Goal: Task Accomplishment & Management: Manage account settings

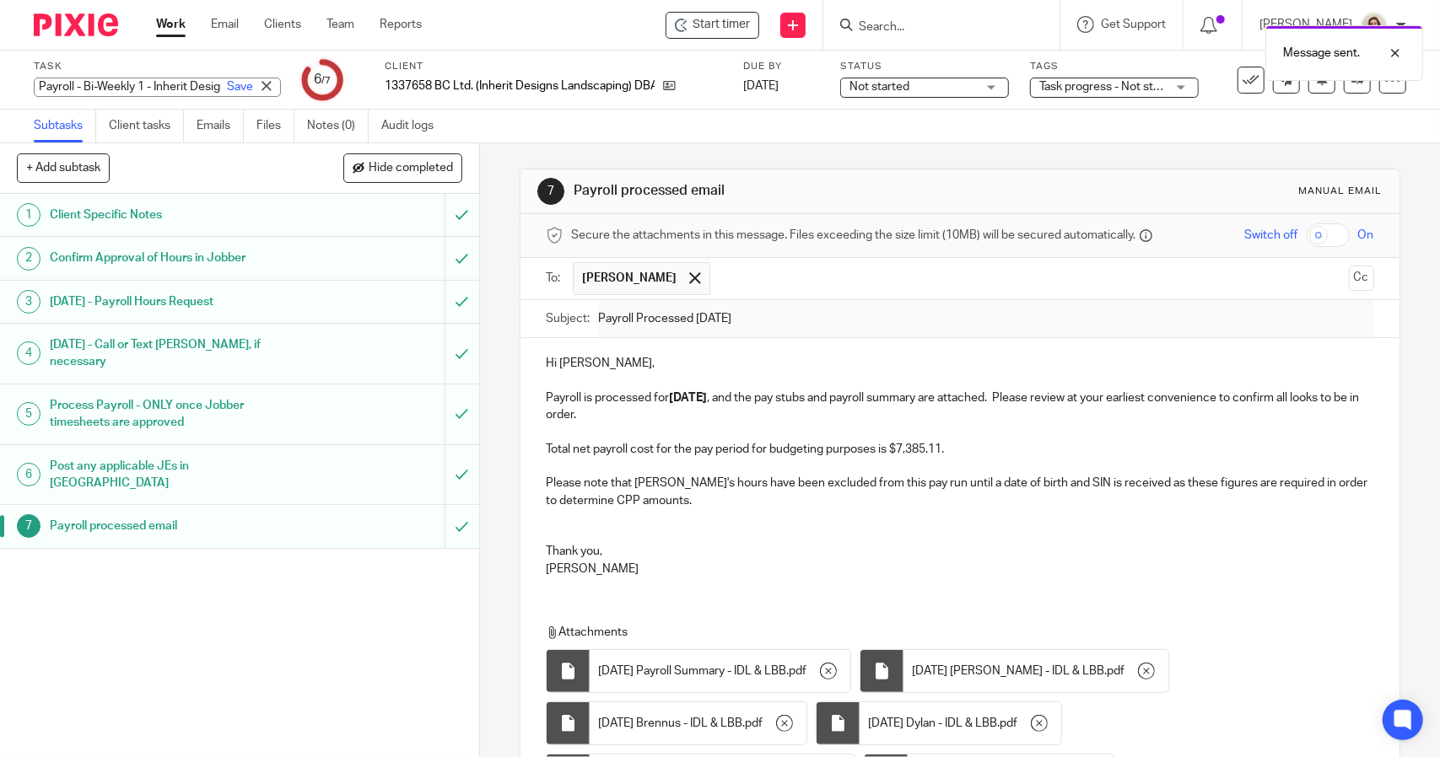
scroll to position [229, 0]
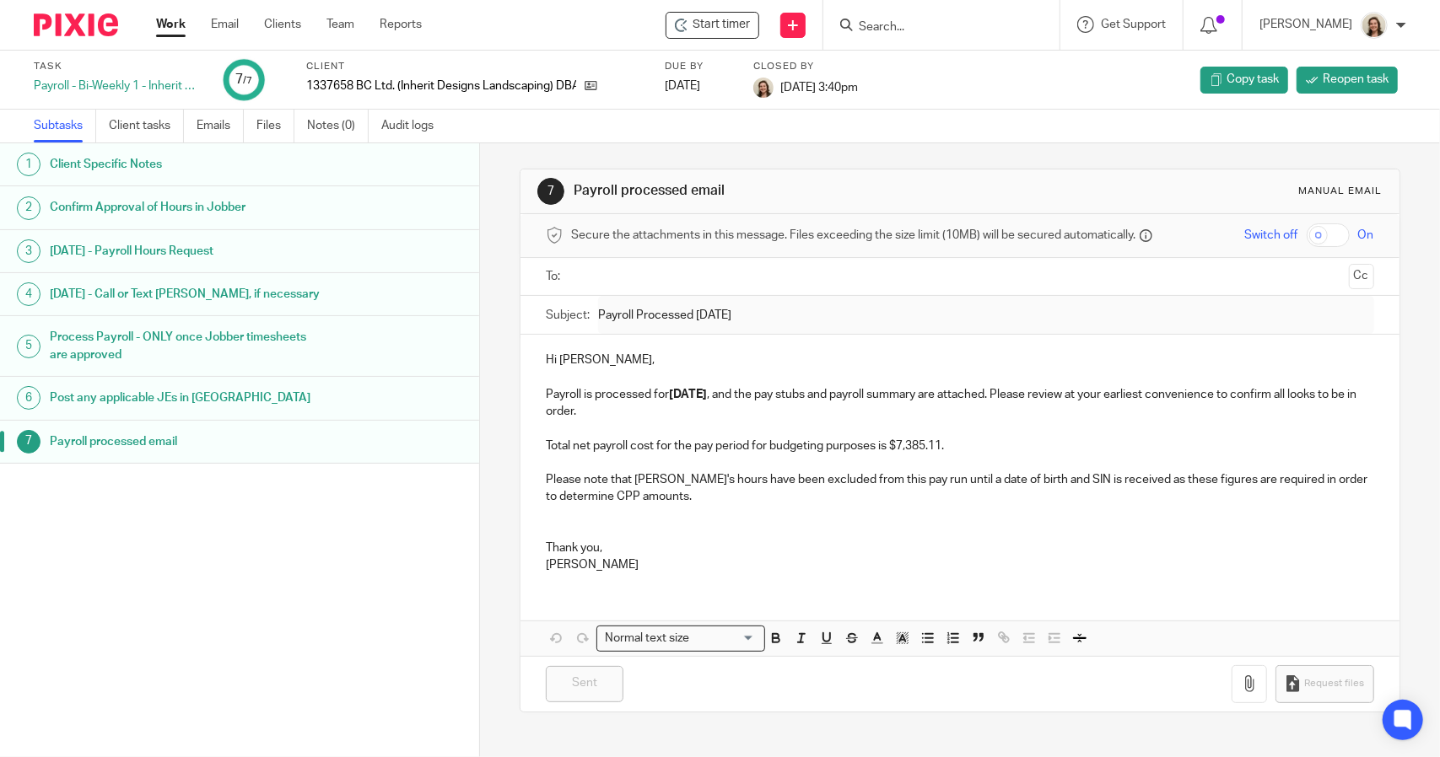
click at [163, 30] on link "Work" at bounding box center [171, 24] width 30 height 17
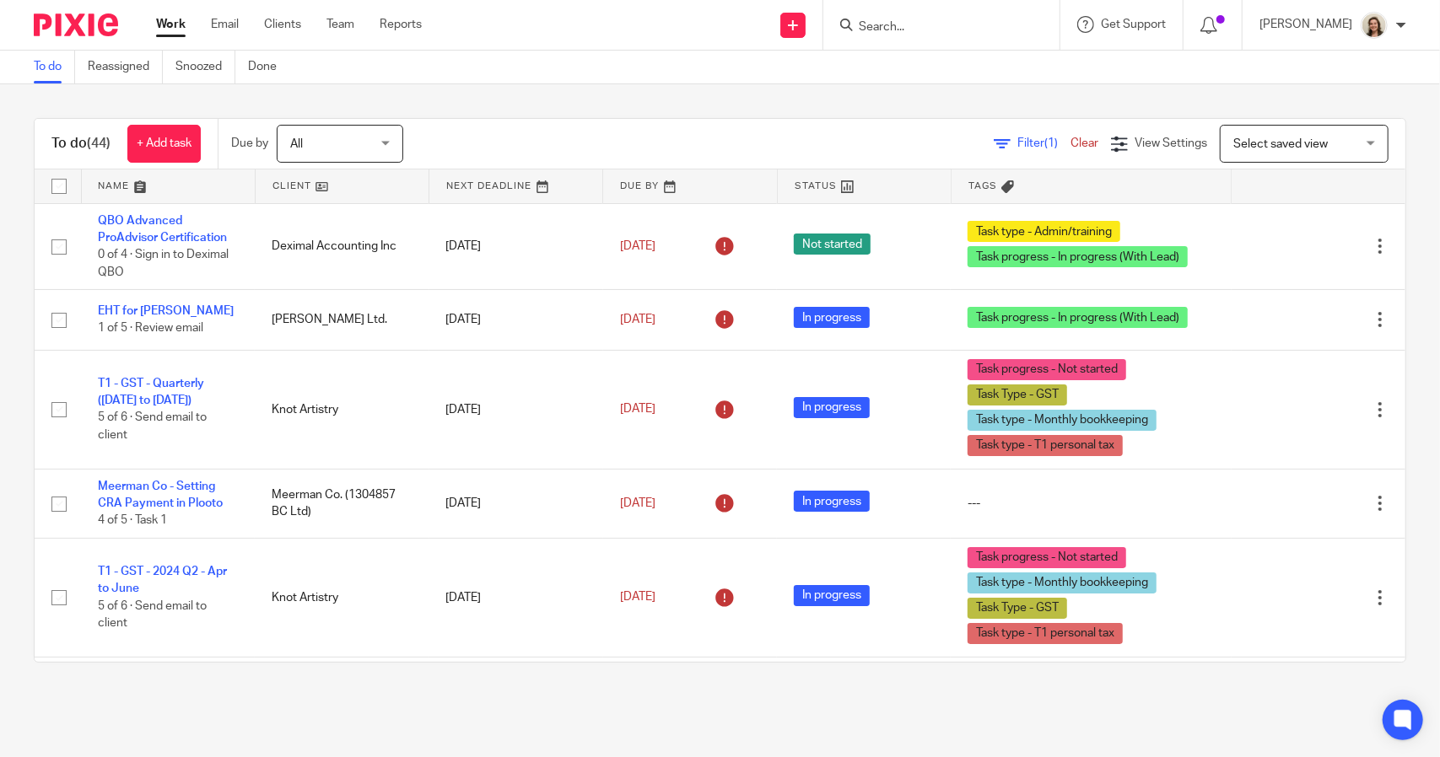
click at [1017, 139] on span "Filter (1)" at bounding box center [1043, 143] width 53 height 12
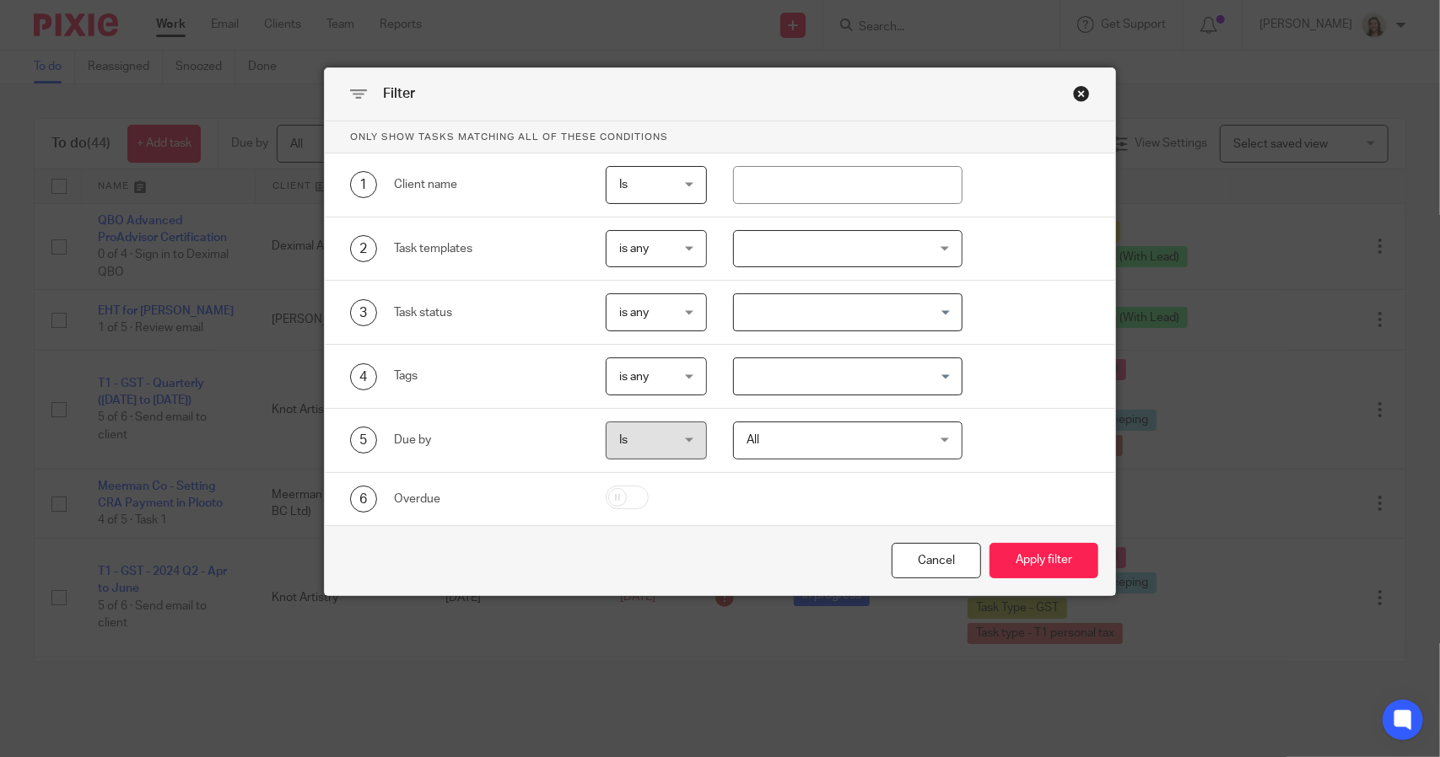
click at [793, 378] on input "Search for option" at bounding box center [843, 377] width 216 height 30
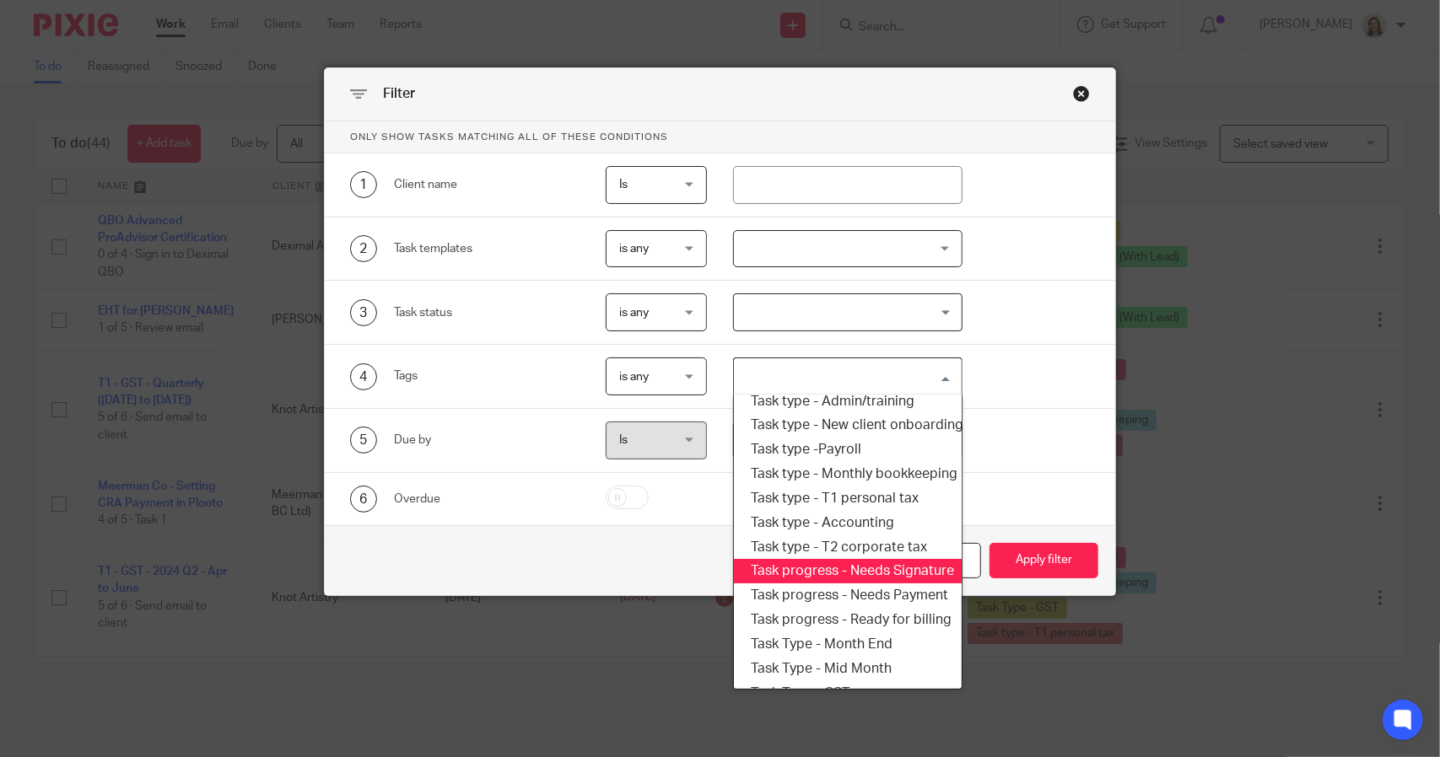
scroll to position [202, 0]
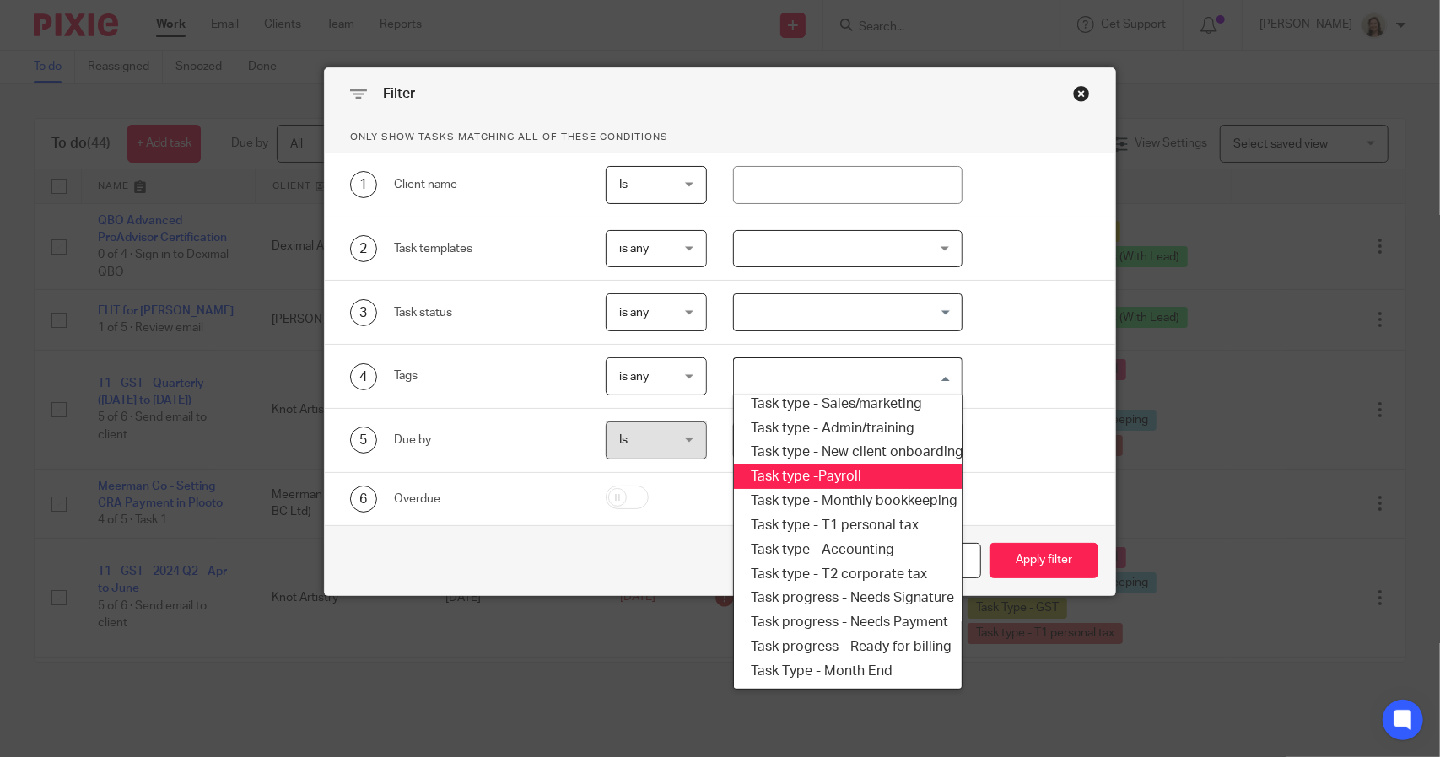
click at [827, 478] on li "Task type -Payroll" at bounding box center [847, 477] width 227 height 24
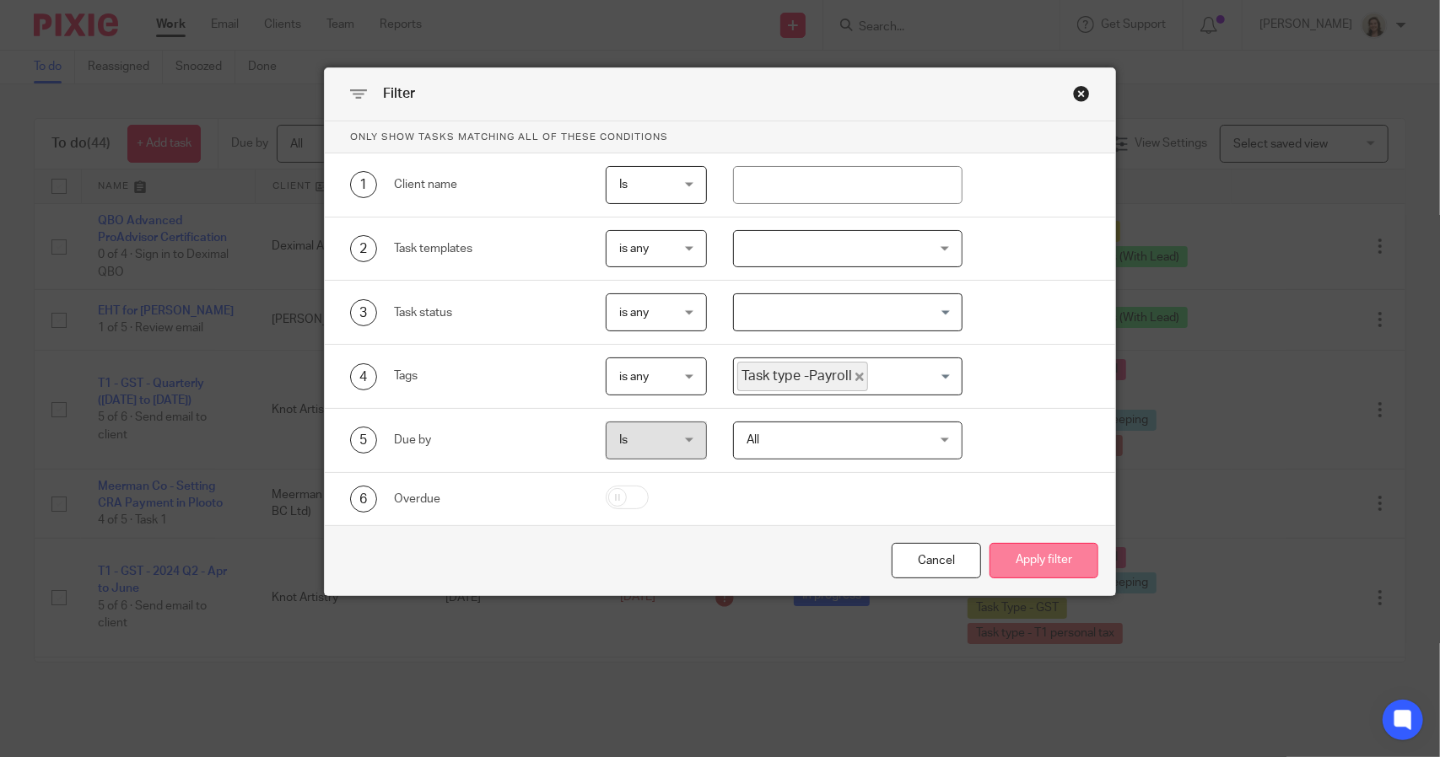
click at [1005, 557] on button "Apply filter" at bounding box center [1043, 561] width 109 height 36
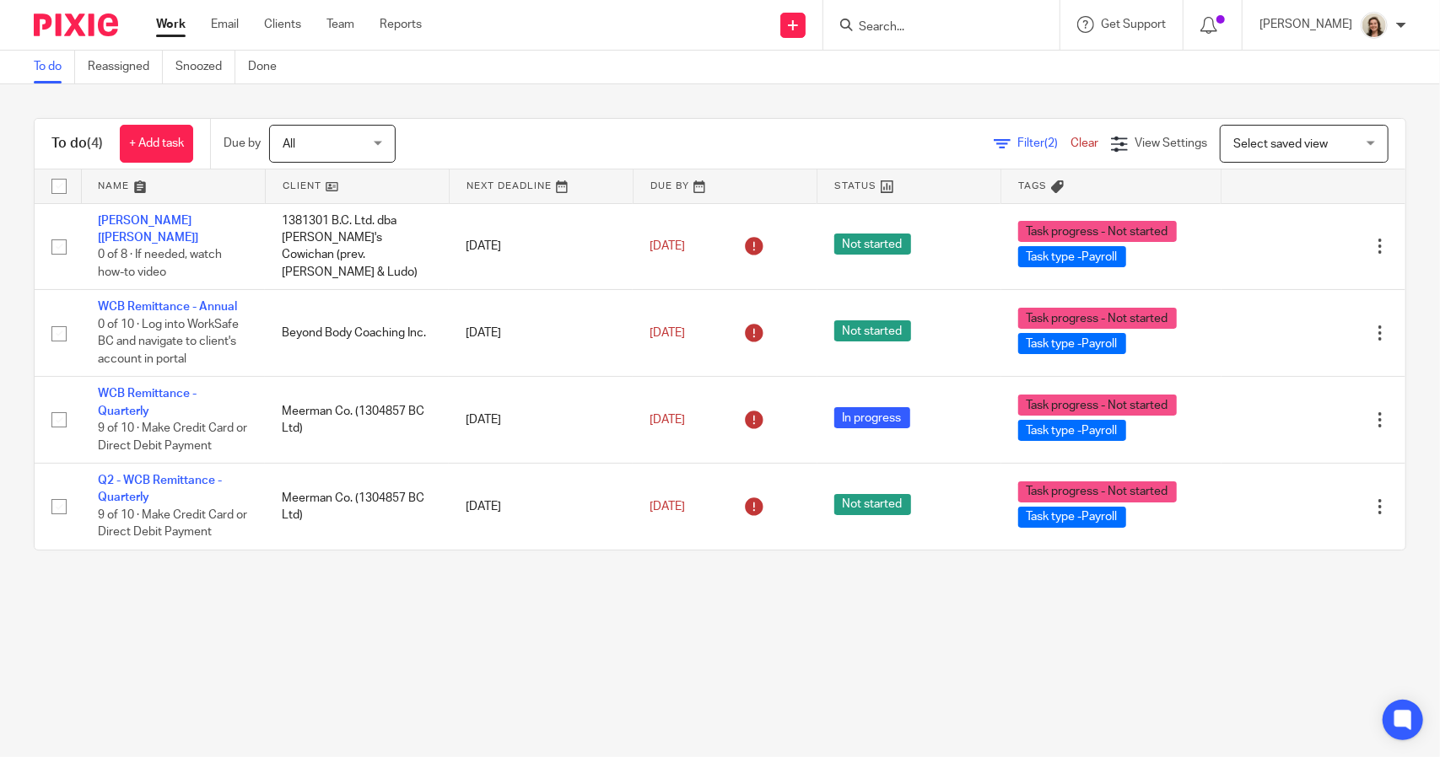
click at [1017, 144] on span "Filter (2)" at bounding box center [1043, 143] width 53 height 12
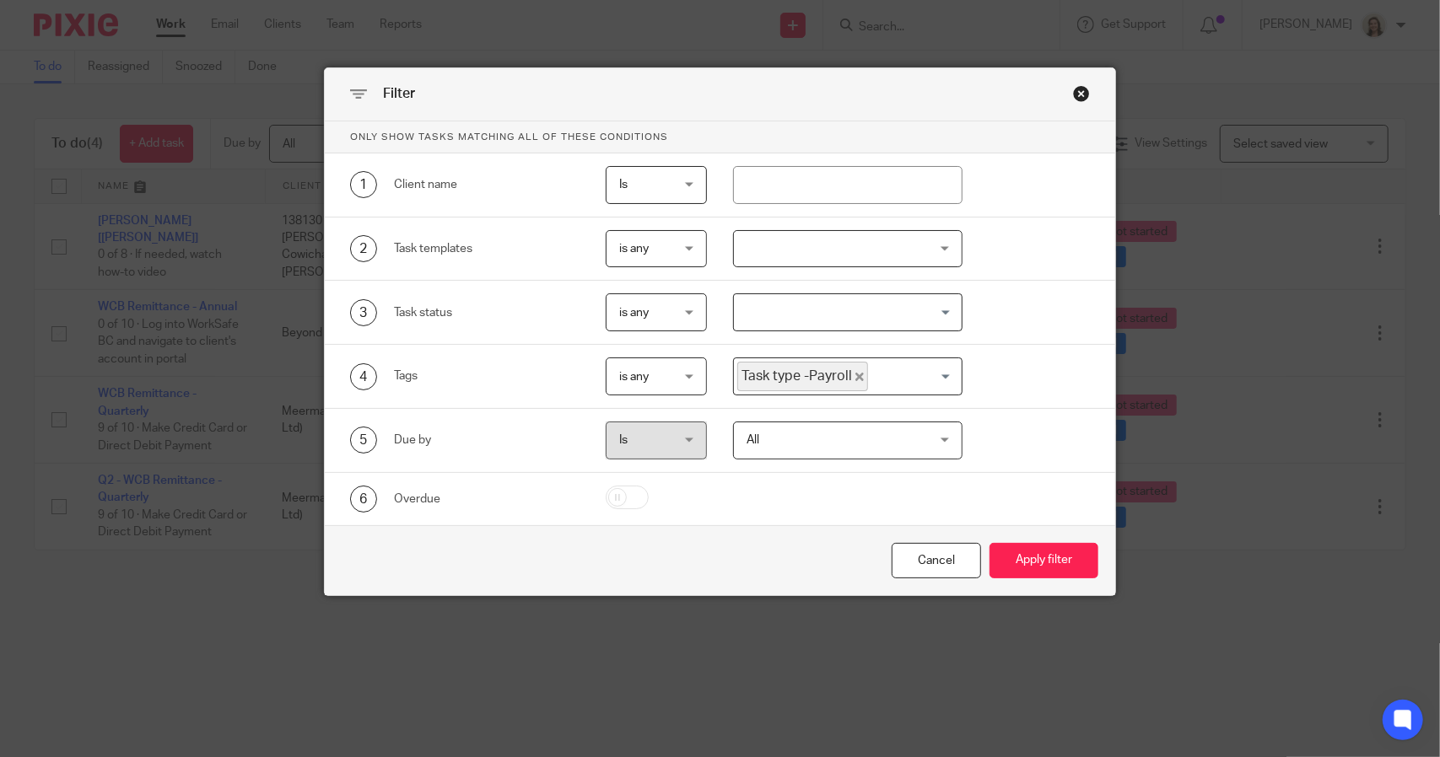
click at [855, 374] on icon "Deselect Task type -Payroll" at bounding box center [859, 377] width 8 height 8
click at [838, 375] on input "Search for option" at bounding box center [843, 377] width 216 height 30
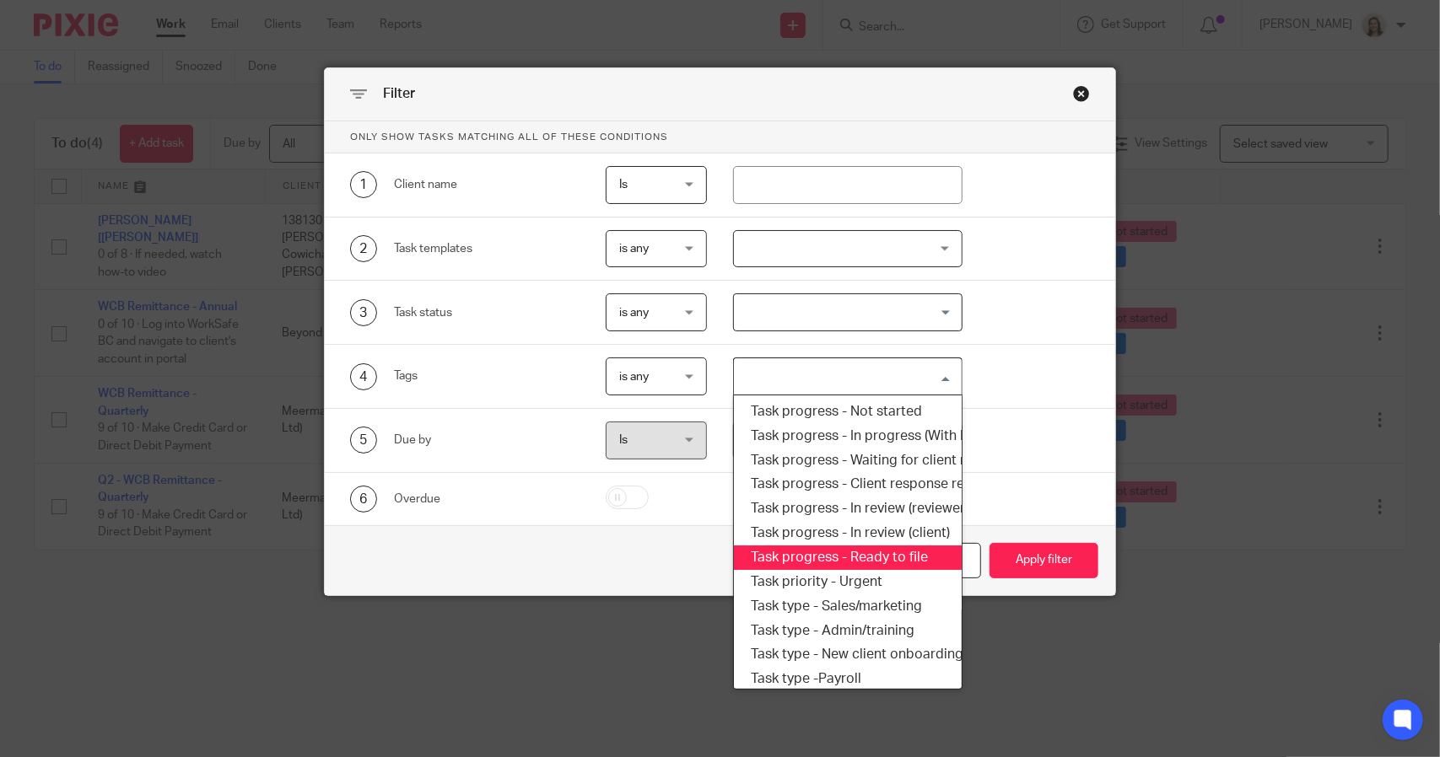
scroll to position [287, 0]
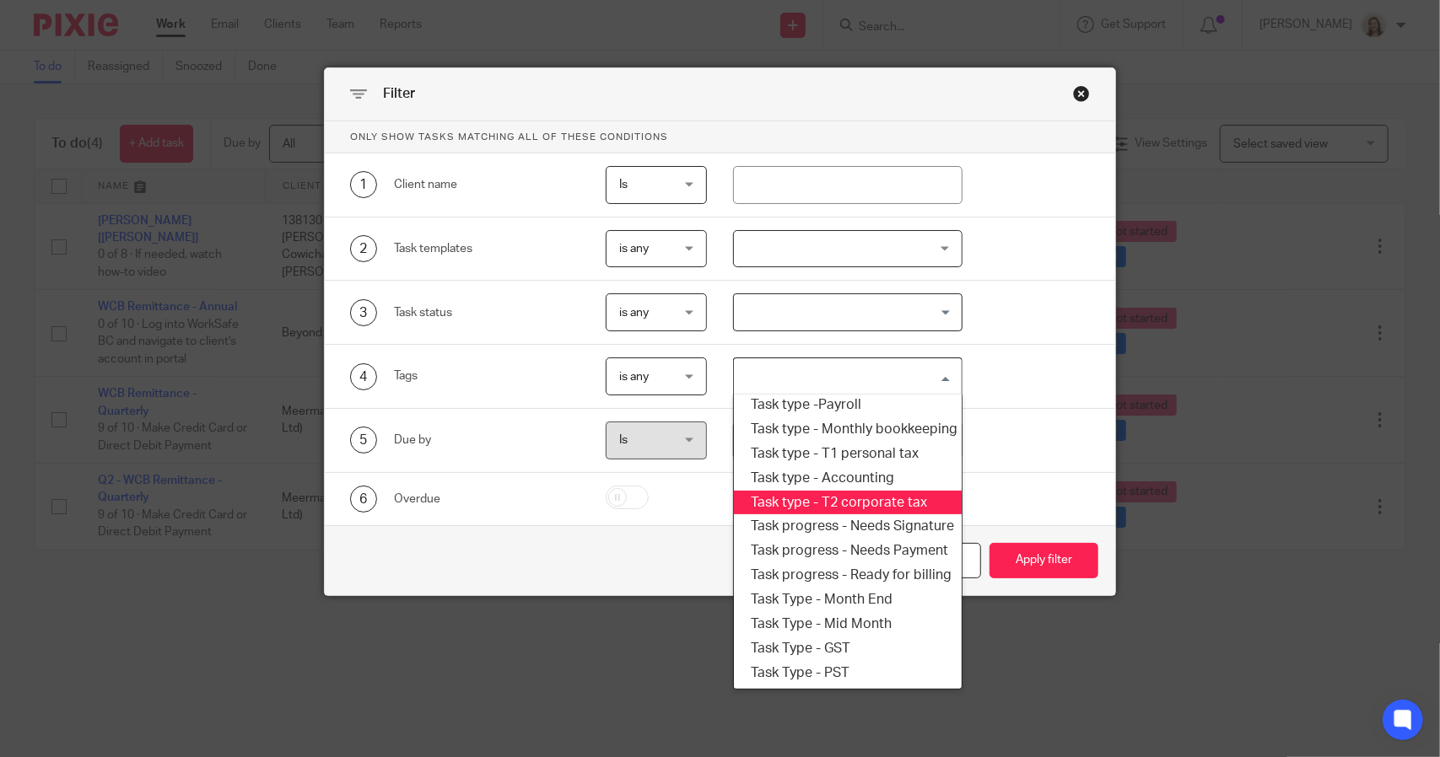
click at [816, 491] on li "Task type - T2 corporate tax" at bounding box center [847, 503] width 227 height 24
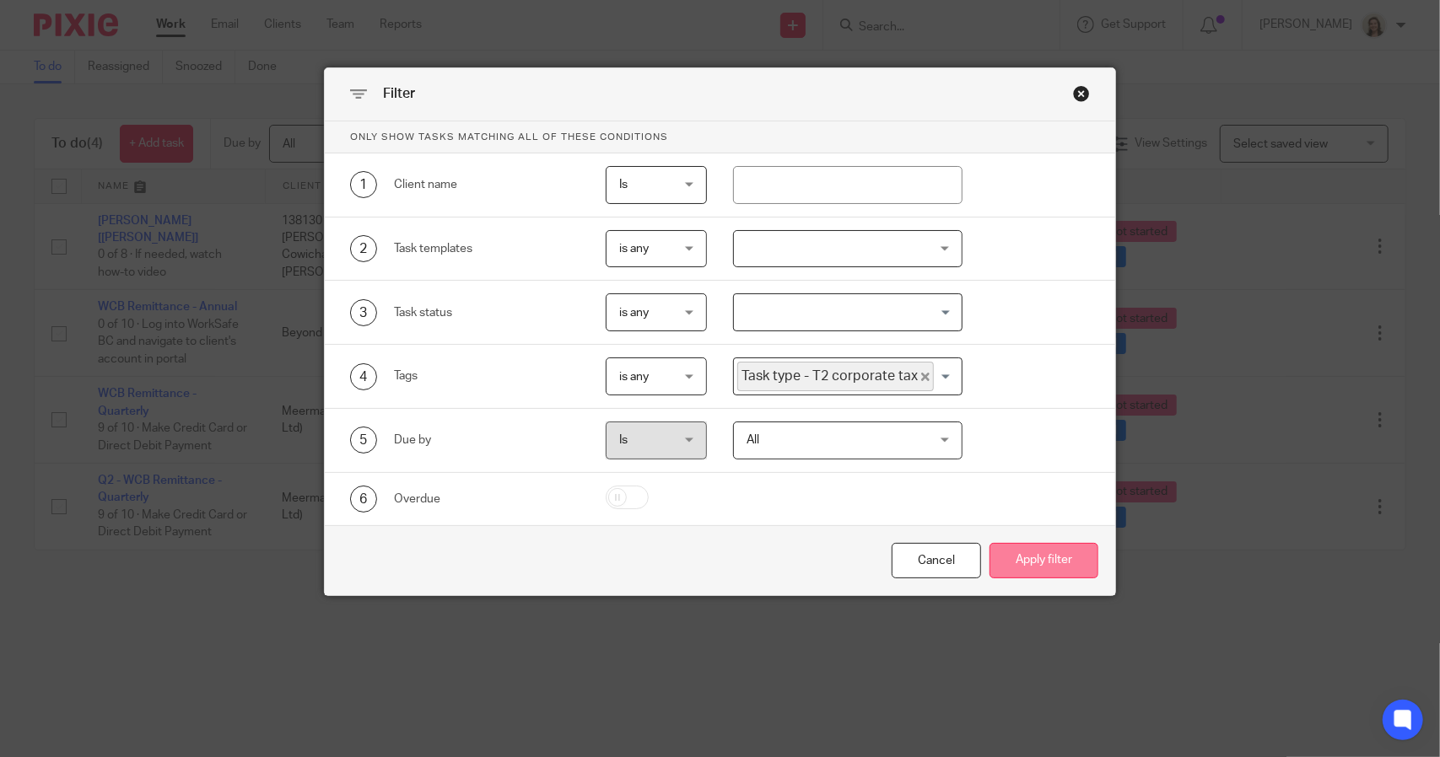
click at [1004, 561] on button "Apply filter" at bounding box center [1043, 561] width 109 height 36
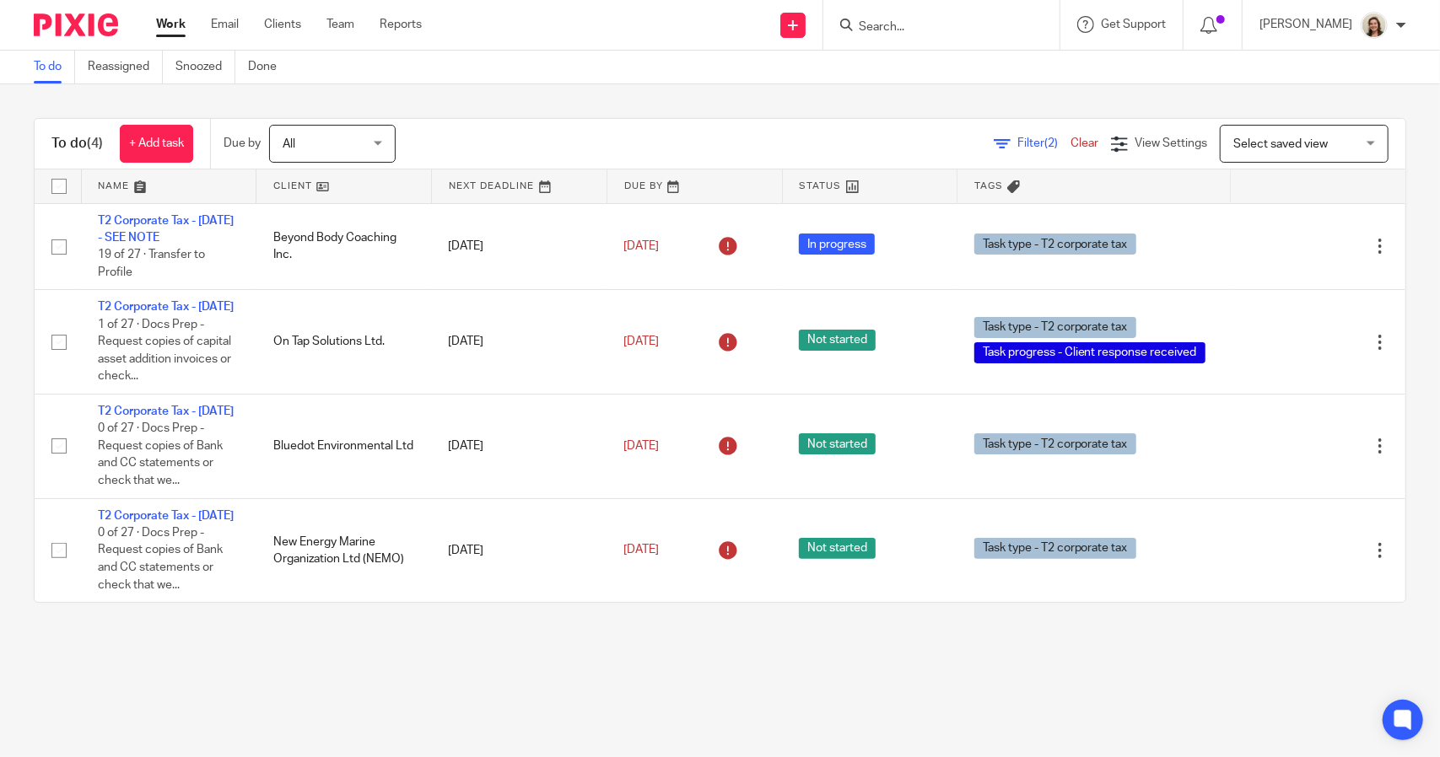
click at [1012, 136] on div "Filter (2) Clear" at bounding box center [1051, 144] width 117 height 18
click at [1017, 141] on span "Filter (2)" at bounding box center [1043, 143] width 53 height 12
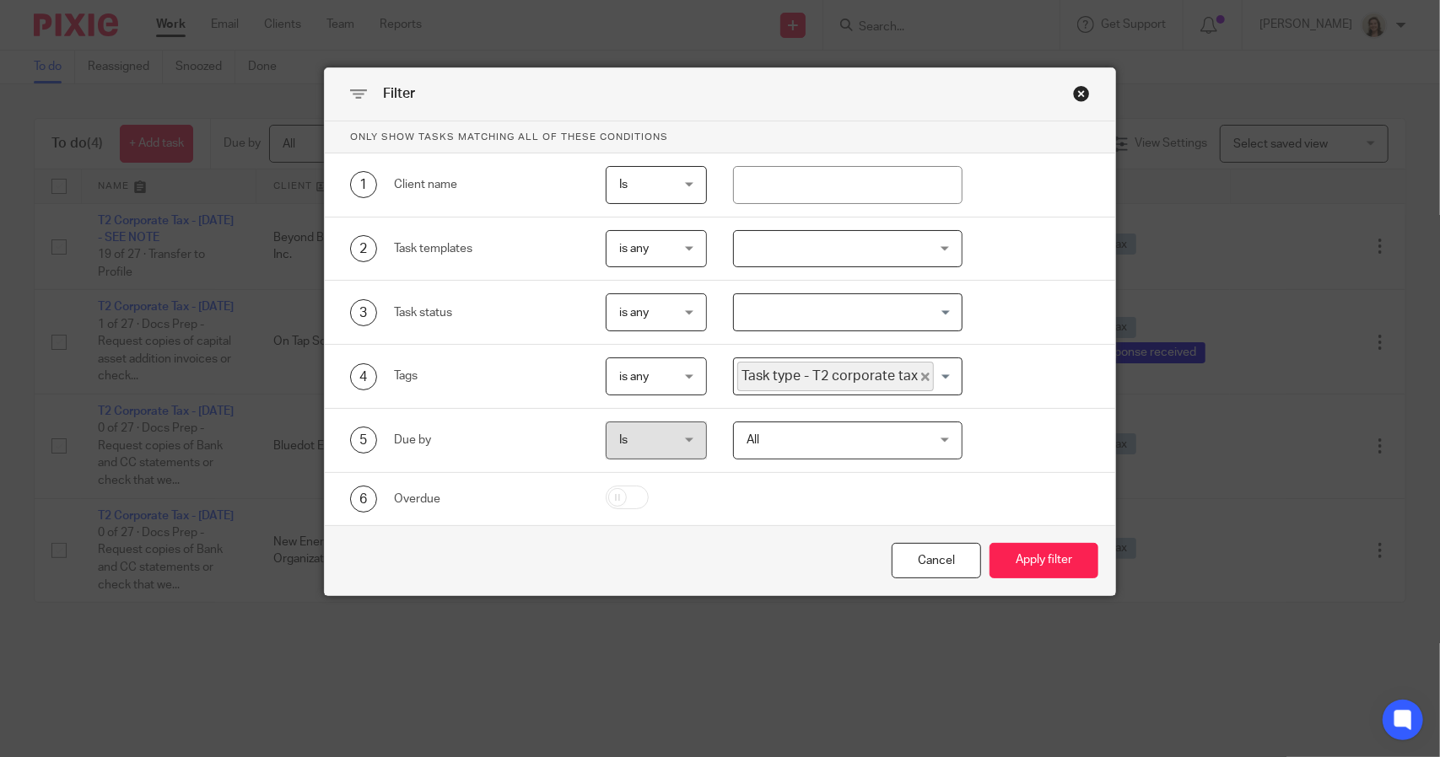
click at [909, 370] on span "Task type - T2 corporate tax" at bounding box center [835, 377] width 196 height 30
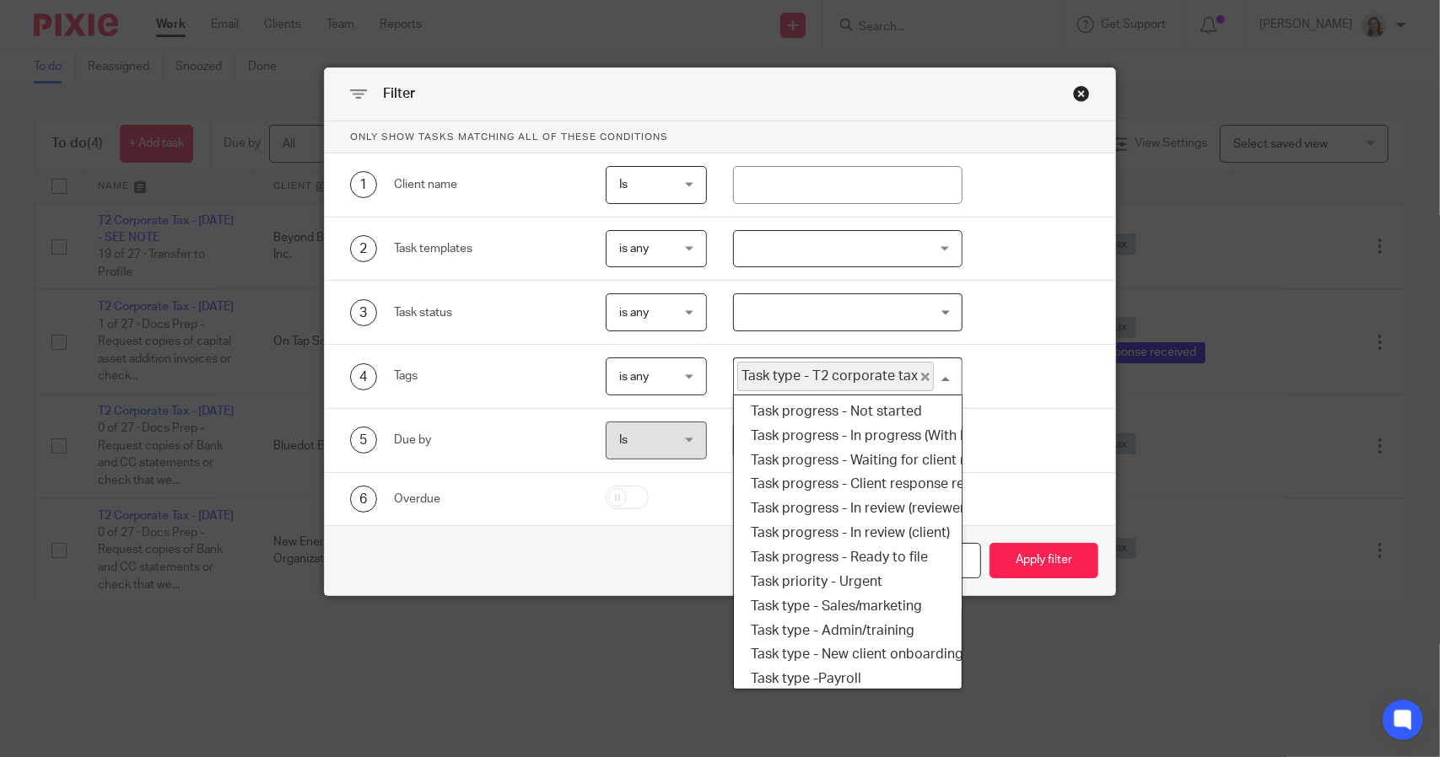
scroll to position [98, 0]
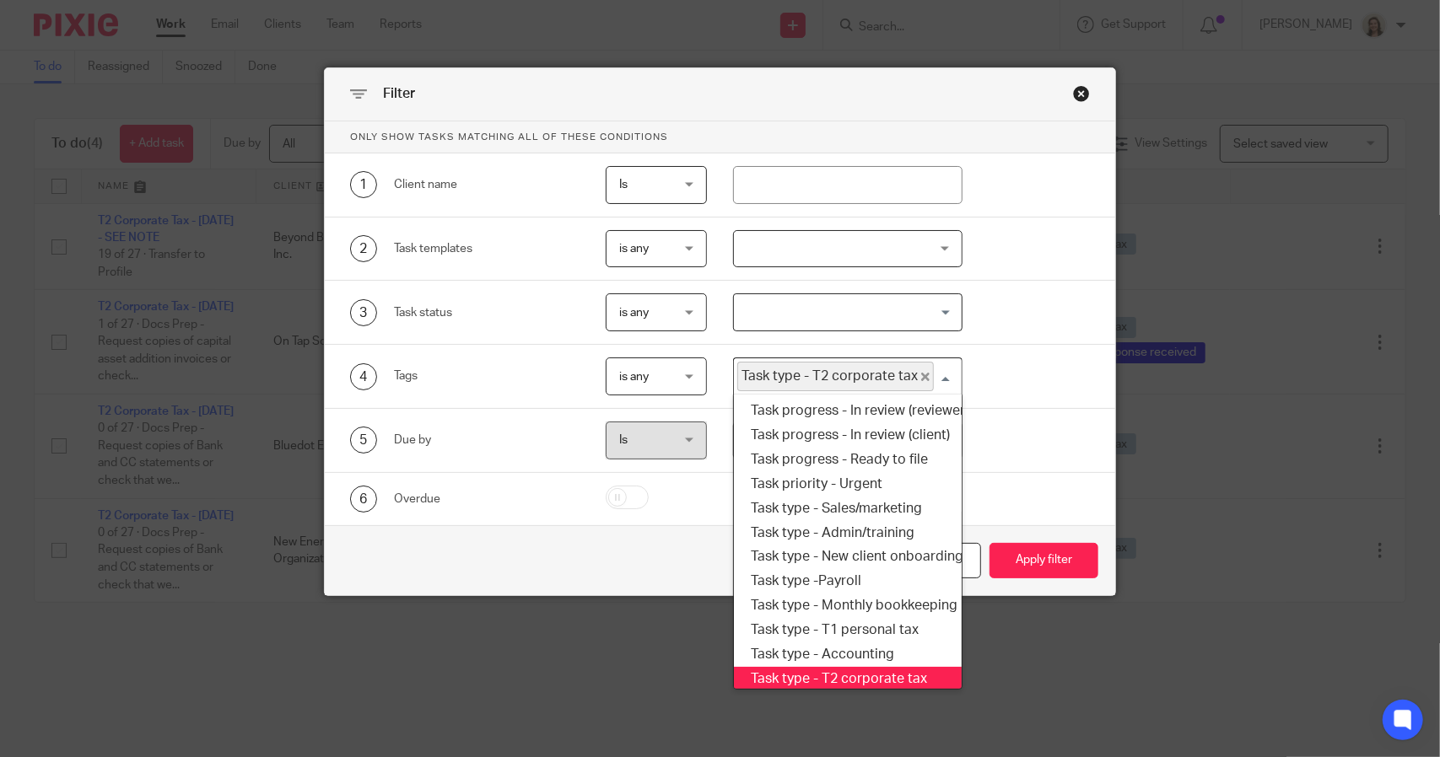
click at [906, 376] on span "Task type - T2 corporate tax" at bounding box center [835, 377] width 196 height 30
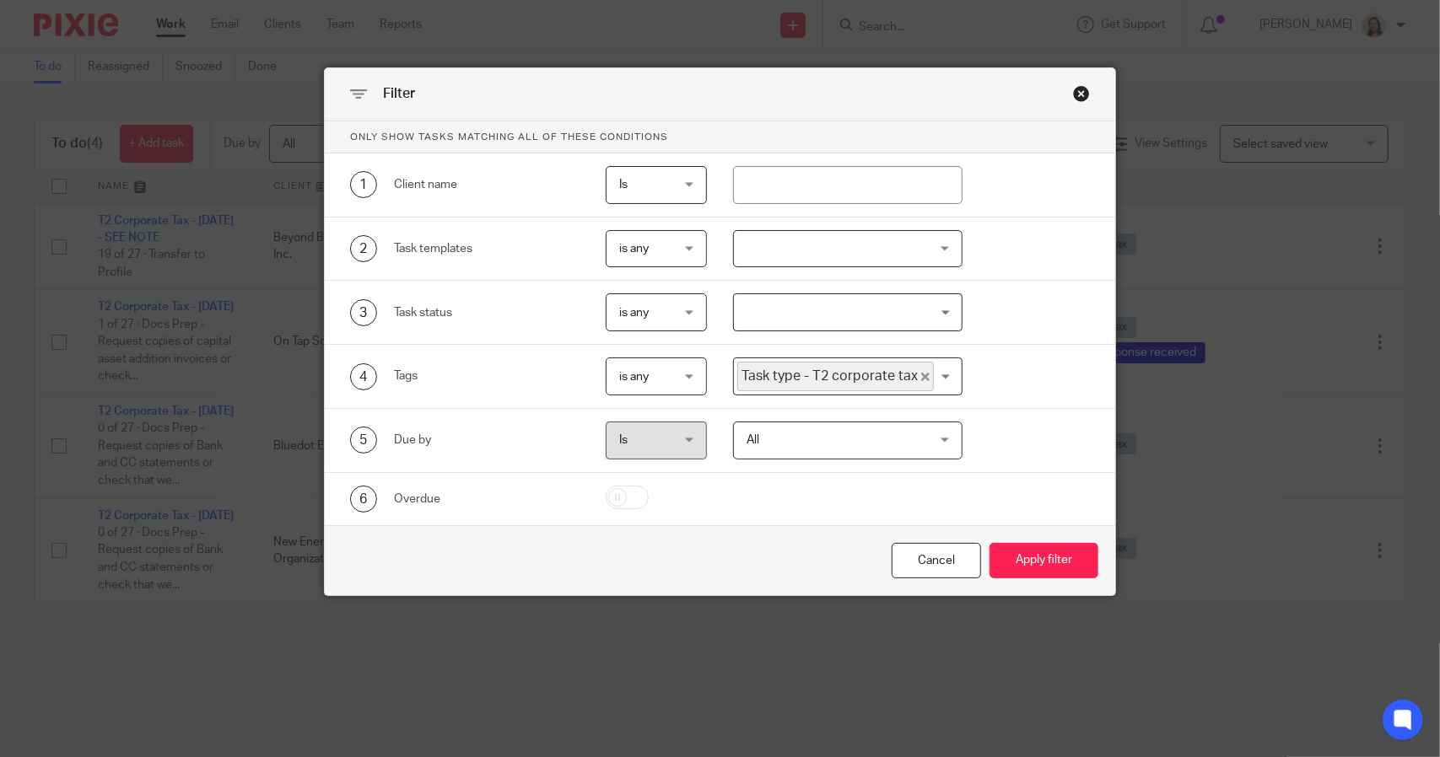
click at [921, 374] on icon "Deselect Task type - T2 corporate tax" at bounding box center [925, 377] width 8 height 8
click at [911, 374] on input "Search for option" at bounding box center [843, 377] width 216 height 30
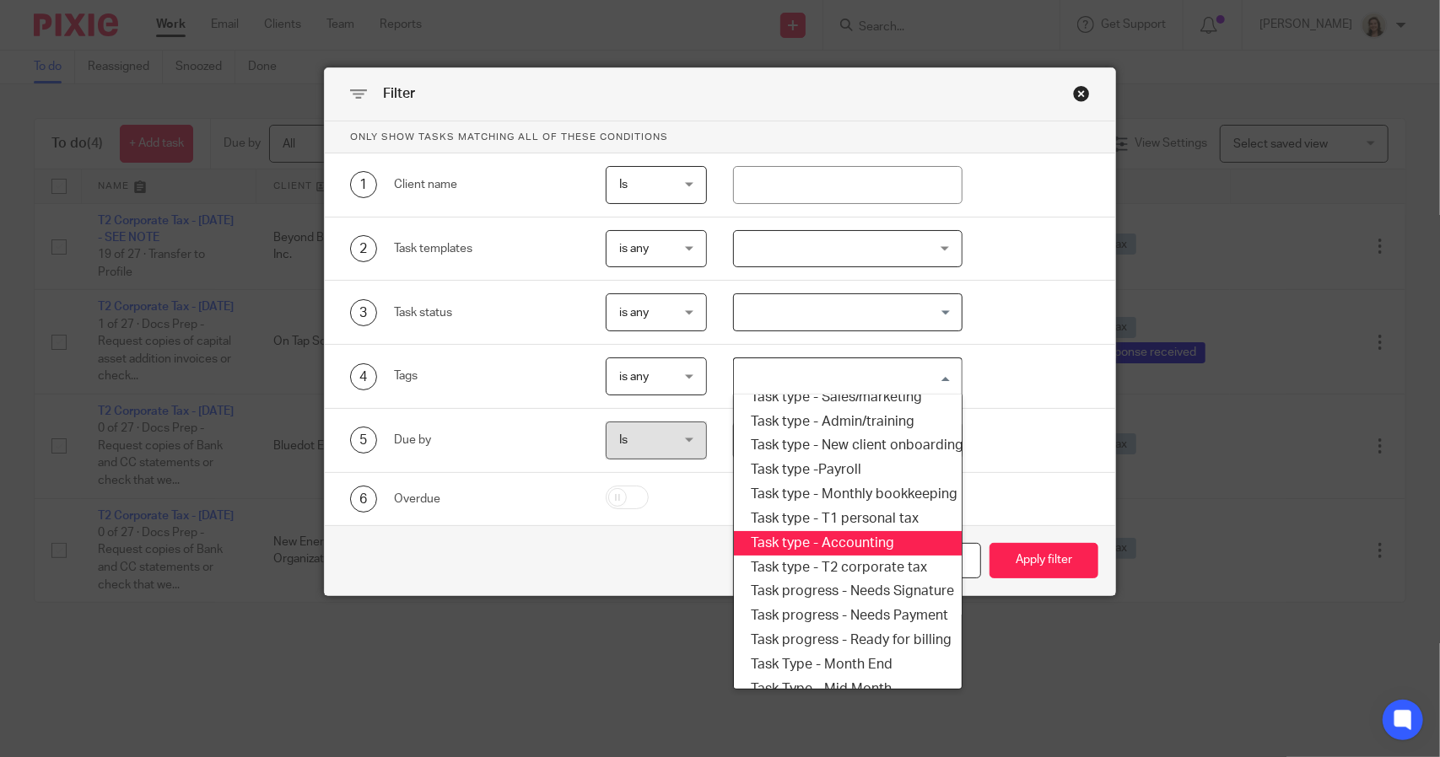
scroll to position [287, 0]
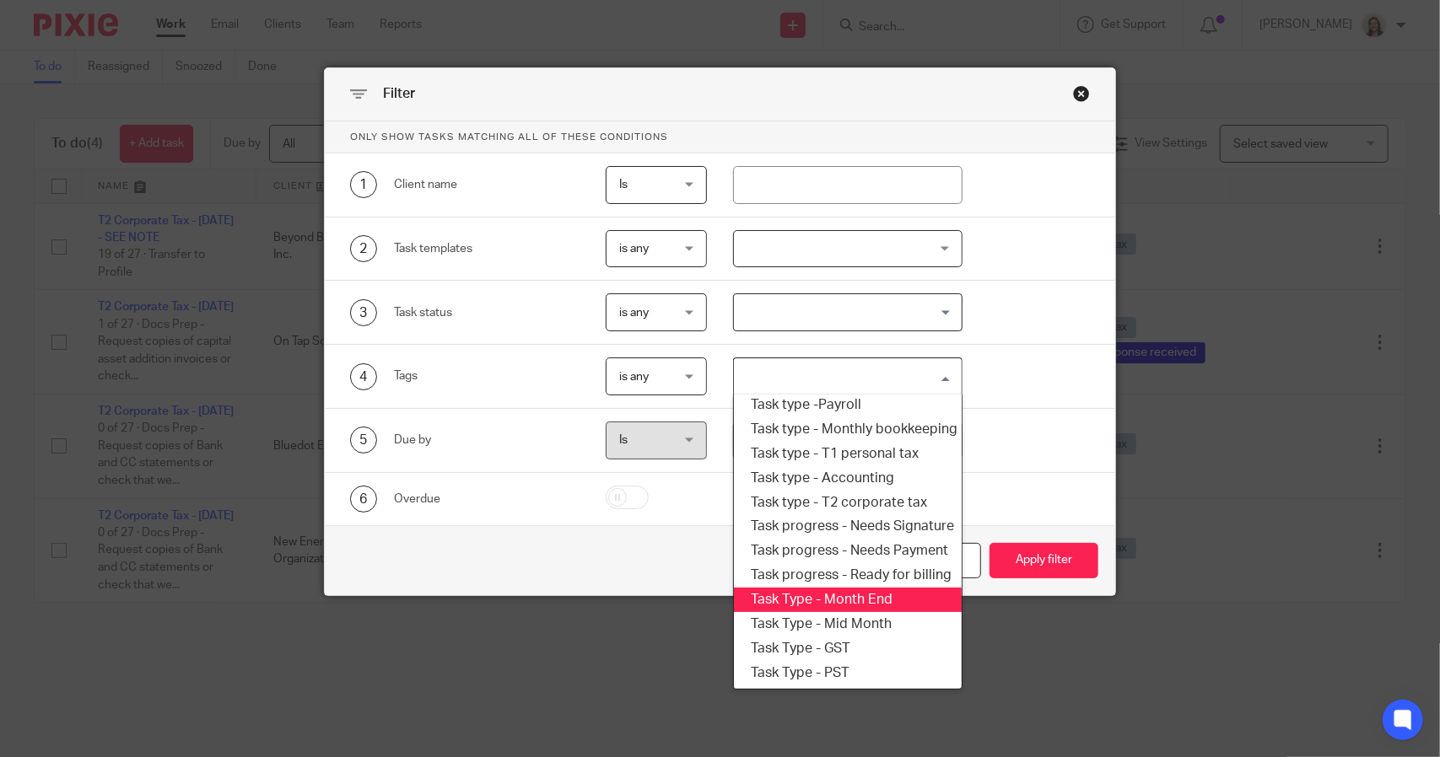
click at [864, 588] on li "Task Type - Month End" at bounding box center [847, 600] width 227 height 24
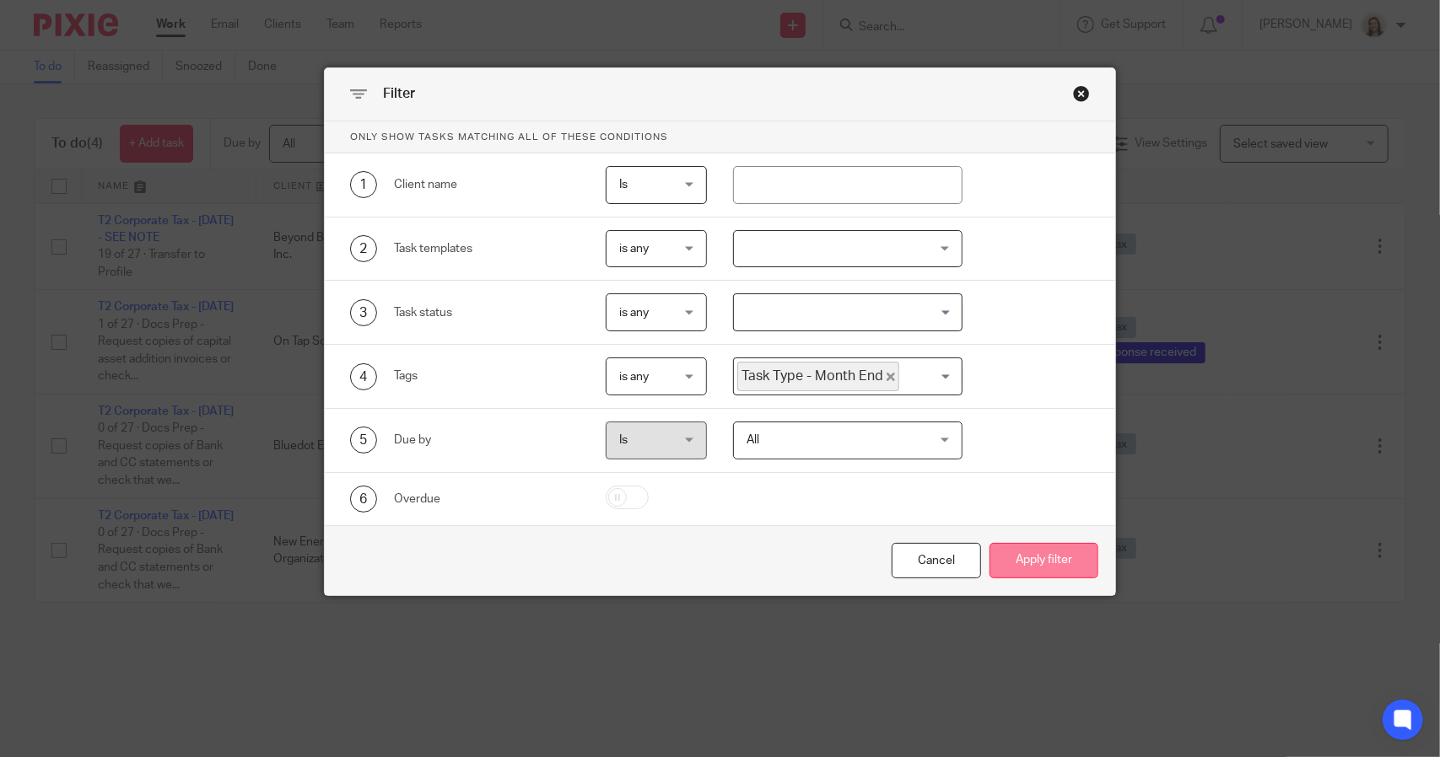
click at [1002, 557] on button "Apply filter" at bounding box center [1043, 561] width 109 height 36
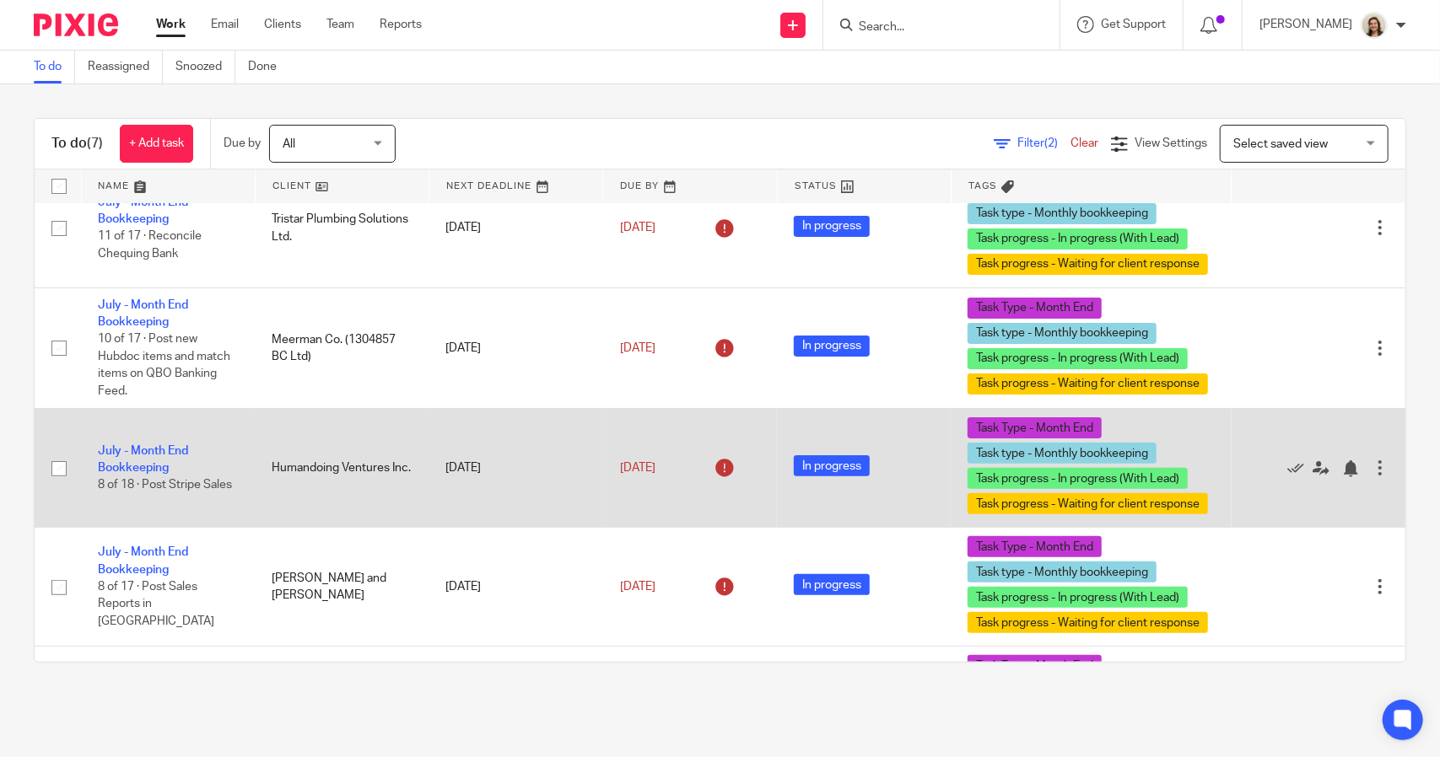
scroll to position [348, 0]
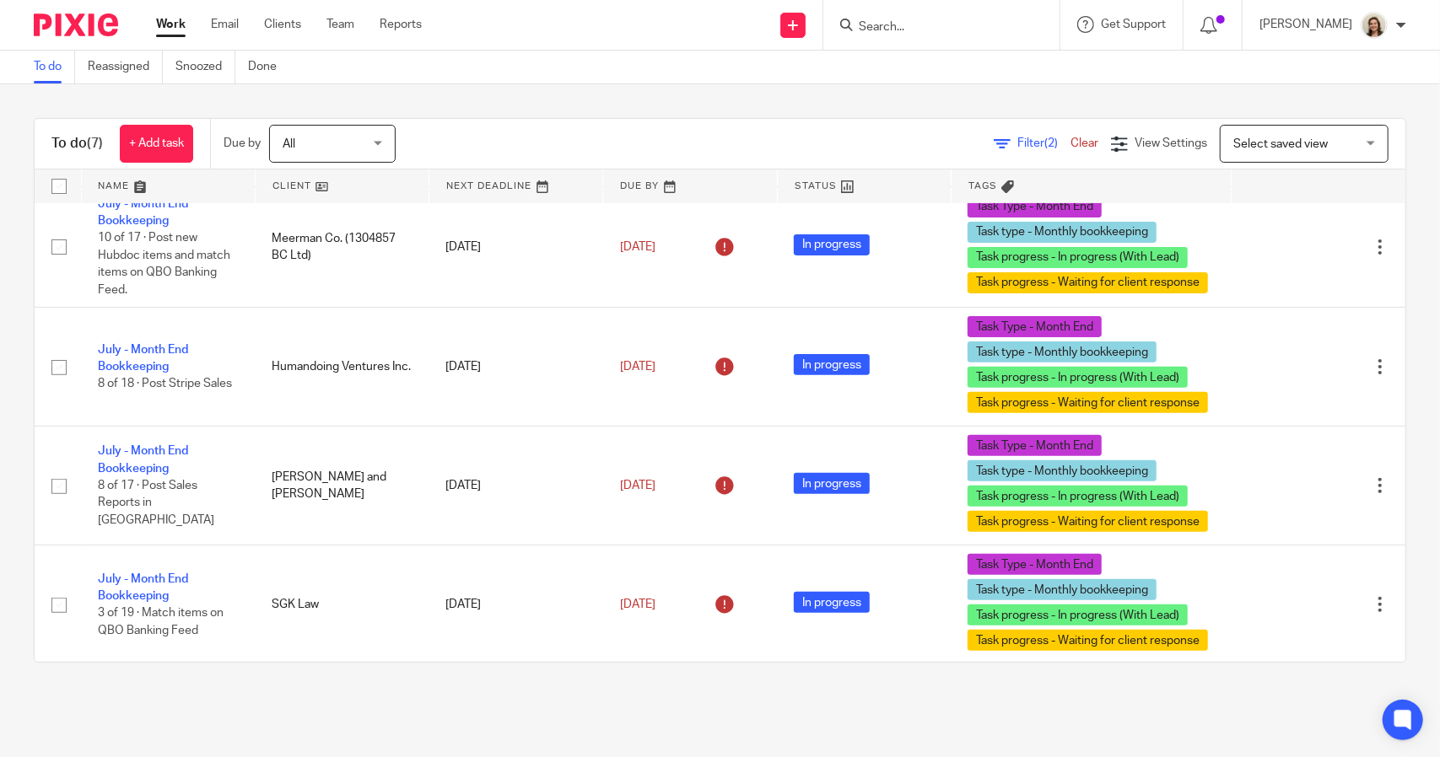
click at [1017, 139] on span "Filter (2)" at bounding box center [1043, 143] width 53 height 12
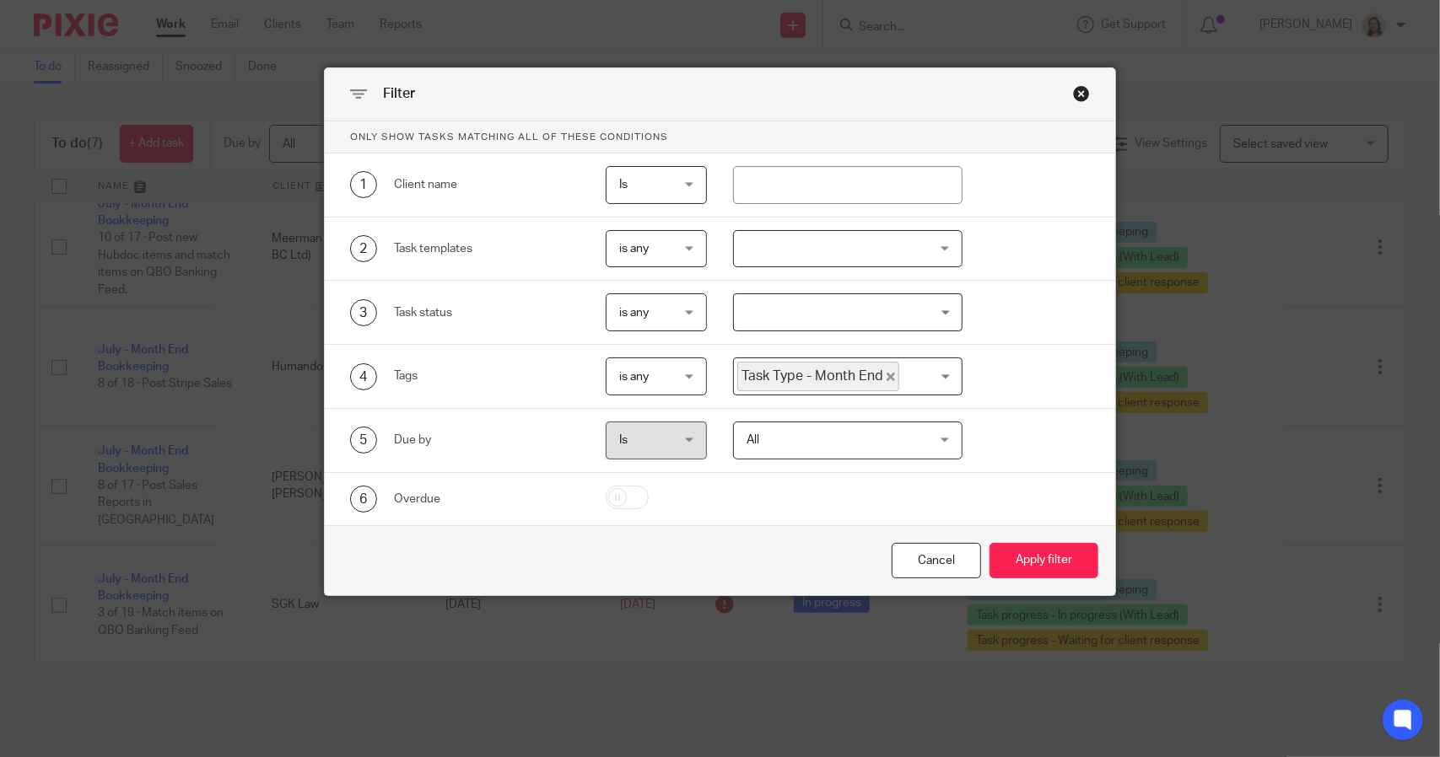
click at [886, 377] on icon "Deselect Task Type - Month End" at bounding box center [890, 377] width 8 height 8
click at [879, 377] on input "Search for option" at bounding box center [843, 377] width 216 height 30
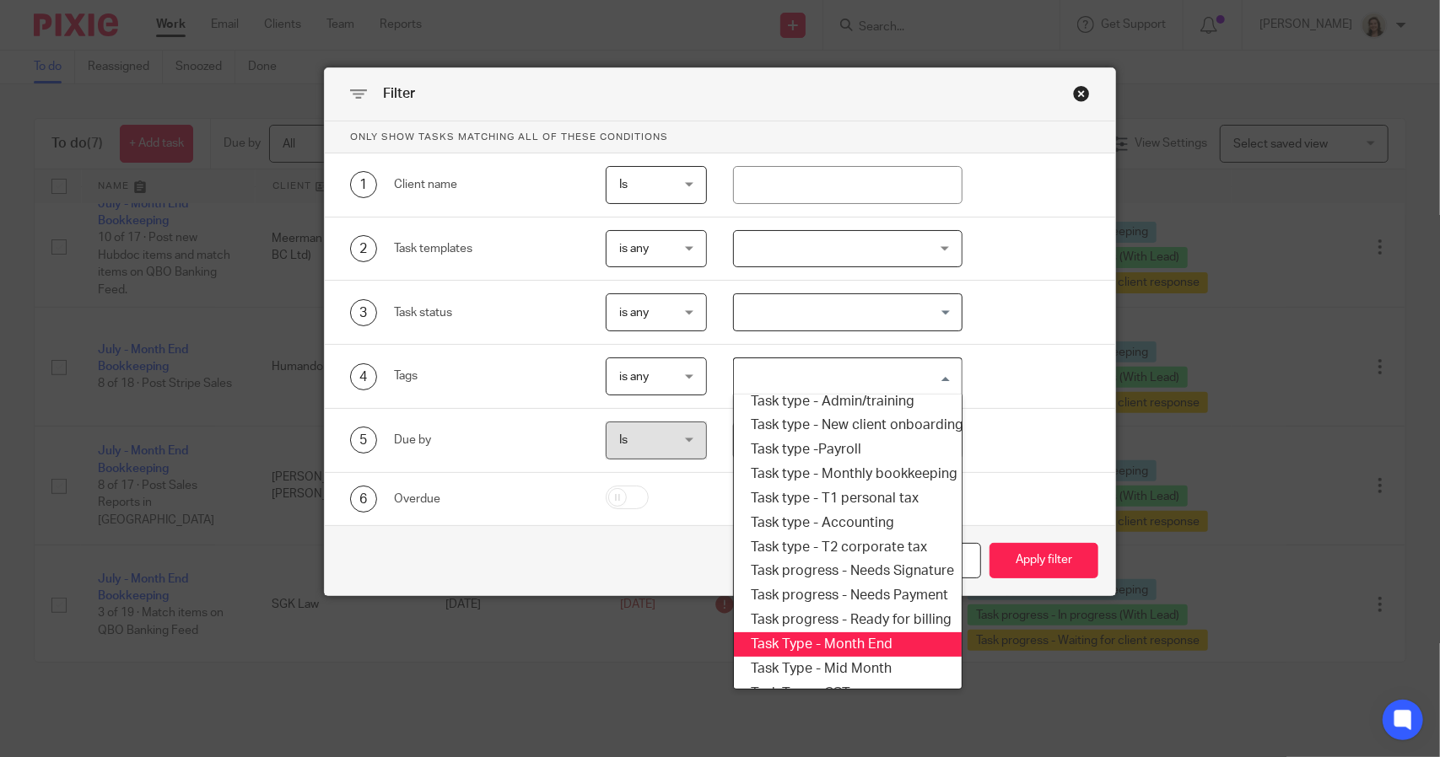
scroll to position [202, 0]
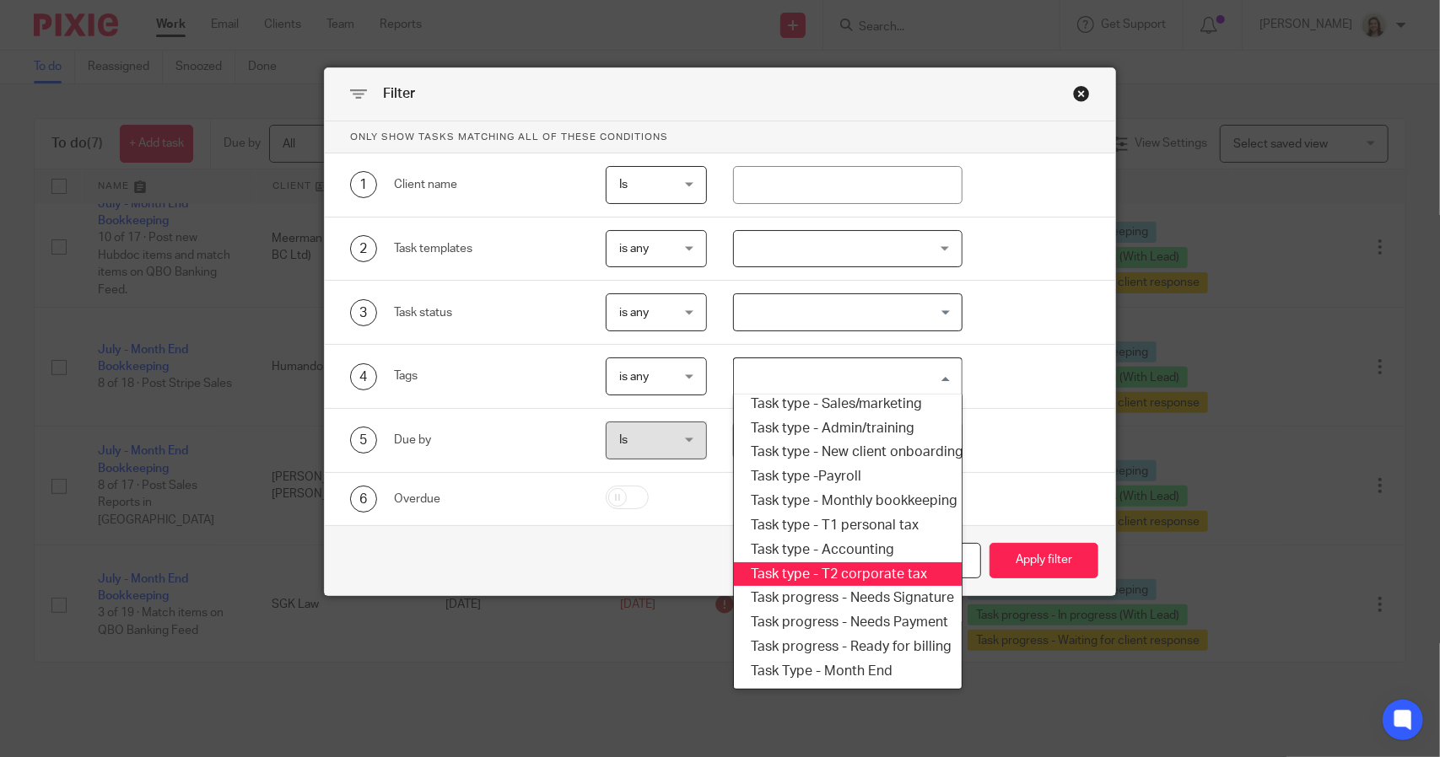
click at [842, 569] on li "Task type - T2 corporate tax" at bounding box center [847, 574] width 227 height 24
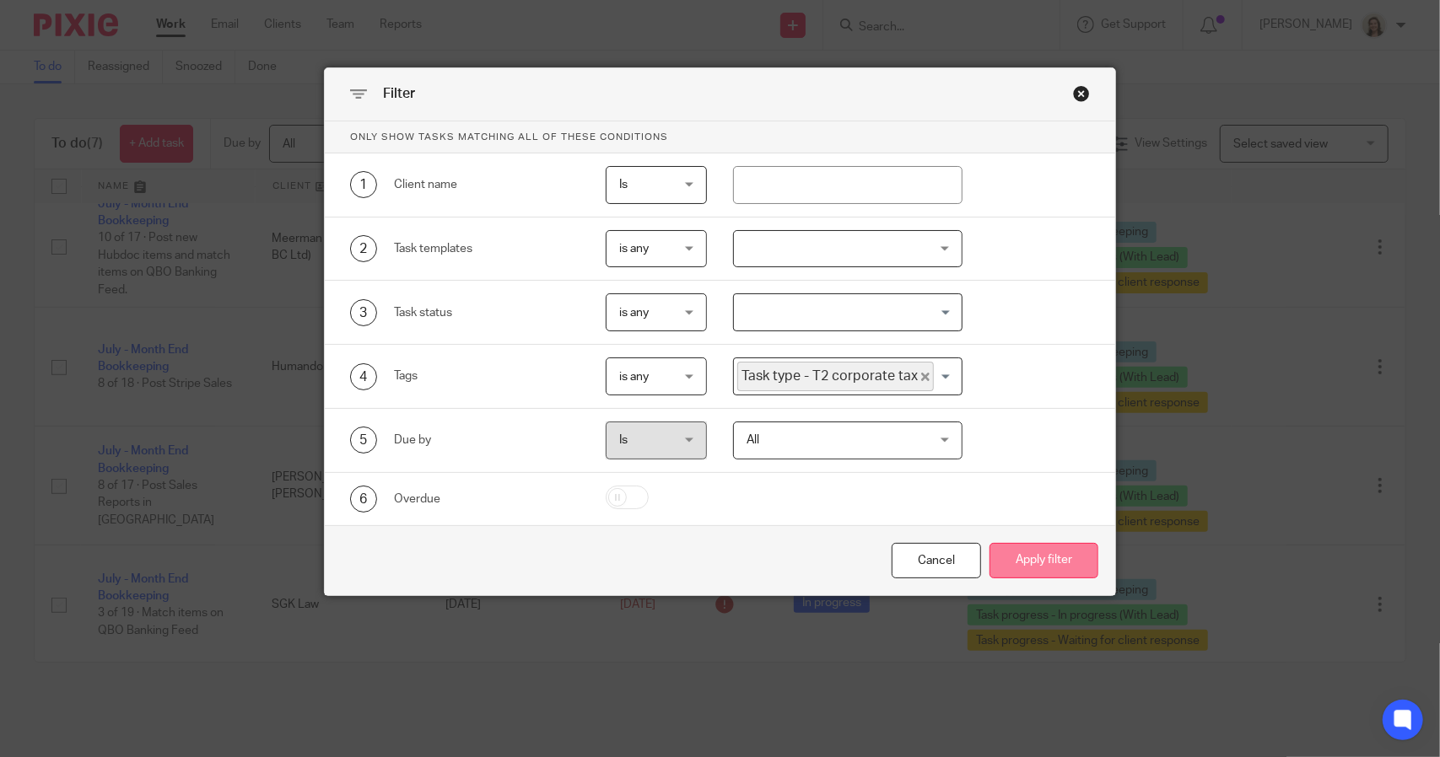
click at [1028, 554] on button "Apply filter" at bounding box center [1043, 561] width 109 height 36
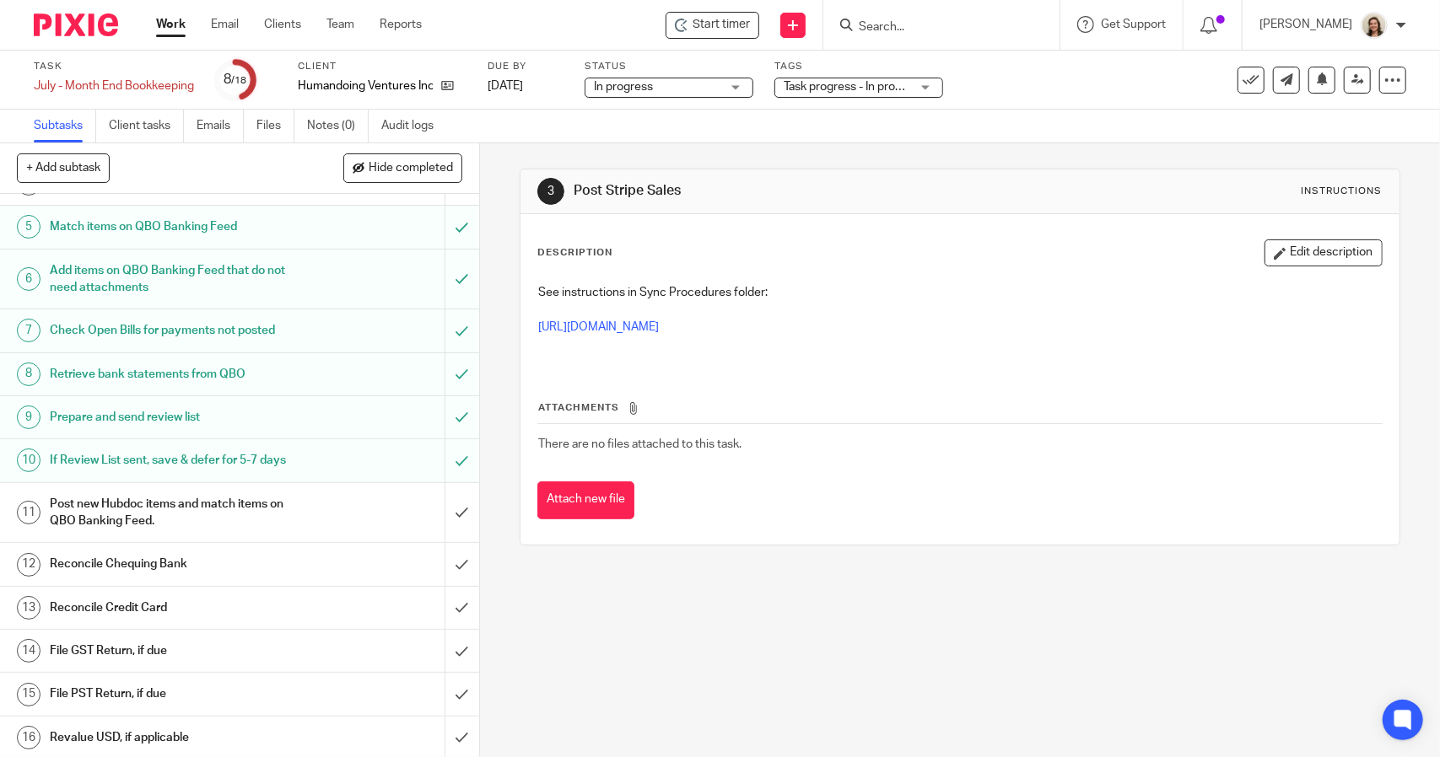
scroll to position [280, 0]
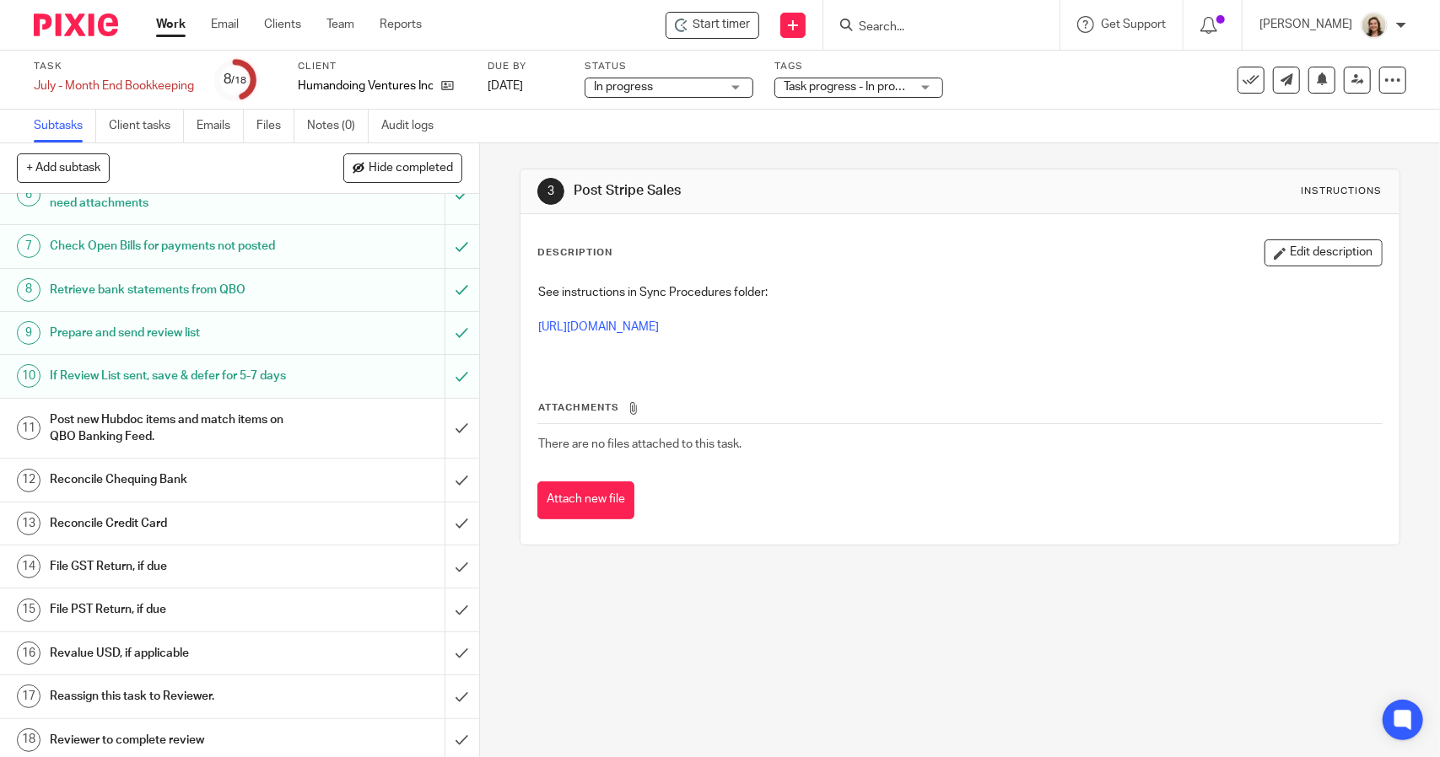
click at [251, 428] on h1 "Post new Hubdoc items and match items on QBO Banking Feed." at bounding box center [176, 428] width 252 height 43
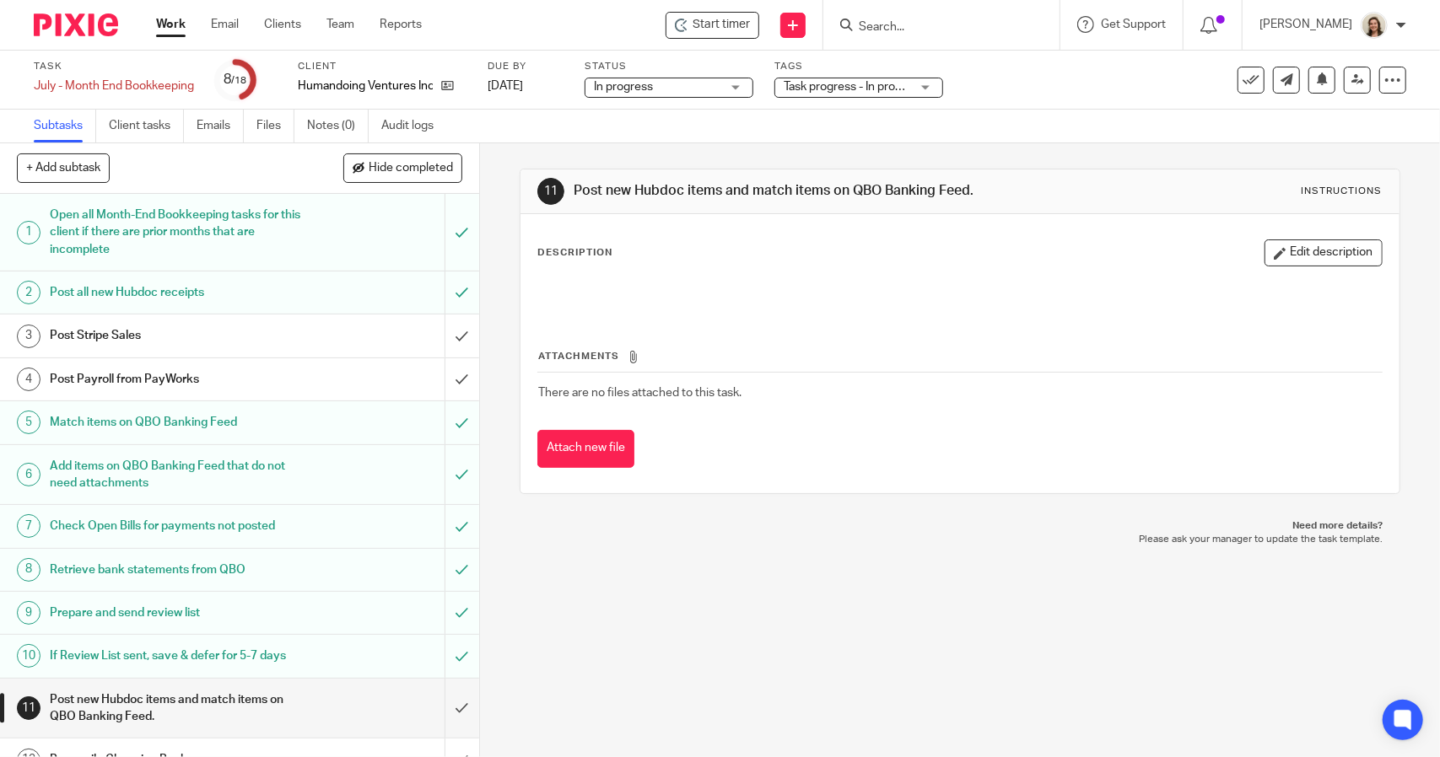
scroll to position [280, 0]
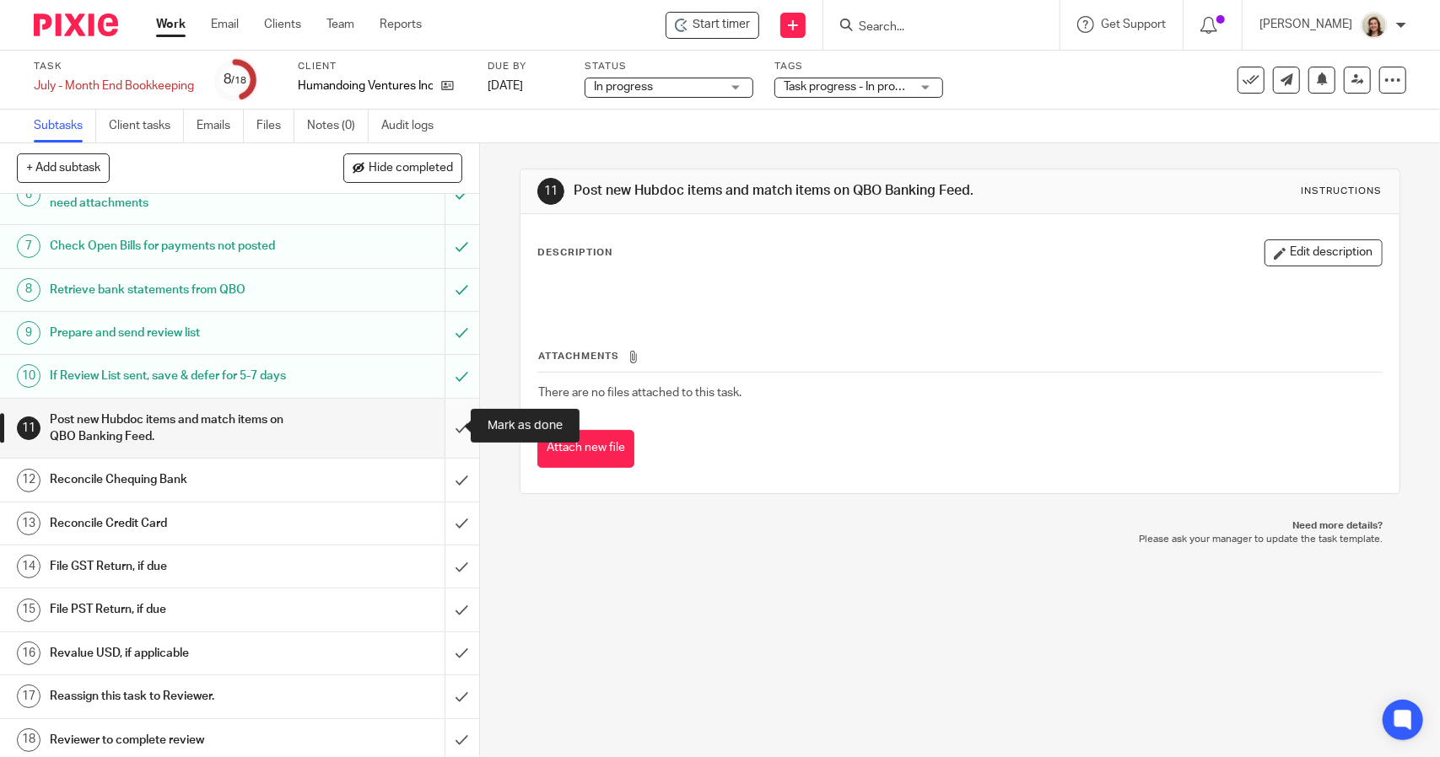
click at [433, 429] on input "submit" at bounding box center [239, 429] width 479 height 60
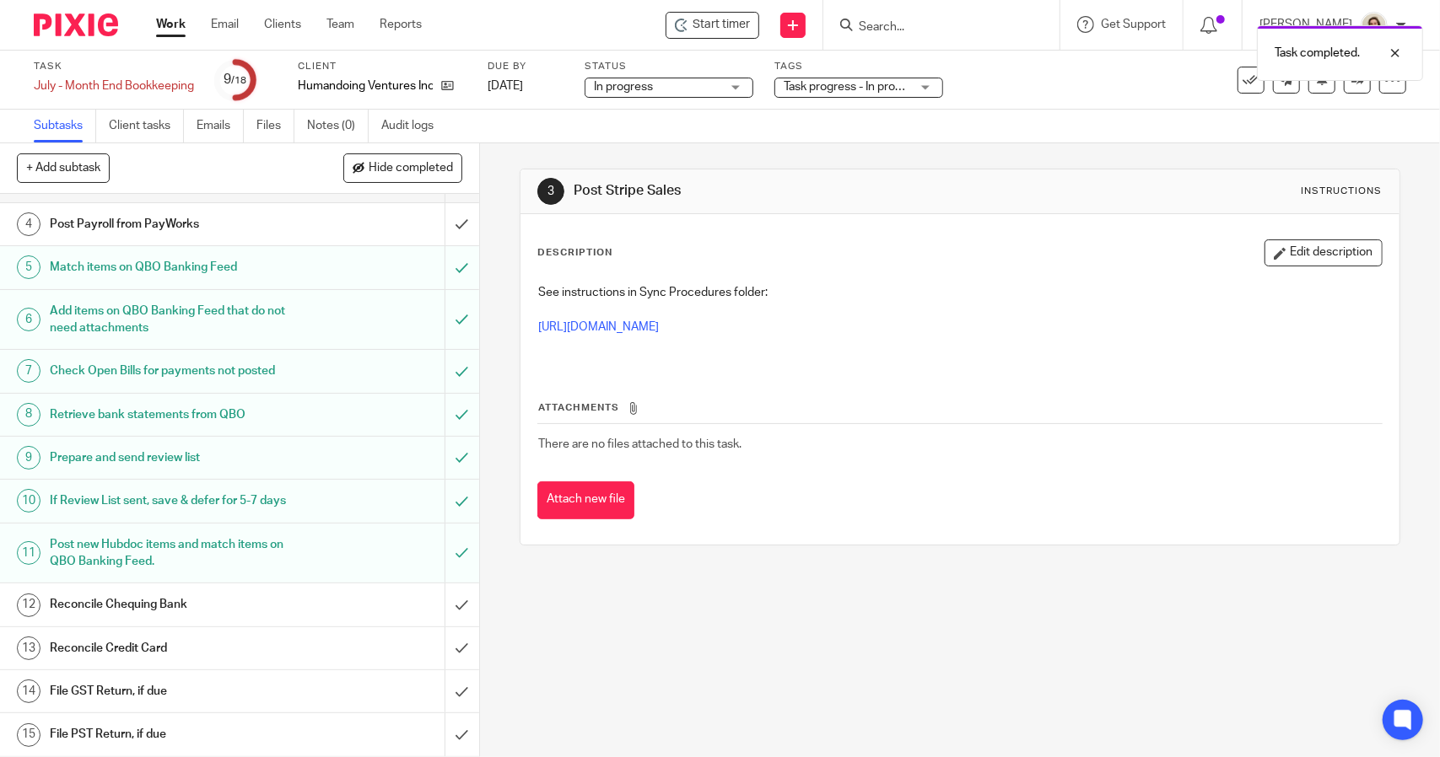
scroll to position [280, 0]
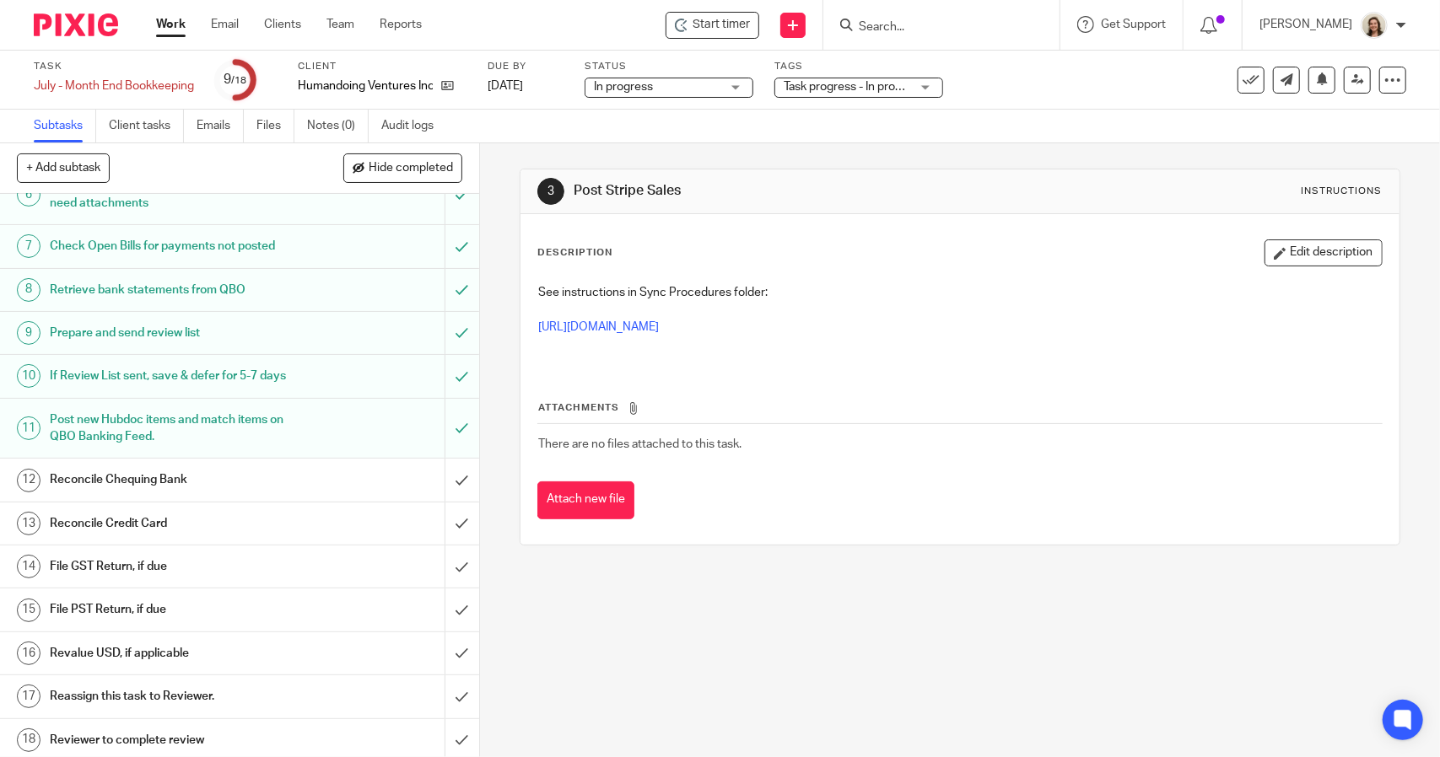
click at [389, 472] on div "Reconcile Chequing Bank" at bounding box center [239, 479] width 378 height 25
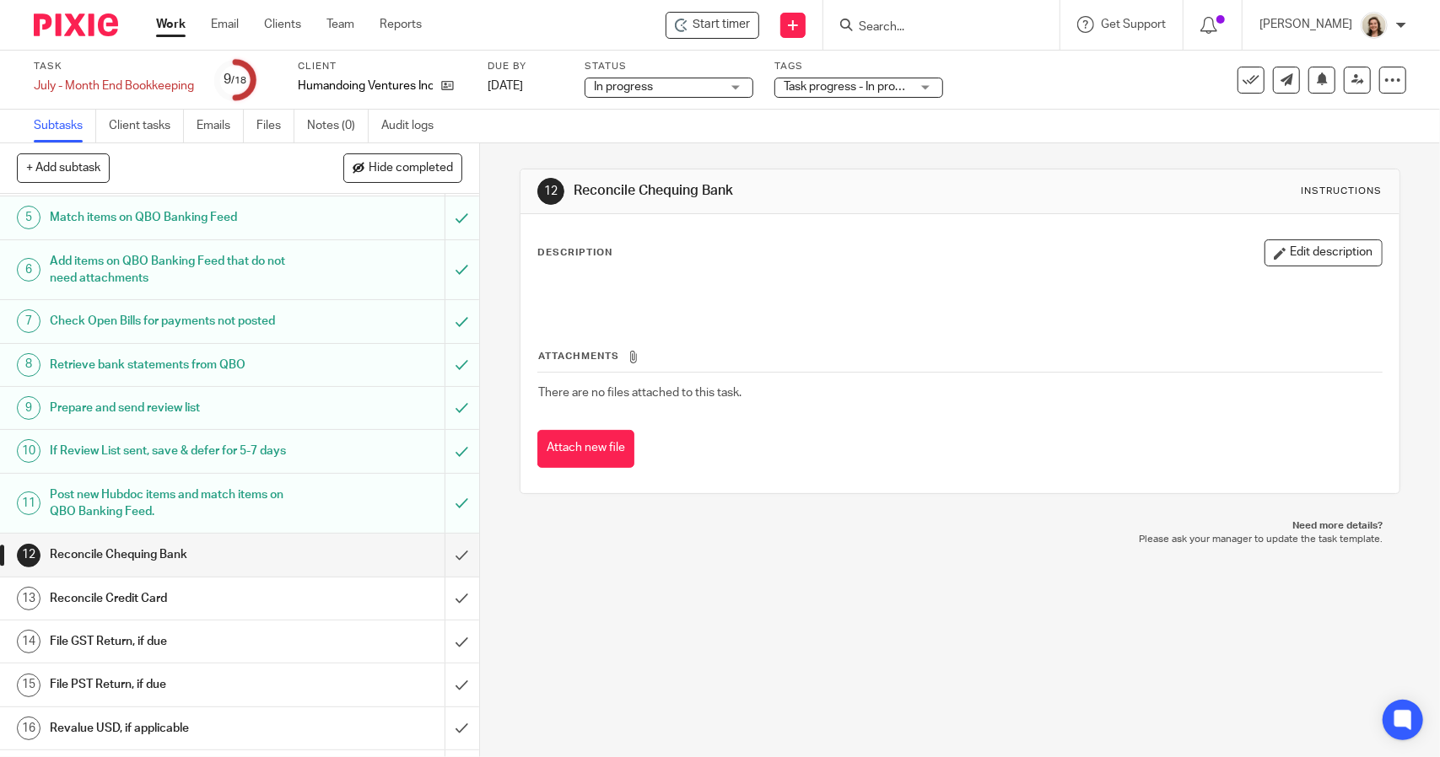
scroll to position [280, 0]
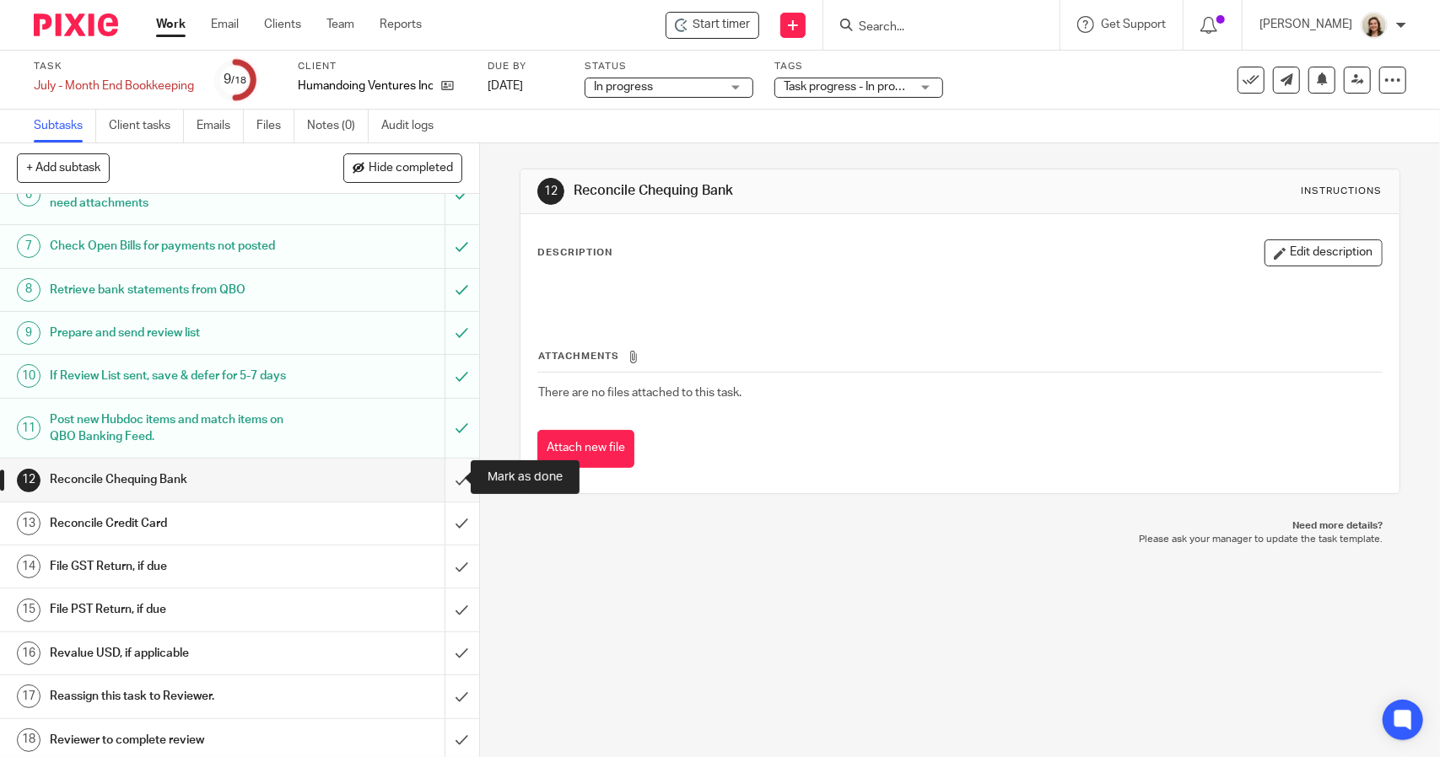
click at [447, 482] on input "submit" at bounding box center [239, 480] width 479 height 42
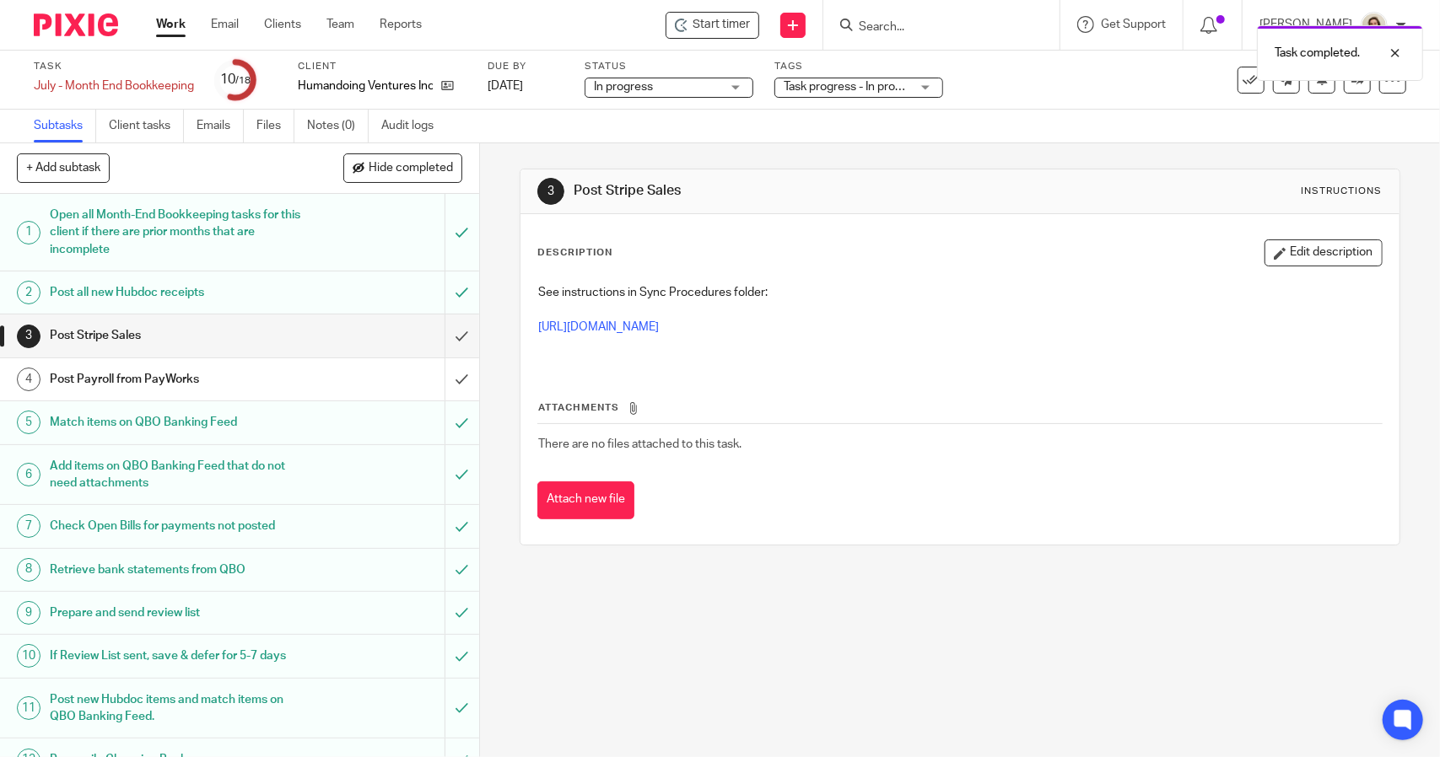
scroll to position [280, 0]
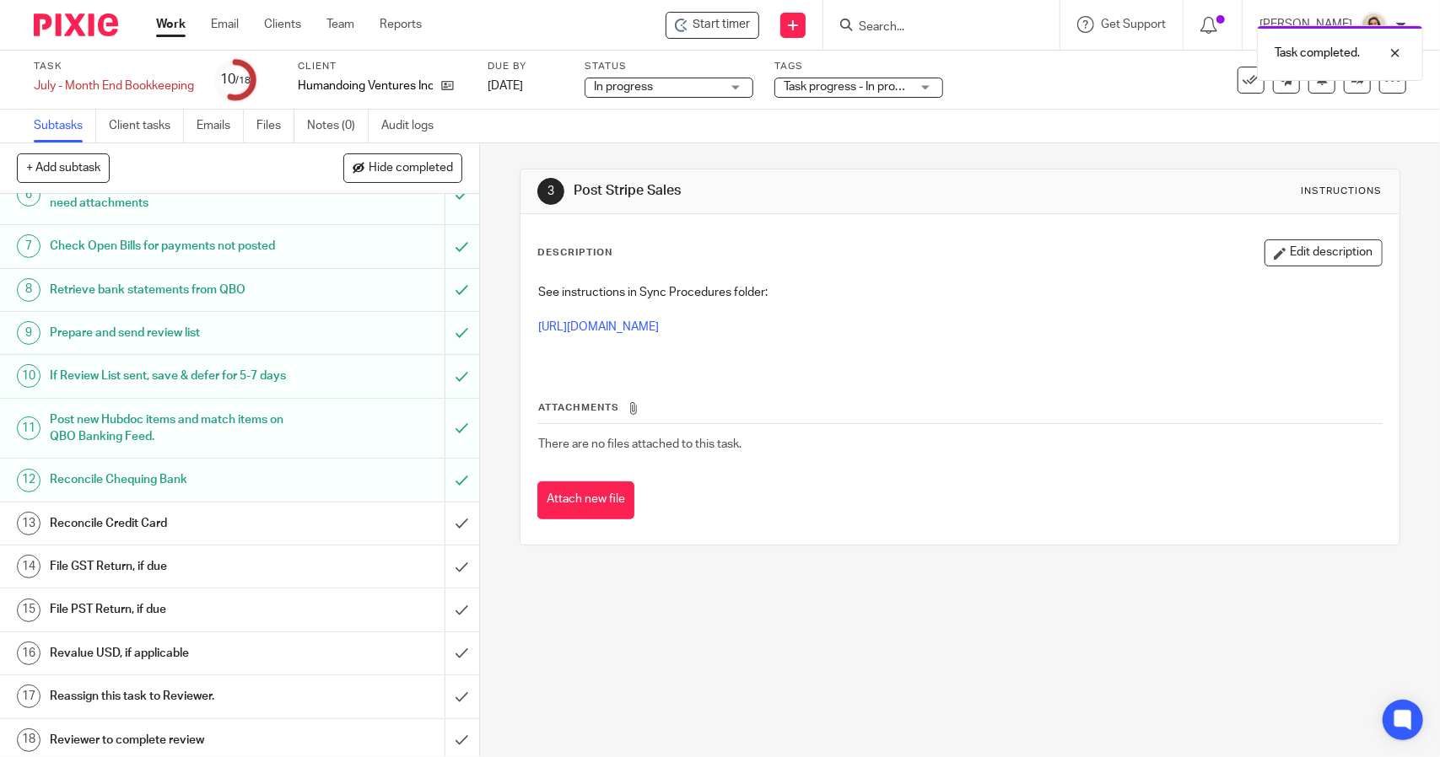
click at [105, 559] on h1 "File GST Return, if due" at bounding box center [176, 566] width 252 height 25
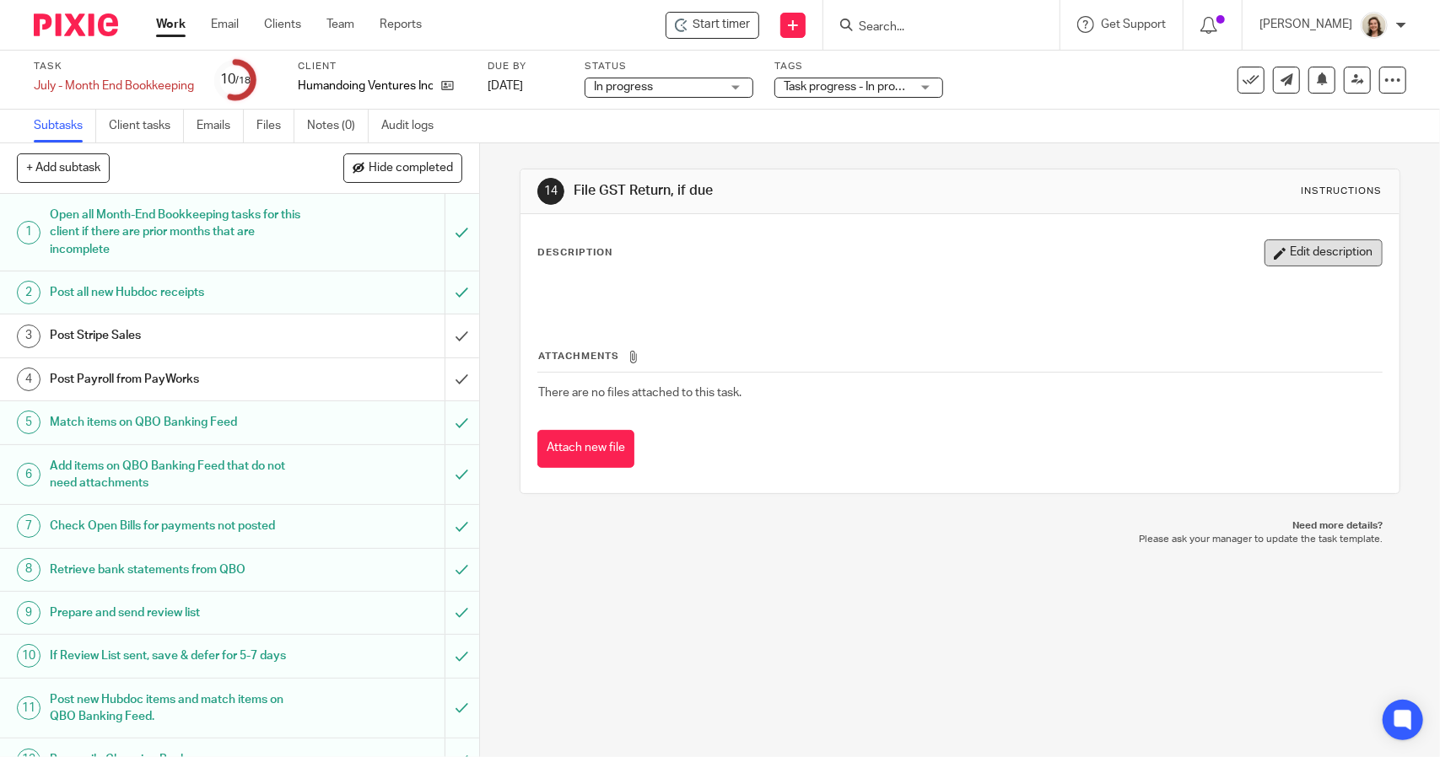
click at [1326, 247] on button "Edit description" at bounding box center [1323, 252] width 118 height 27
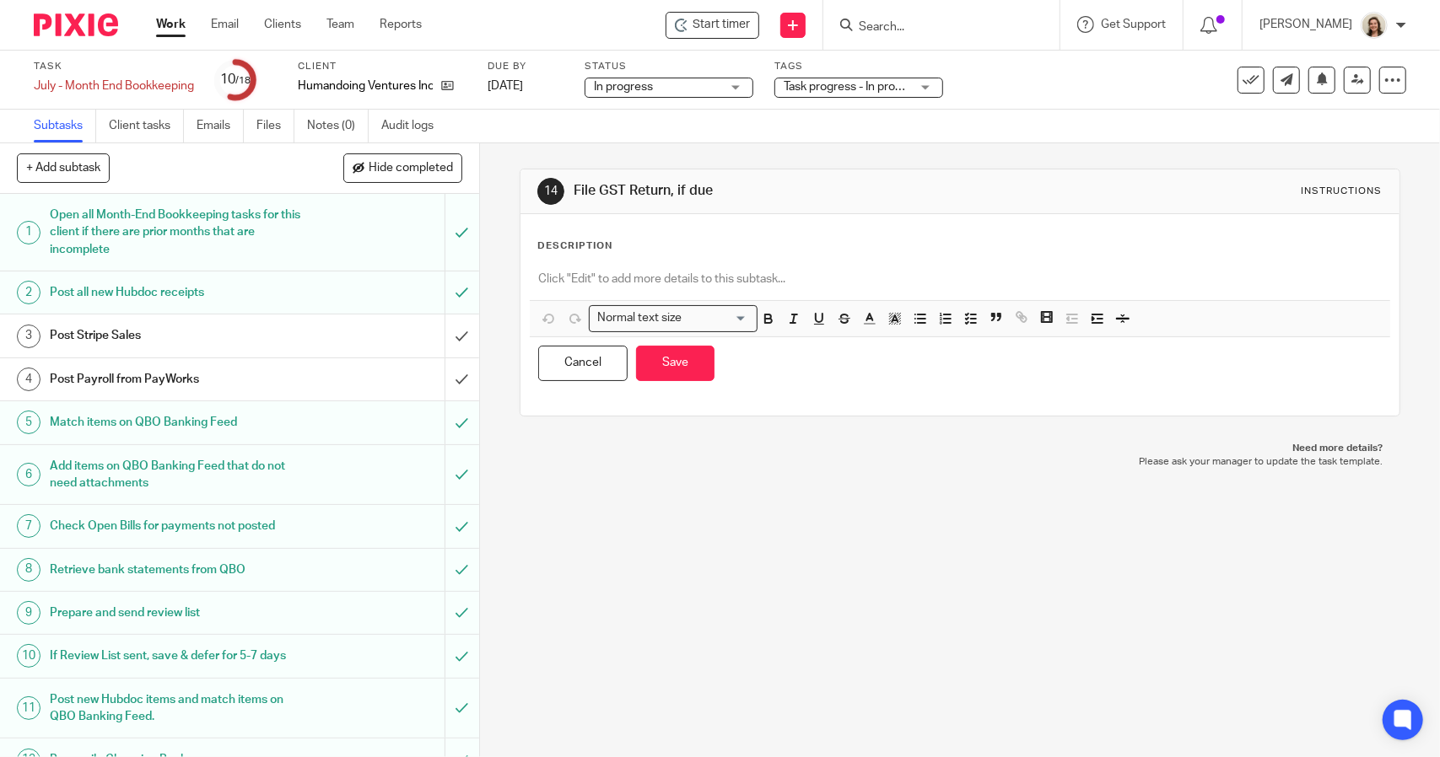
click at [784, 277] on p at bounding box center [959, 279] width 842 height 17
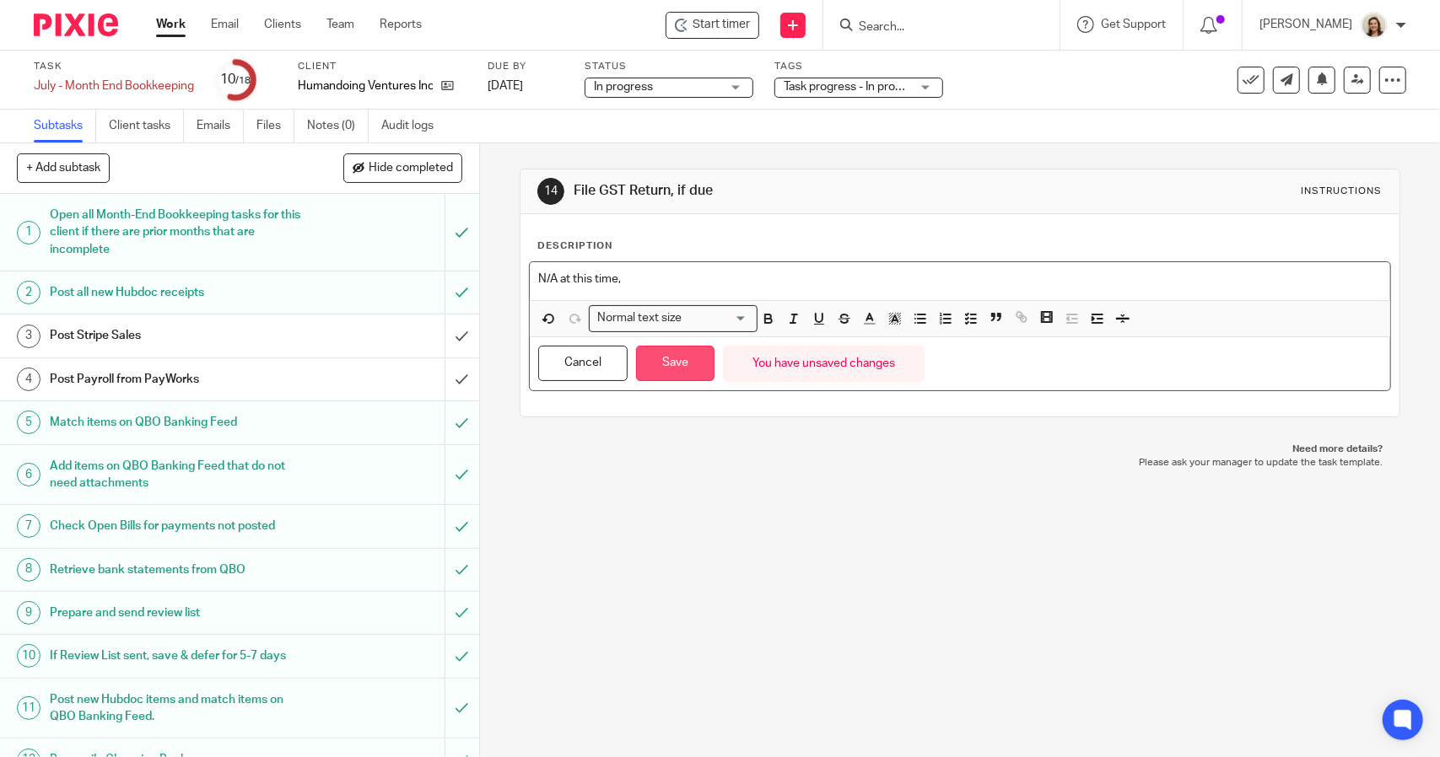
click at [683, 358] on button "Save" at bounding box center [675, 364] width 78 height 36
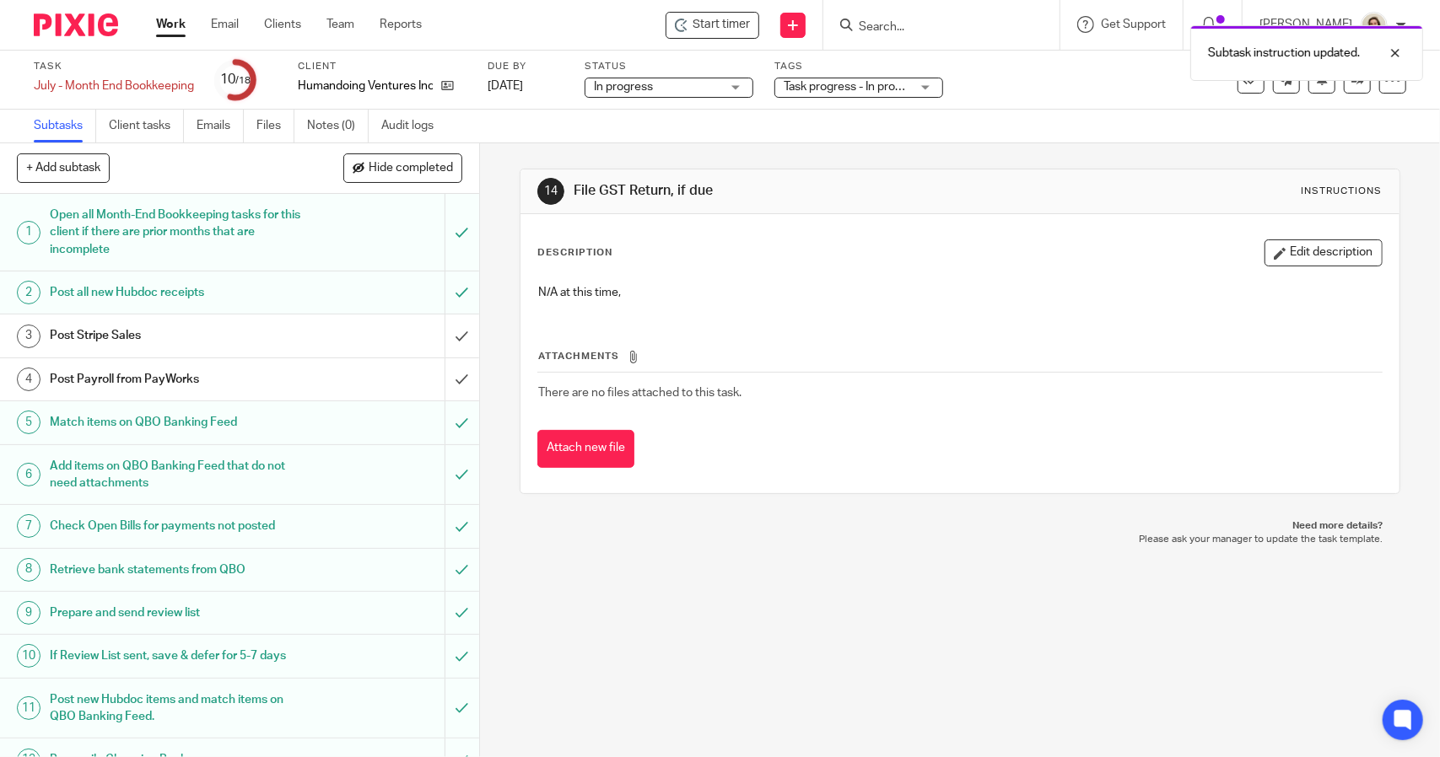
scroll to position [280, 0]
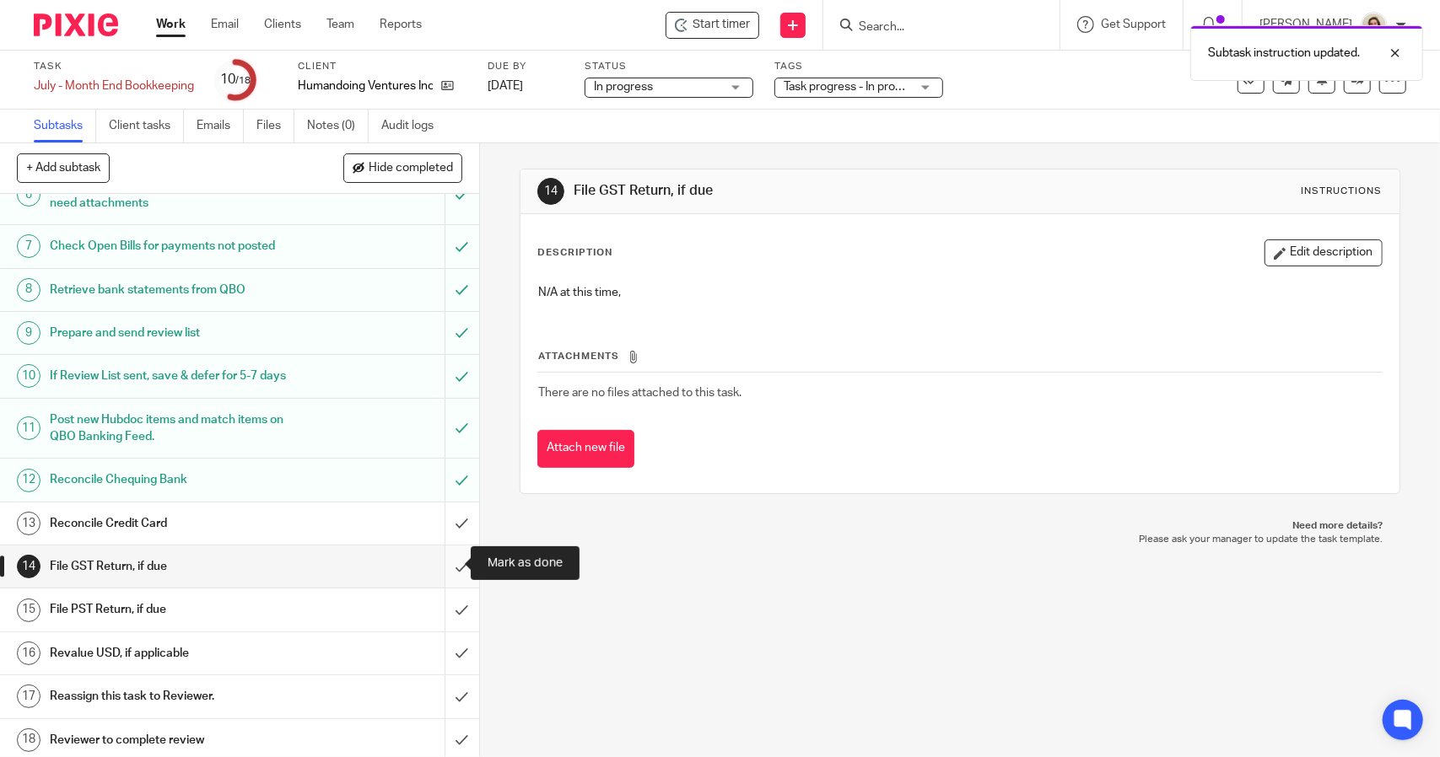
click at [437, 557] on input "submit" at bounding box center [239, 567] width 479 height 42
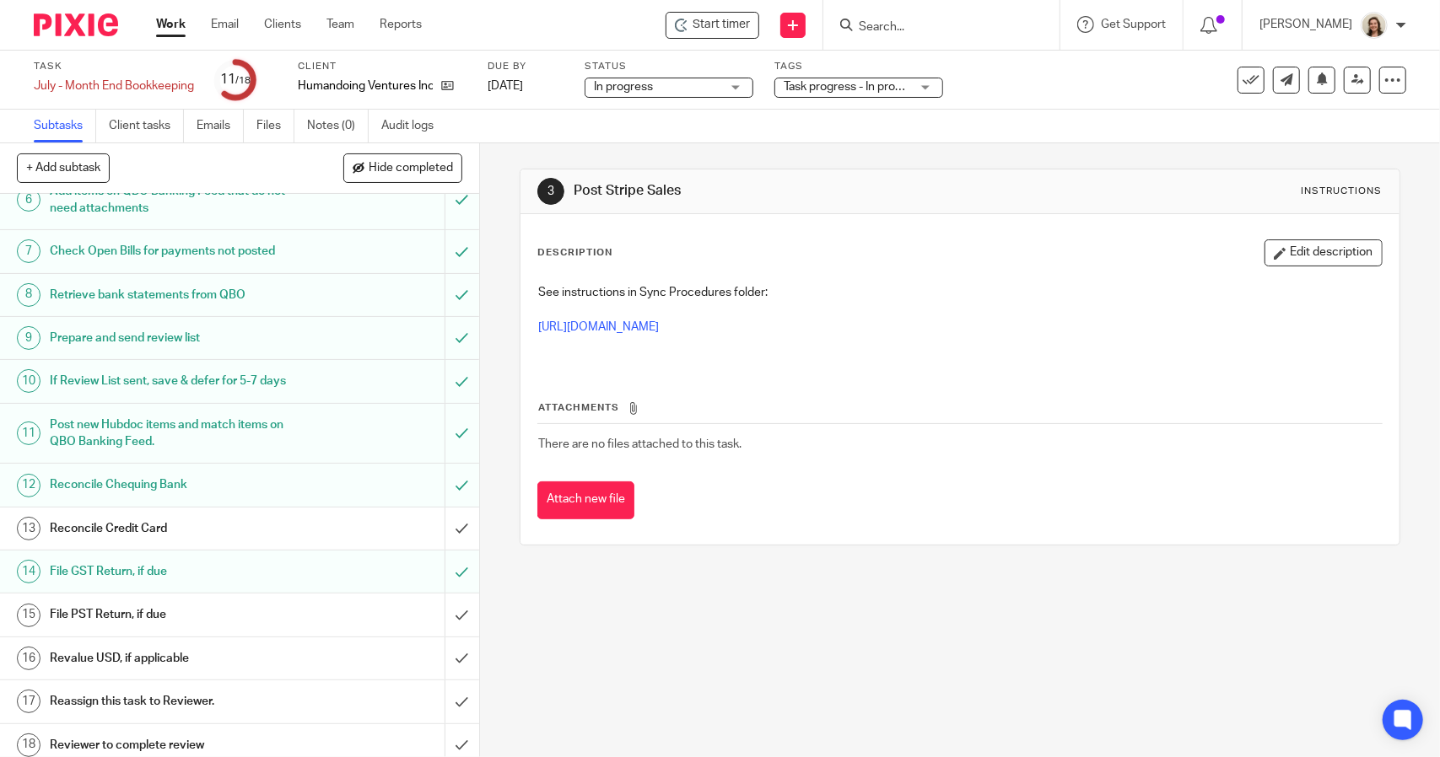
scroll to position [280, 0]
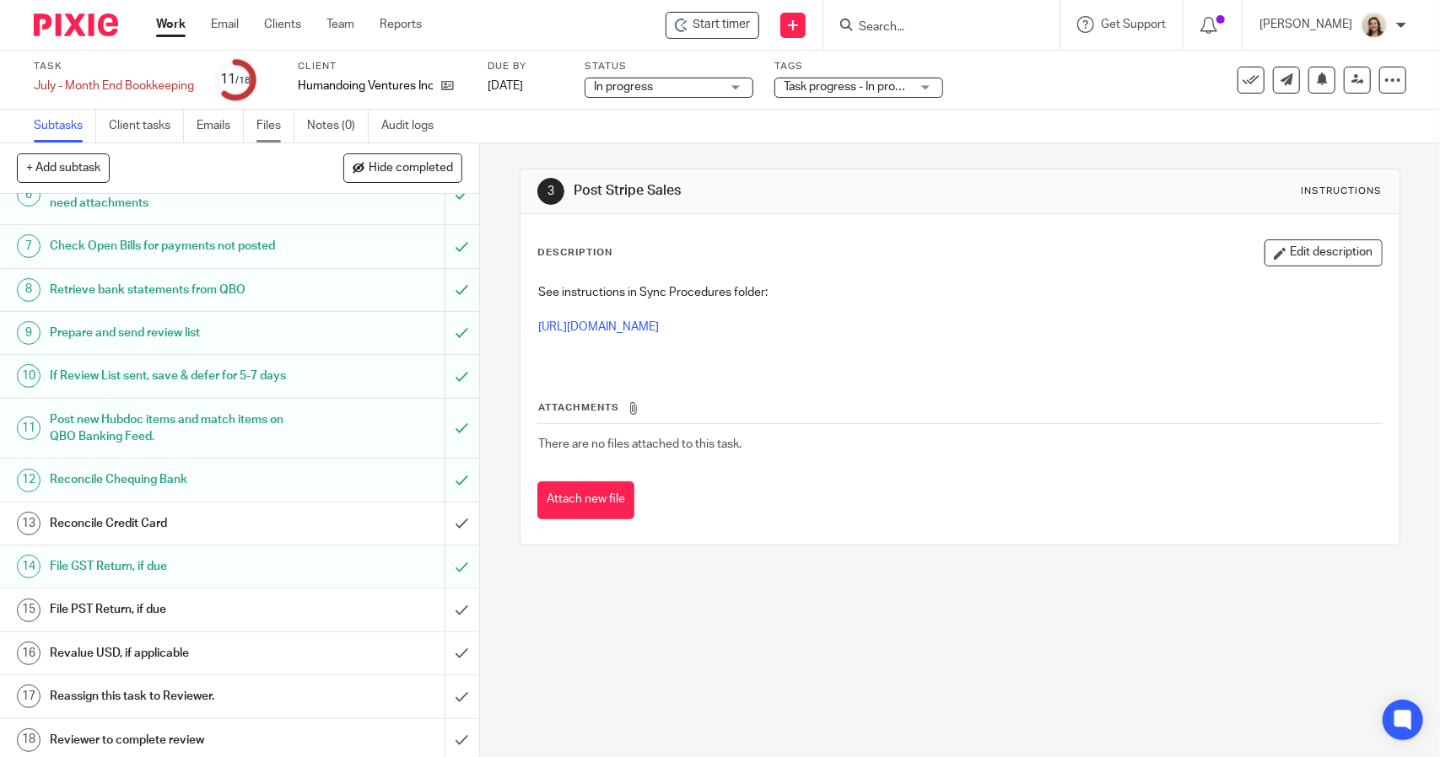
drag, startPoint x: 220, startPoint y: 117, endPoint x: 265, endPoint y: 130, distance: 46.5
click at [220, 117] on link "Emails" at bounding box center [219, 126] width 47 height 33
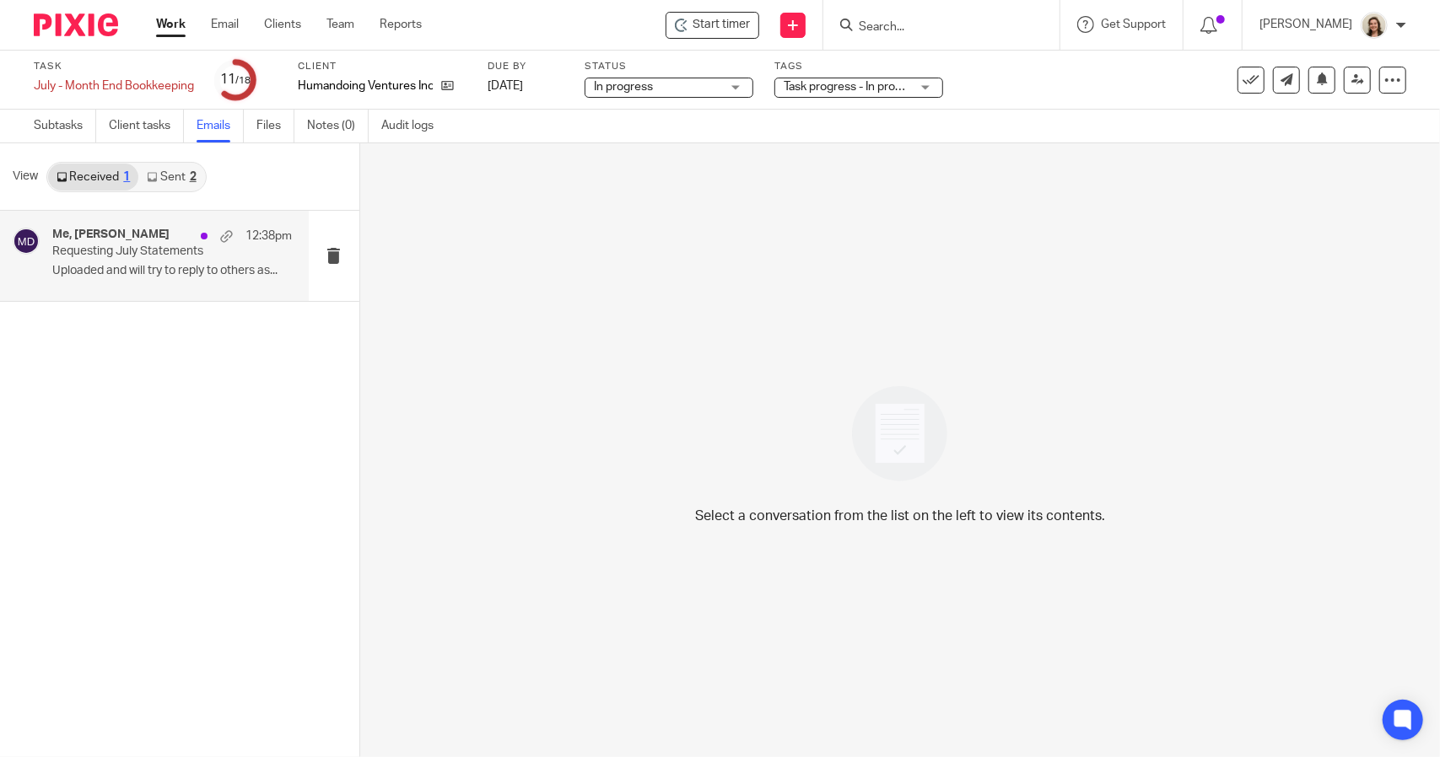
click at [132, 242] on div "Me, [PERSON_NAME] 12:38pm" at bounding box center [171, 236] width 239 height 17
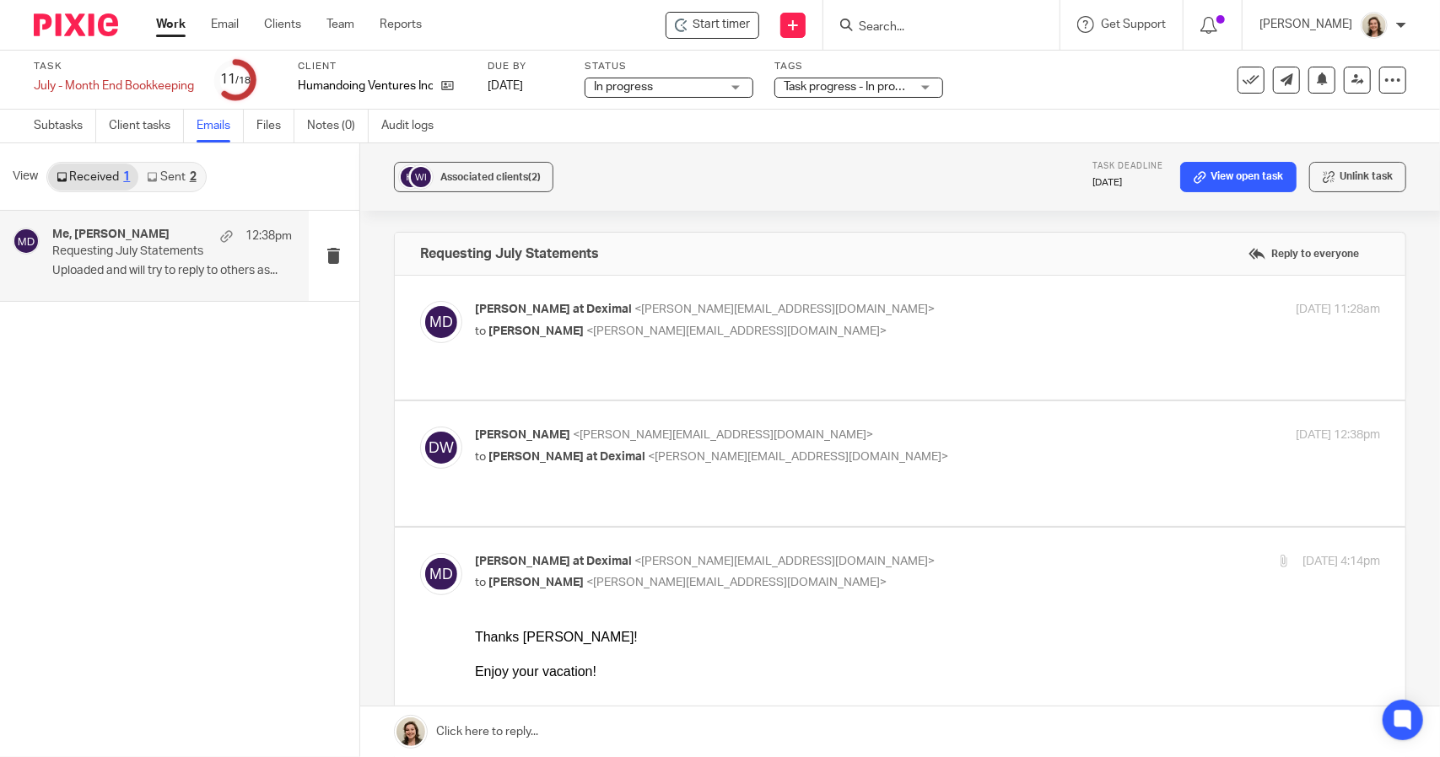
click at [172, 170] on link "Sent 2" at bounding box center [171, 177] width 66 height 27
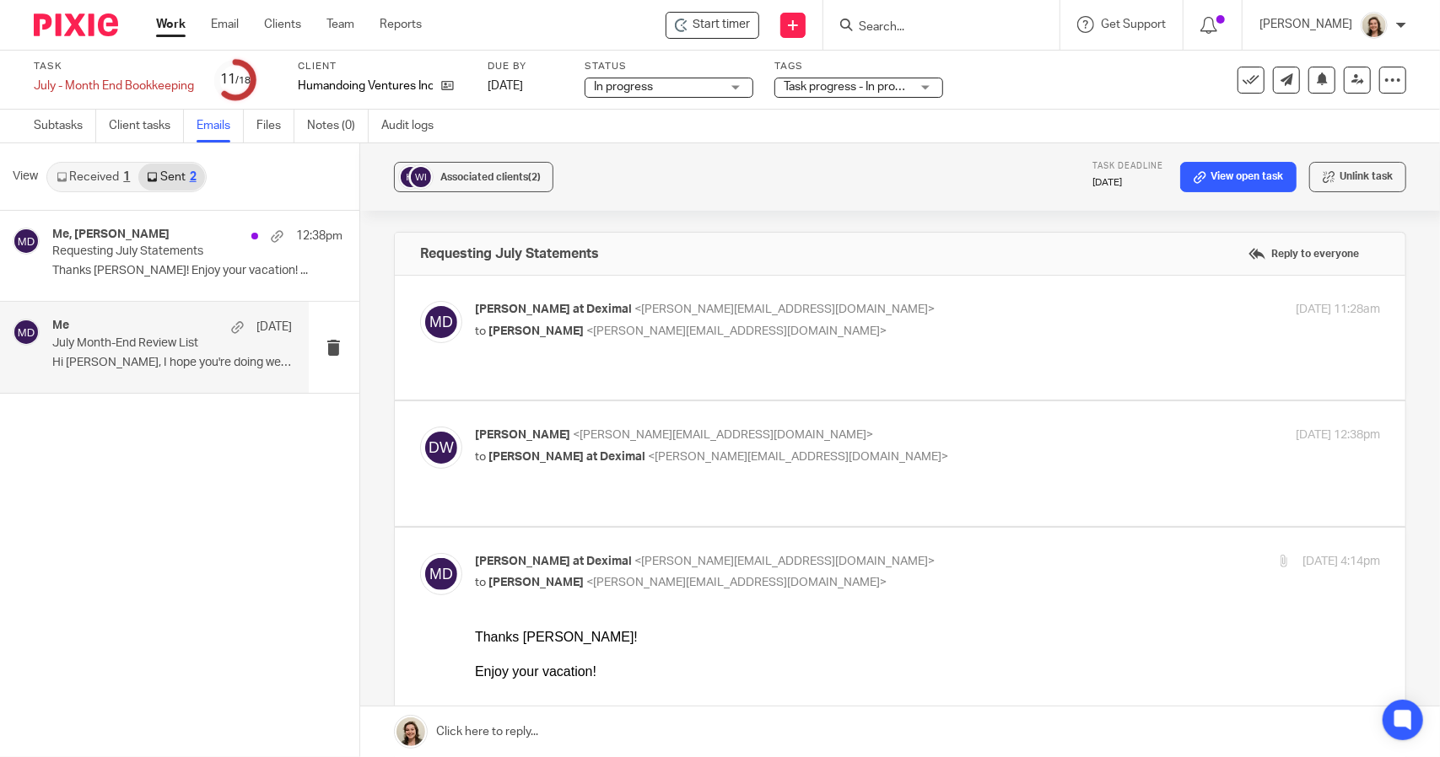
click at [138, 325] on div "Me [DATE]" at bounding box center [171, 327] width 239 height 17
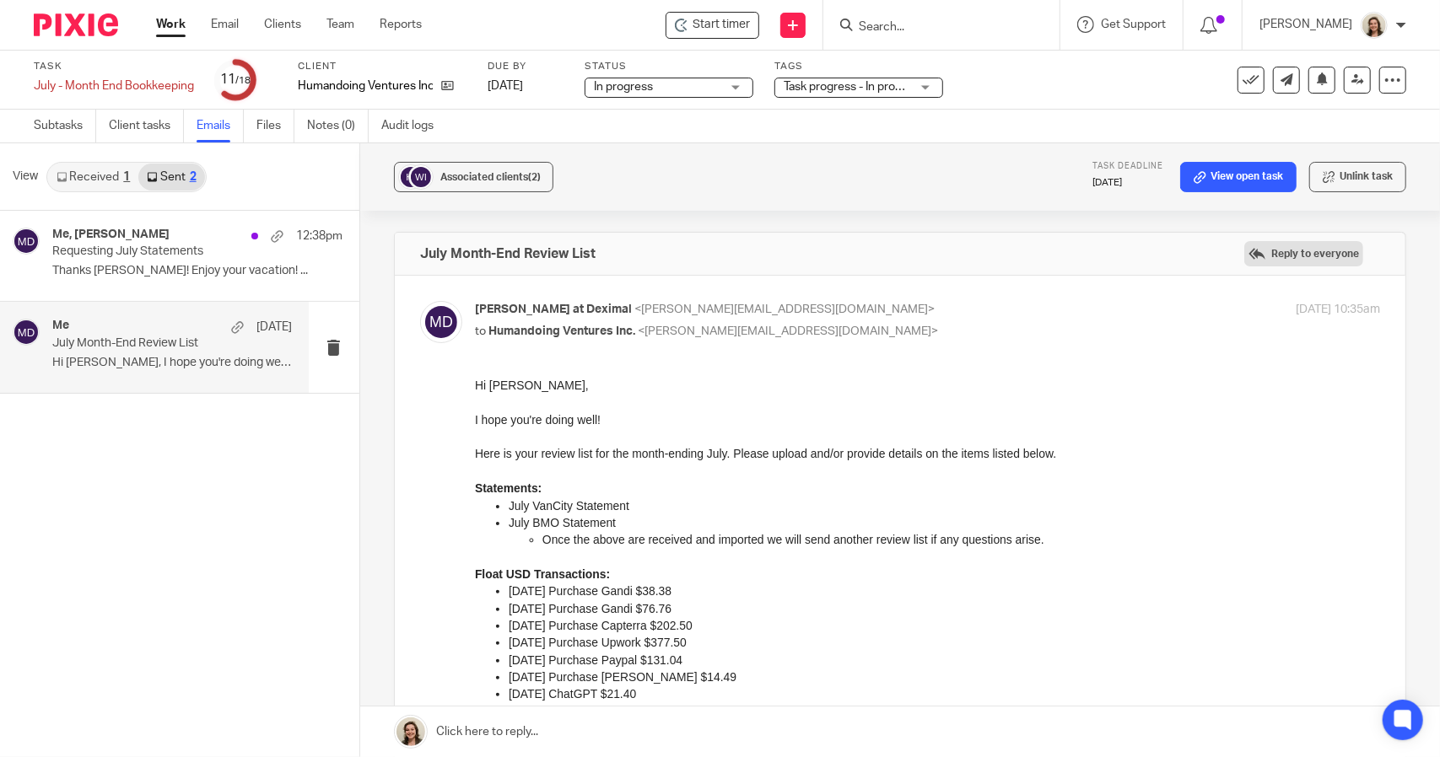
click at [1297, 263] on label "Reply to everyone" at bounding box center [1303, 253] width 119 height 25
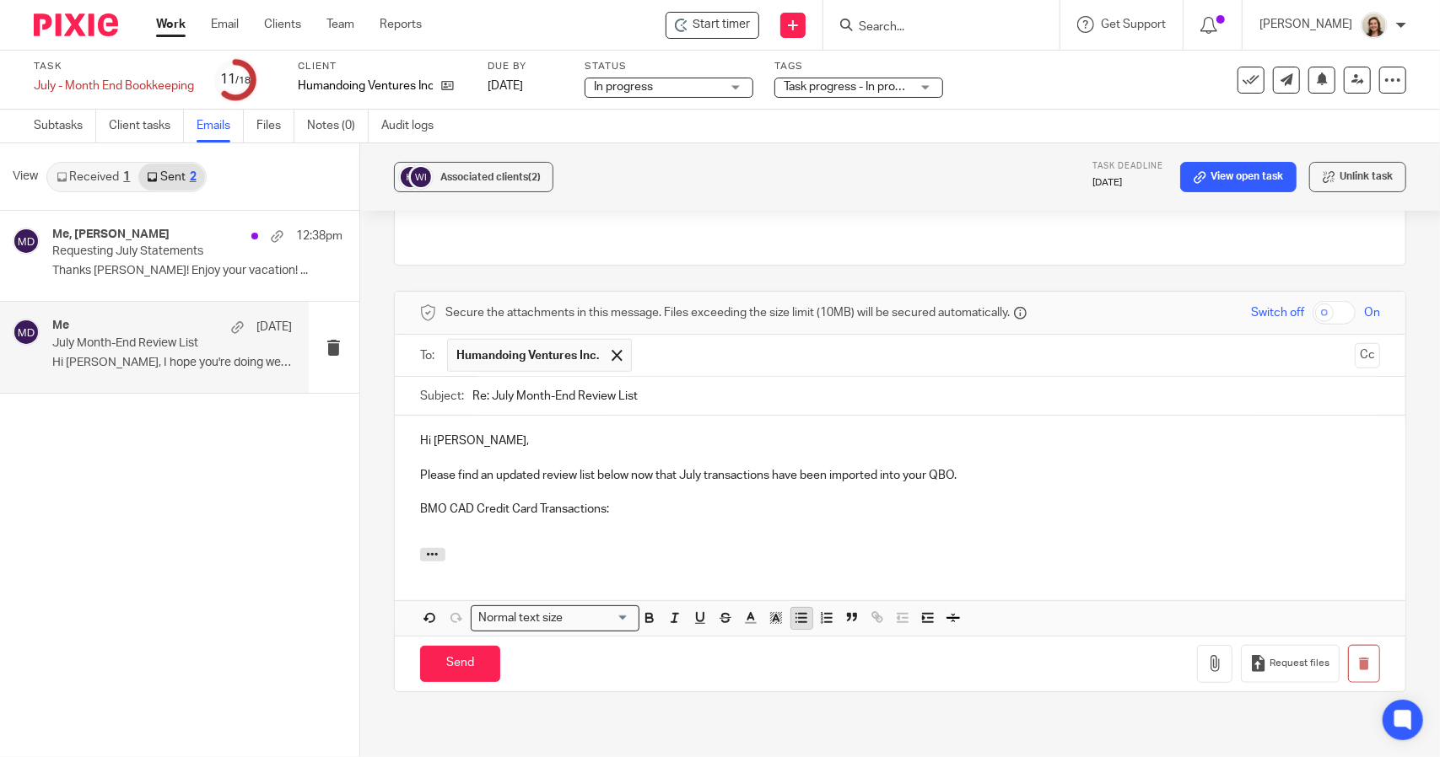
click at [799, 611] on icon "button" at bounding box center [801, 618] width 15 height 15
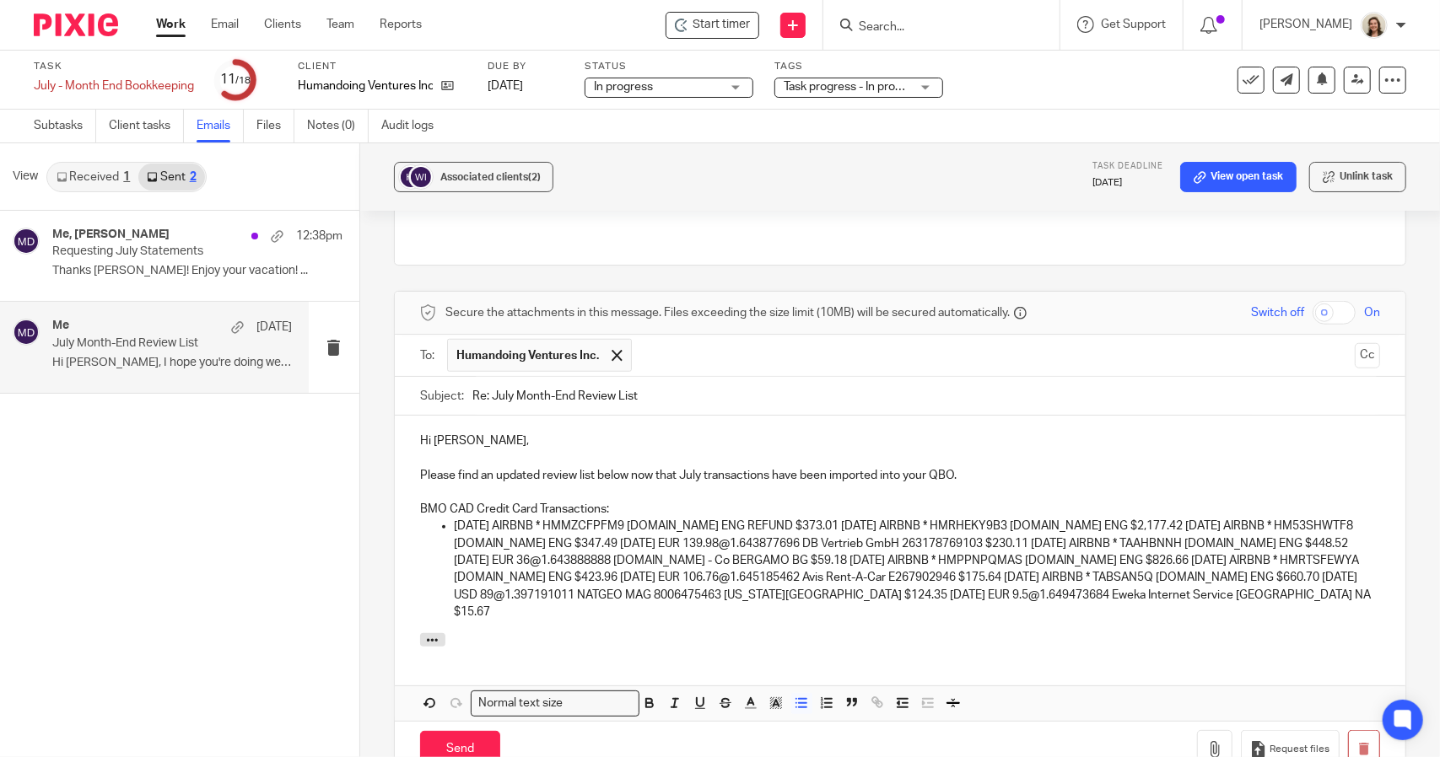
click at [843, 518] on p "06/30/2025 AIRBNB * HMMZCFPFM9 AIRBNB.COM ENG REFUND $373.01 06/30/2025 AIRBNB …" at bounding box center [917, 569] width 926 height 103
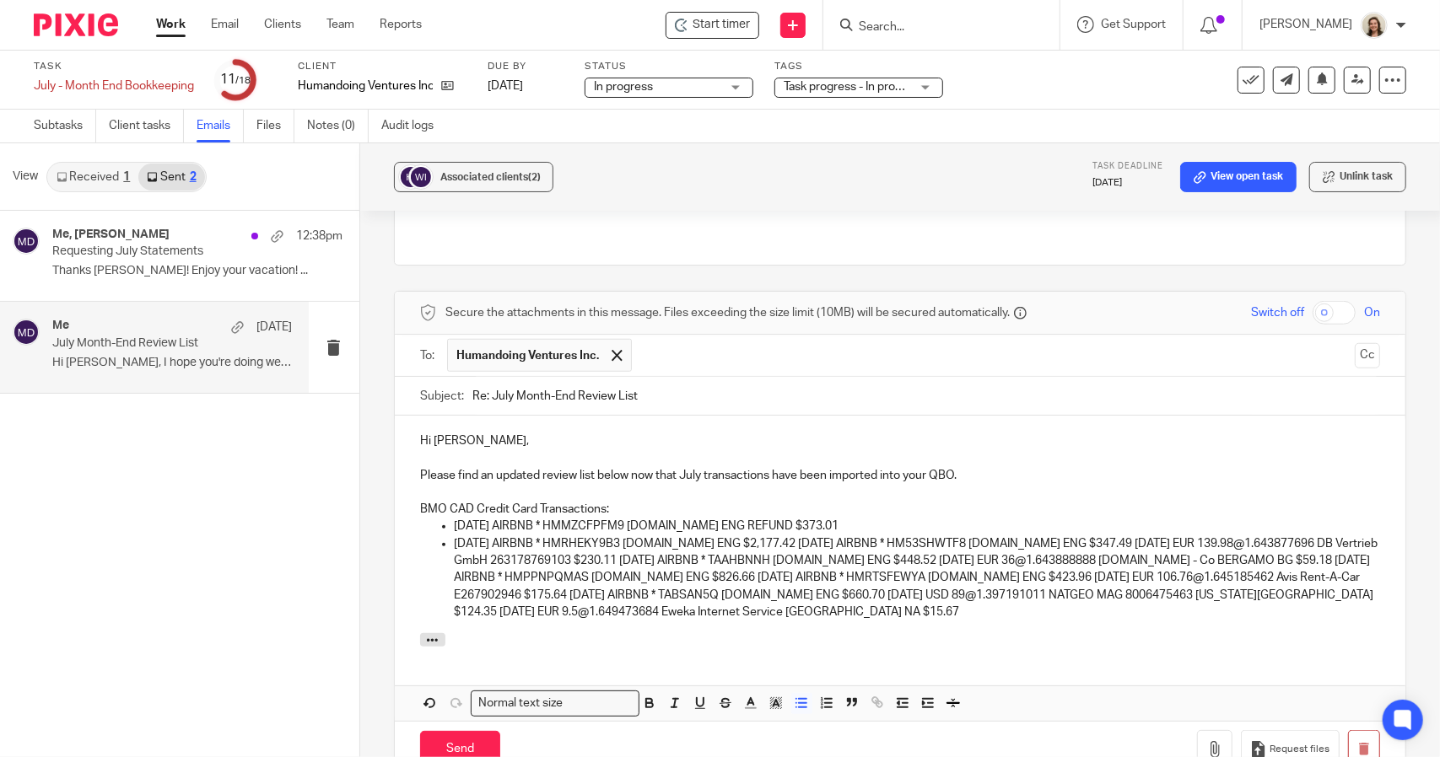
click at [803, 535] on p "06/30/2025 AIRBNB * HMRHEKY9B3 AIRBNB.COM ENG $2,177.42 07/01/2025 AIRBNB * HM5…" at bounding box center [917, 577] width 926 height 85
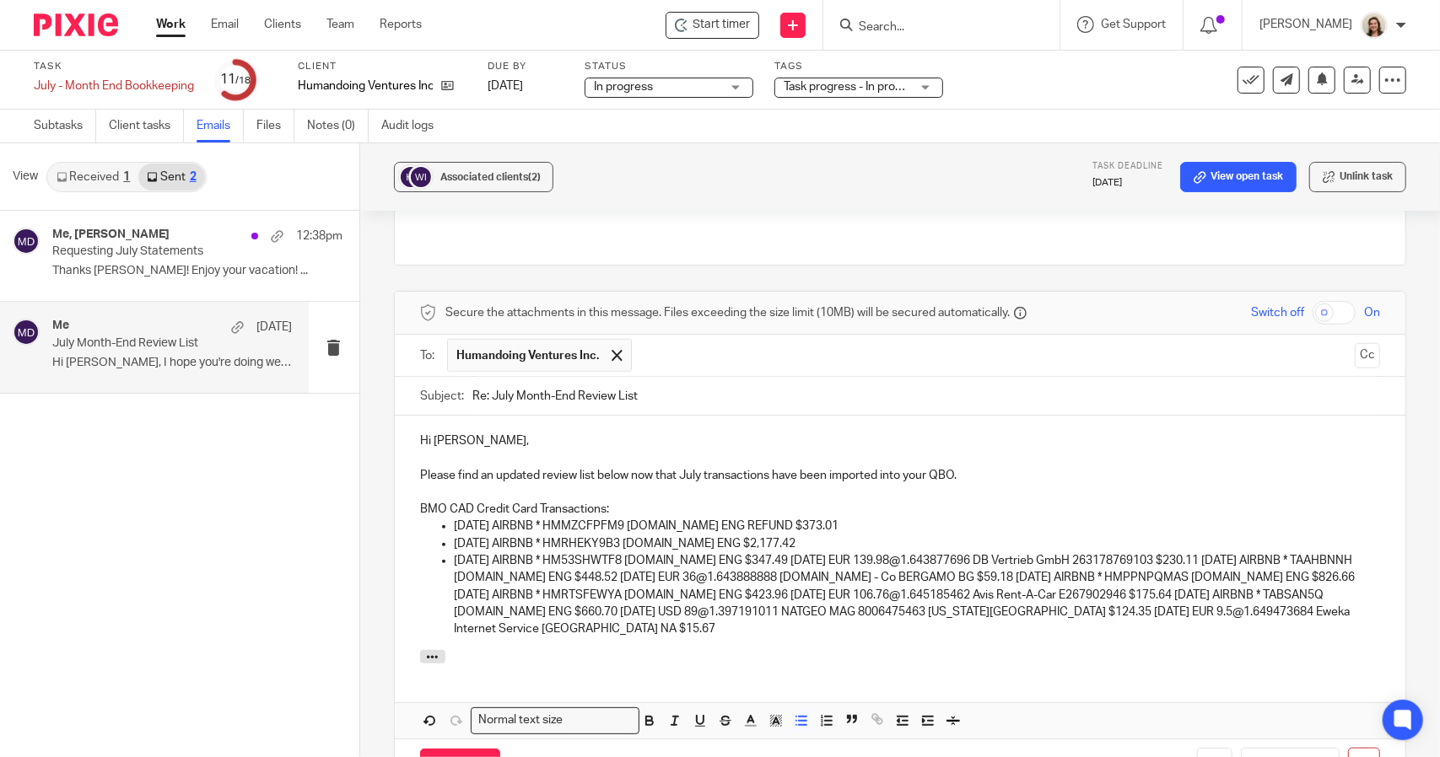
click at [796, 552] on p "07/01/2025 AIRBNB * HM53SHWTF8 AIRBNB.COM ENG $347.49 07/07/2025 EUR 139.98@1.6…" at bounding box center [917, 594] width 926 height 85
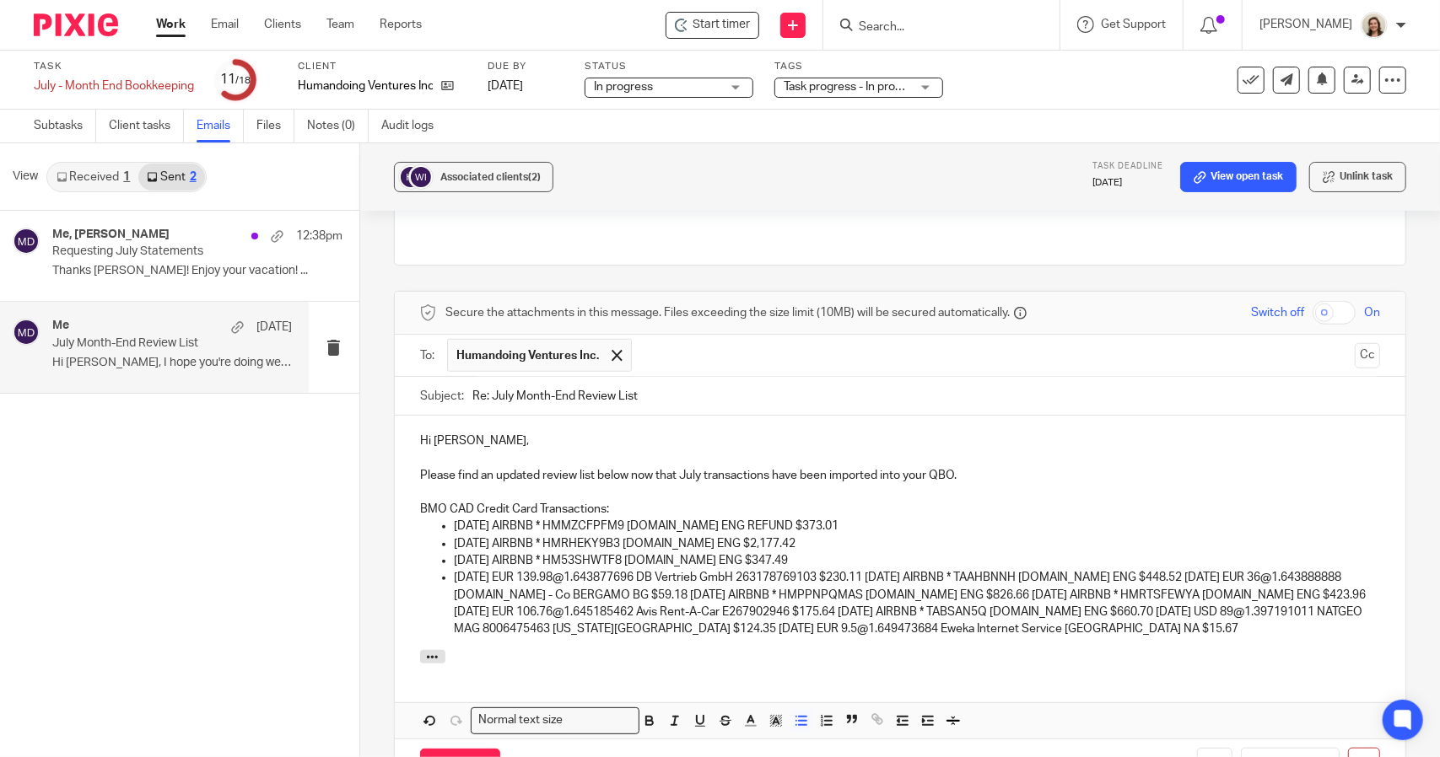
click at [896, 569] on p "07/07/2025 EUR 139.98@1.643877696 DB Vertrieb GmbH 263178769103 $230.11 07/07/2…" at bounding box center [917, 603] width 926 height 68
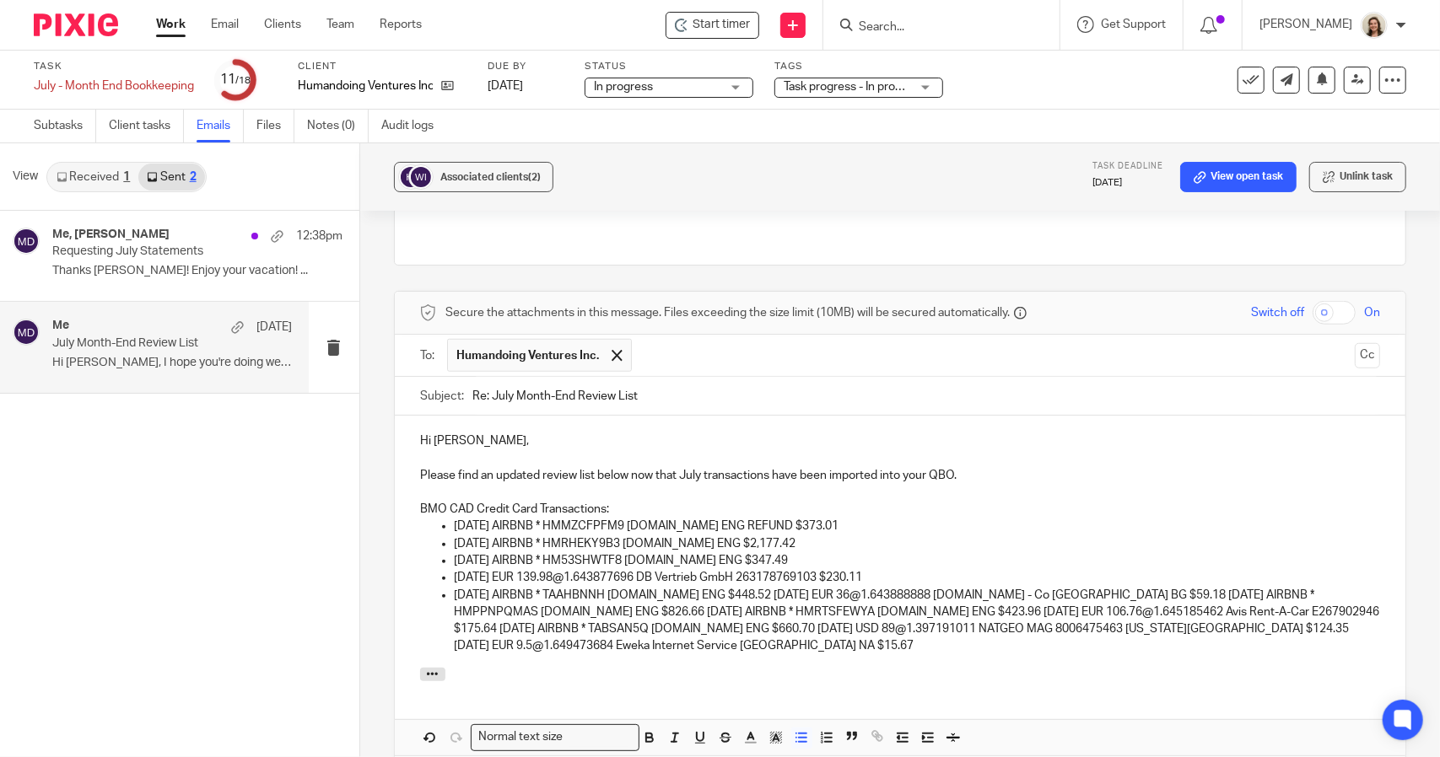
click at [779, 587] on p "07/07/2025 AIRBNB * TAAHBNNH AIRBNB.COM ENG $448.52 07/07/2025 EUR 36@1.6438888…" at bounding box center [917, 621] width 926 height 68
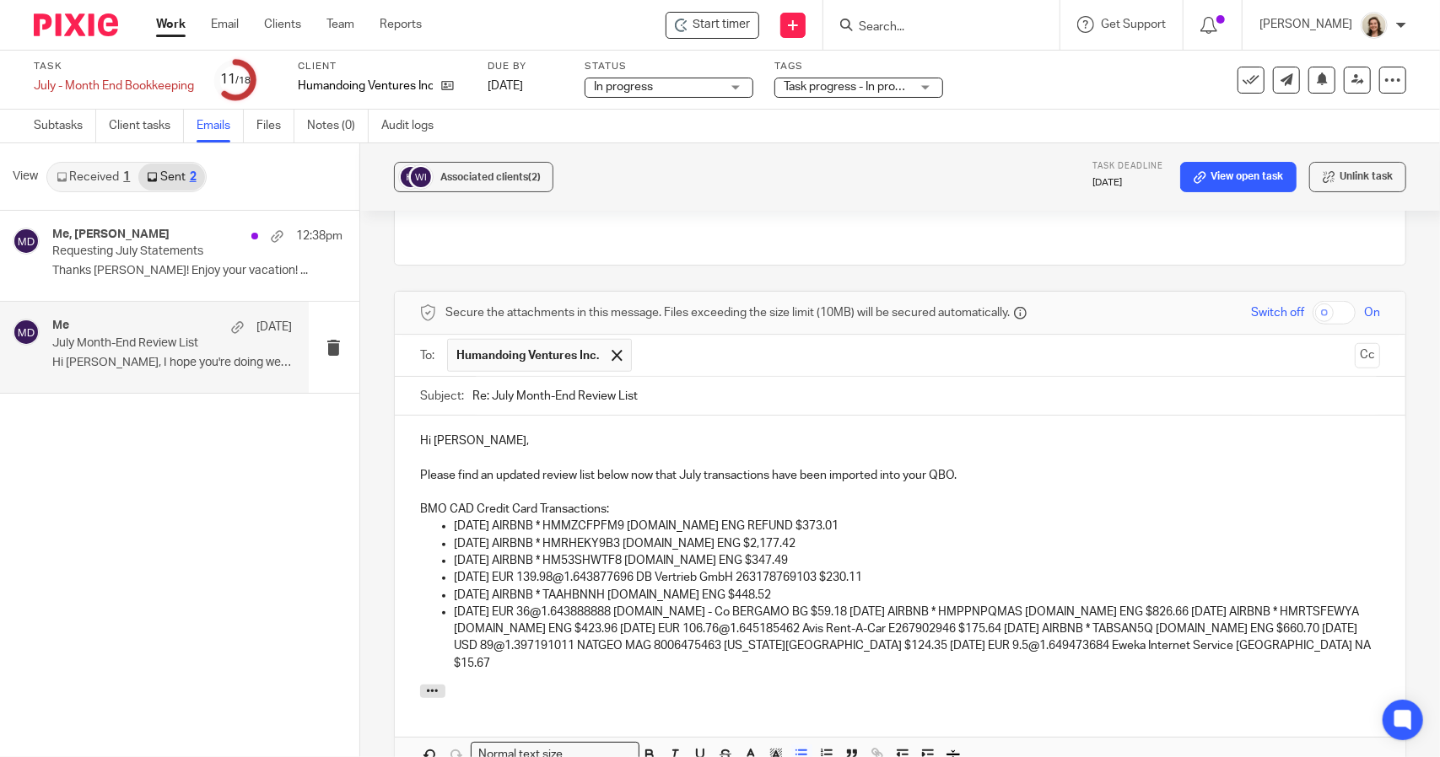
click at [899, 604] on p "07/07/2025 EUR 36@1.643888888 WWW.MIDATICKET.IT - Co BERGAMO BG $59.18 07/10/20…" at bounding box center [917, 638] width 926 height 68
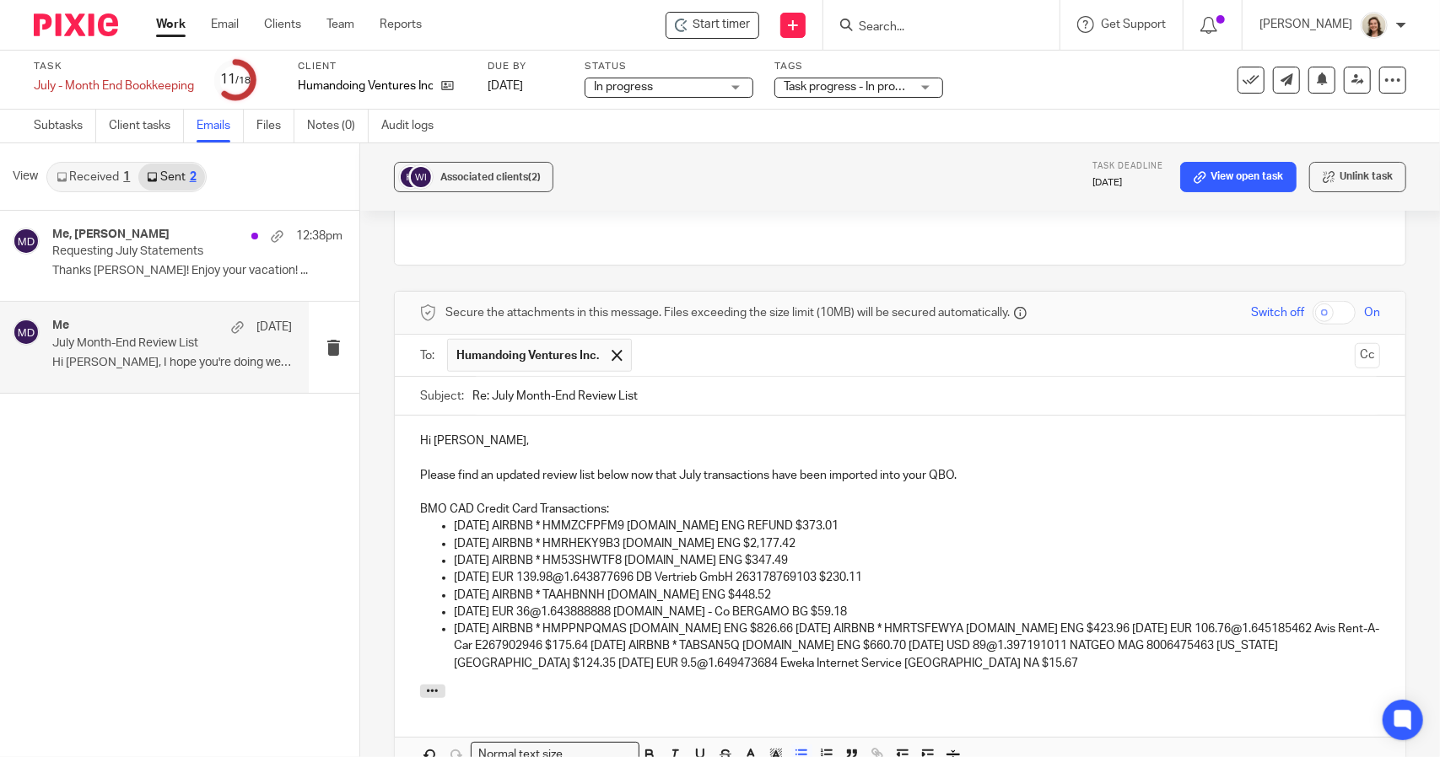
click at [799, 621] on p "07/10/2025 AIRBNB * HMPPNPQMAS AIRBNB.COM ENG $826.66 07/14/2025 AIRBNB * HMRTS…" at bounding box center [917, 646] width 926 height 51
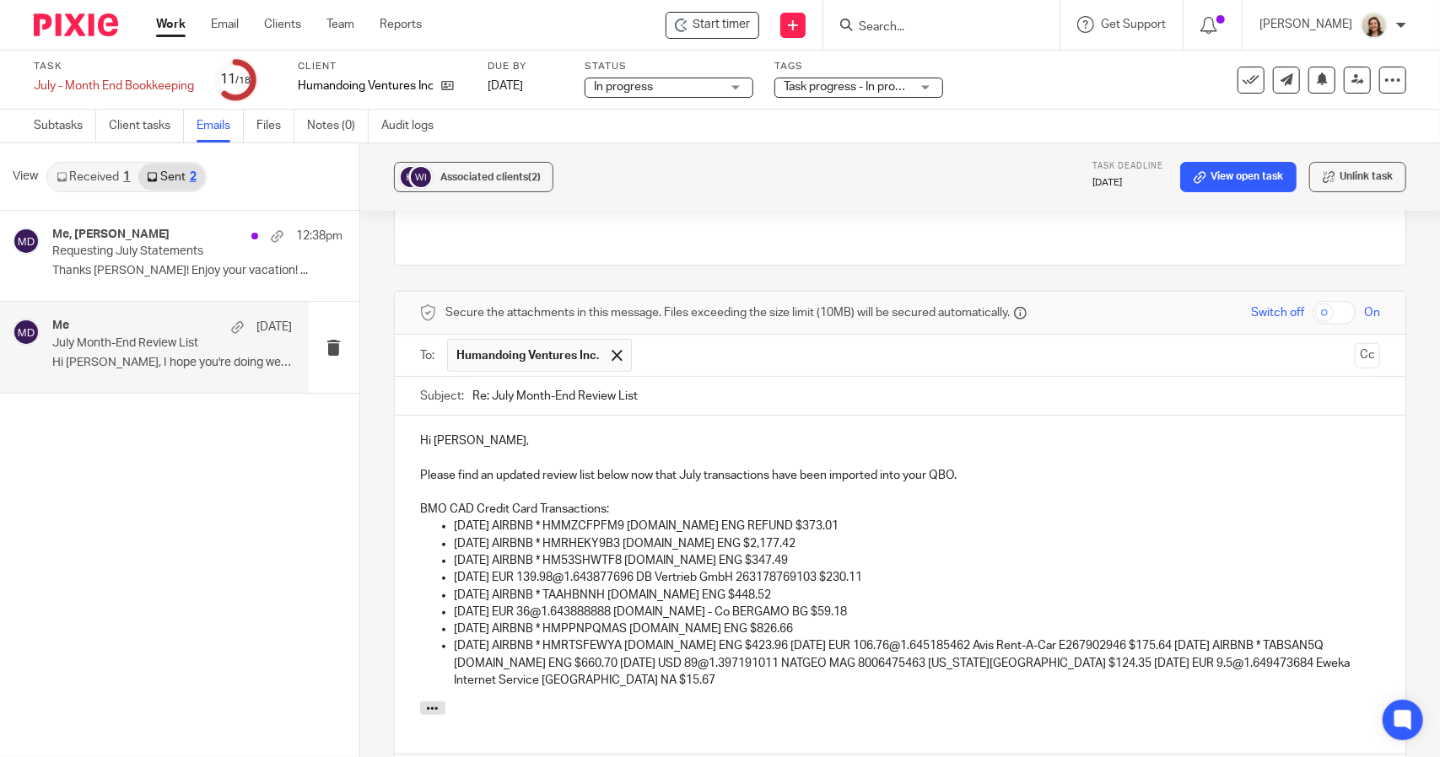
click at [794, 638] on p "07/14/2025 AIRBNB * HMRTSFEWYA AIRBNB.COM ENG $423.96 07/17/2025 EUR 106.76@1.6…" at bounding box center [917, 663] width 926 height 51
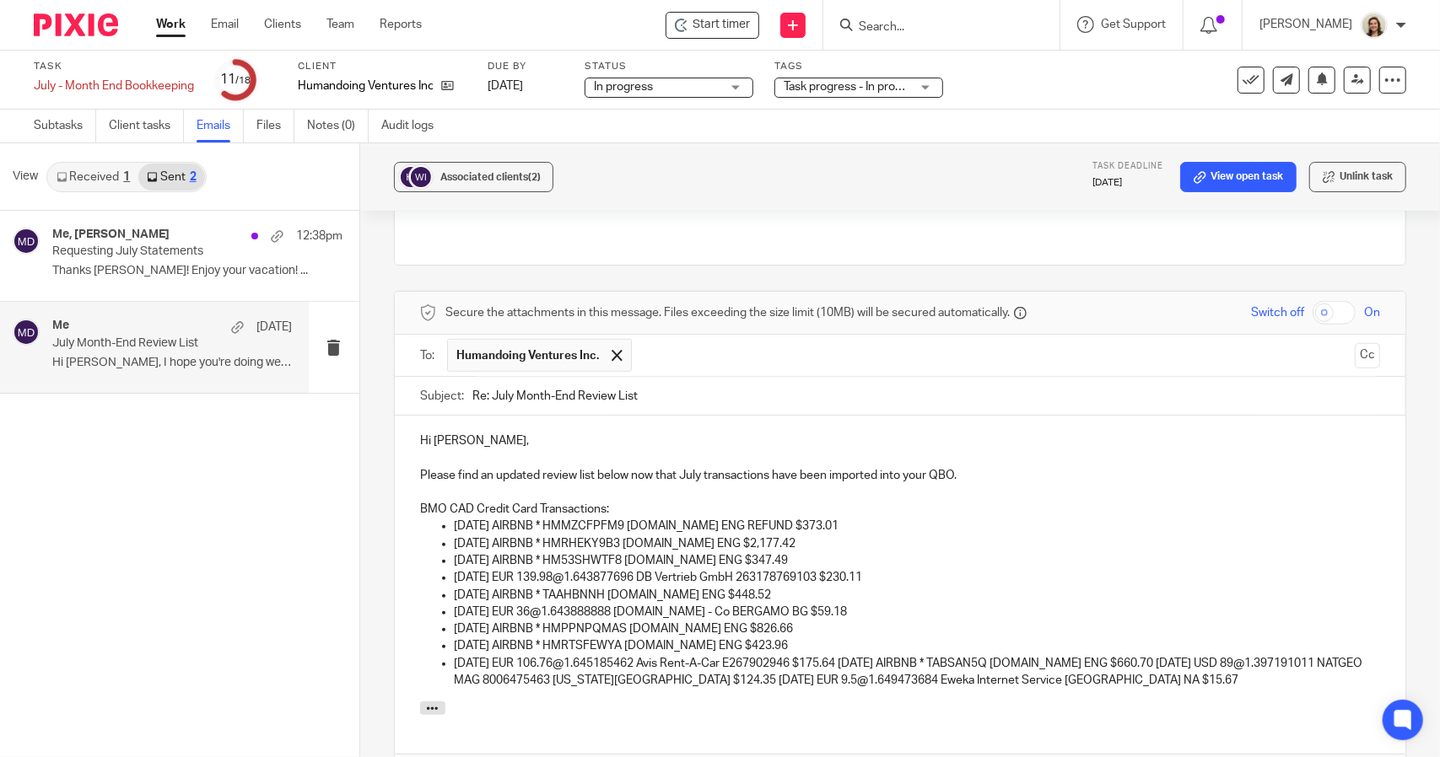
click at [869, 655] on p "07/17/2025 EUR 106.76@1.645185462 Avis Rent-A-Car E267902946 $175.64 07/21/2025…" at bounding box center [917, 672] width 926 height 35
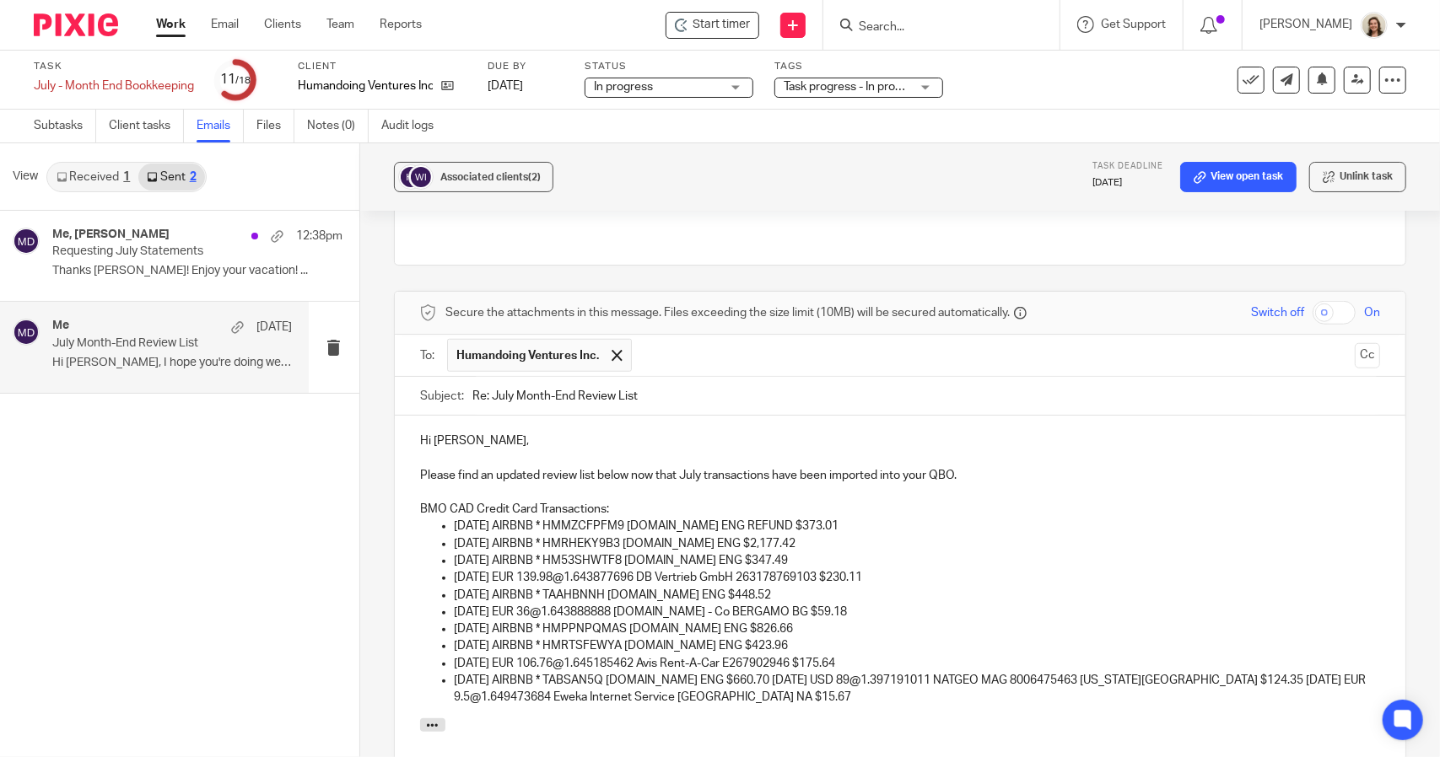
click at [778, 672] on p "07/21/2025 AIRBNB * TABSAN5Q AIRBNB.COM ENG $660.70 07/25/2025 USD 89@1.3971910…" at bounding box center [917, 689] width 926 height 35
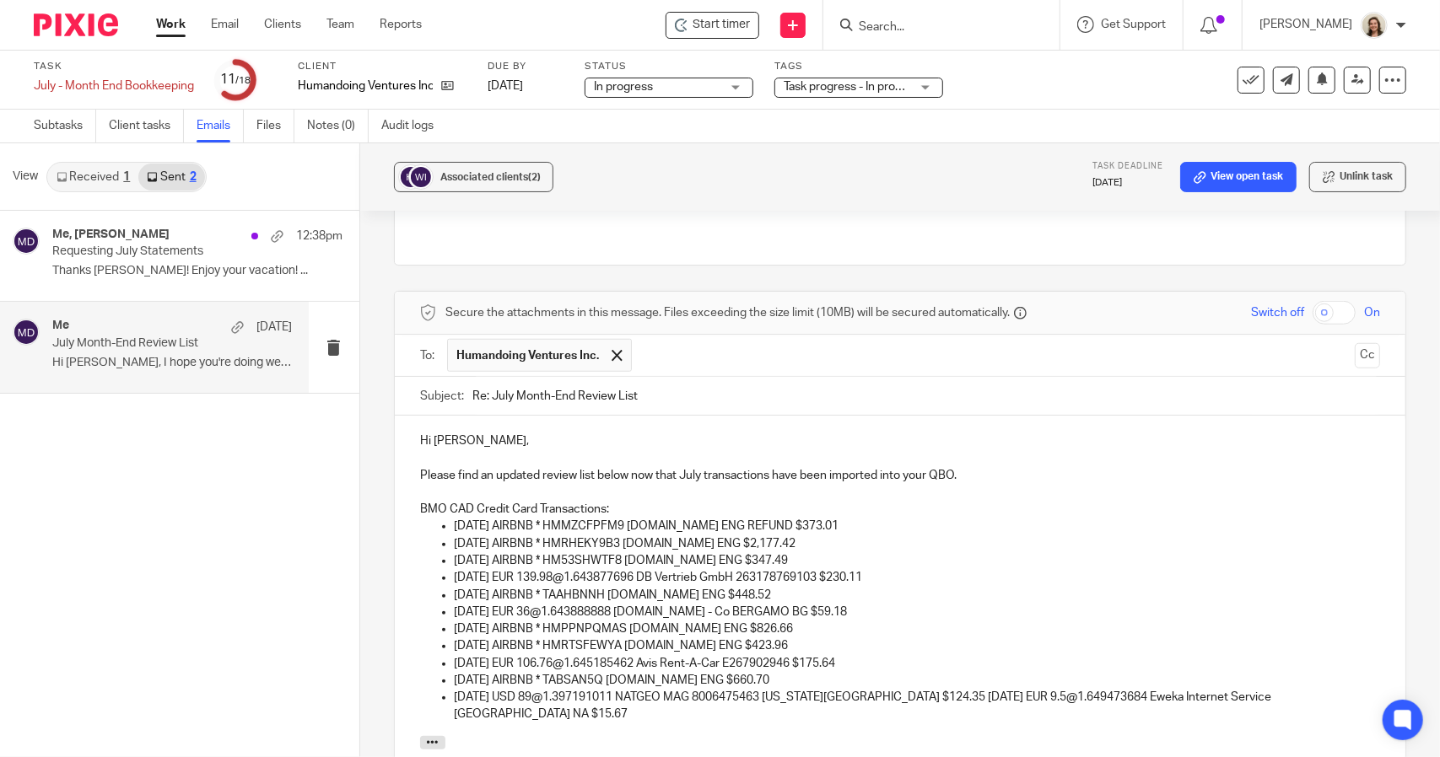
click at [937, 689] on p "07/25/2025 USD 89@1.397191011 NATGEO MAG 8006475463 WASHINGTON DC $124.35 07/28…" at bounding box center [917, 706] width 926 height 35
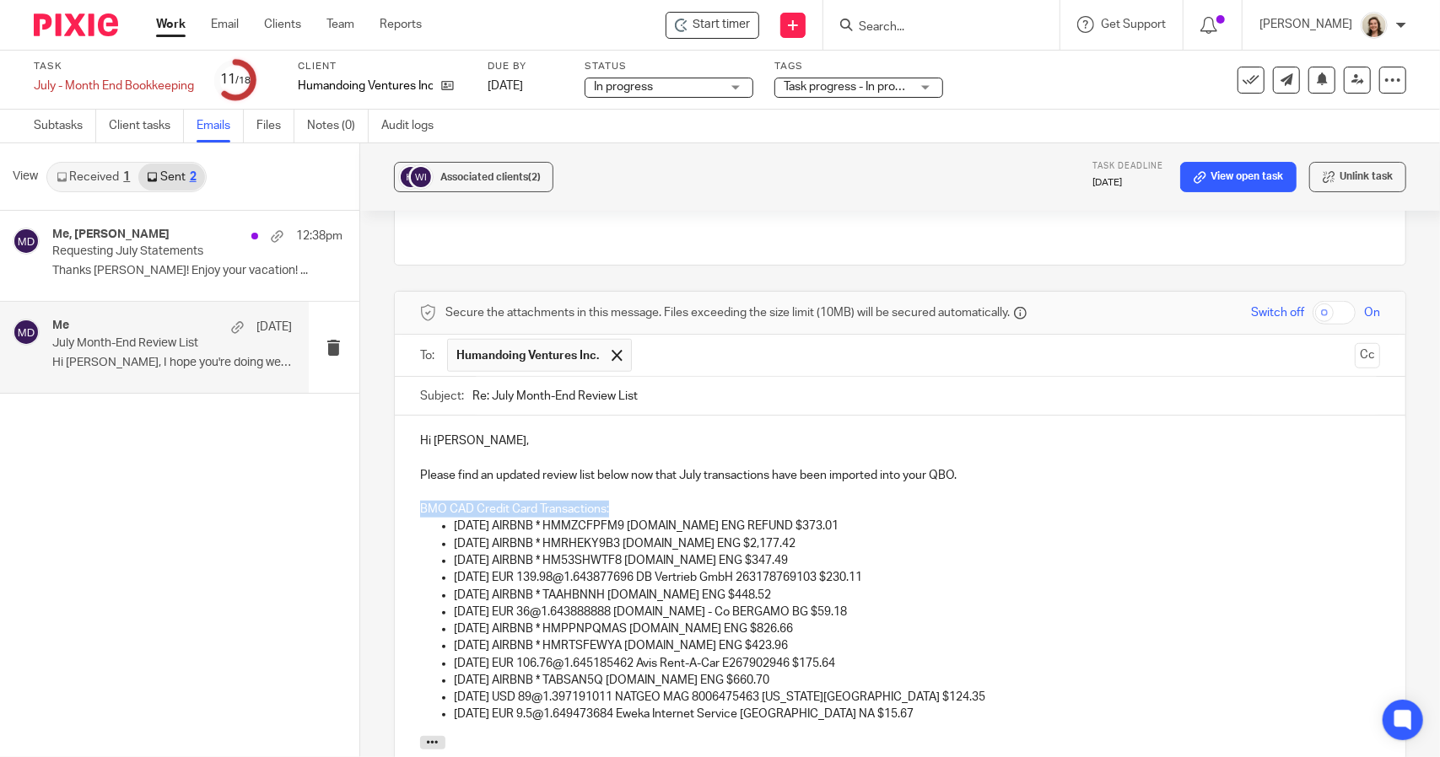
drag, startPoint x: 616, startPoint y: 490, endPoint x: 411, endPoint y: 492, distance: 204.9
click at [411, 492] on div "Hi Daniel, Please find an updated review list below now that July transactions …" at bounding box center [900, 576] width 1010 height 320
click at [781, 501] on p "BMO CAD Credit Card Transactions:" at bounding box center [900, 509] width 960 height 17
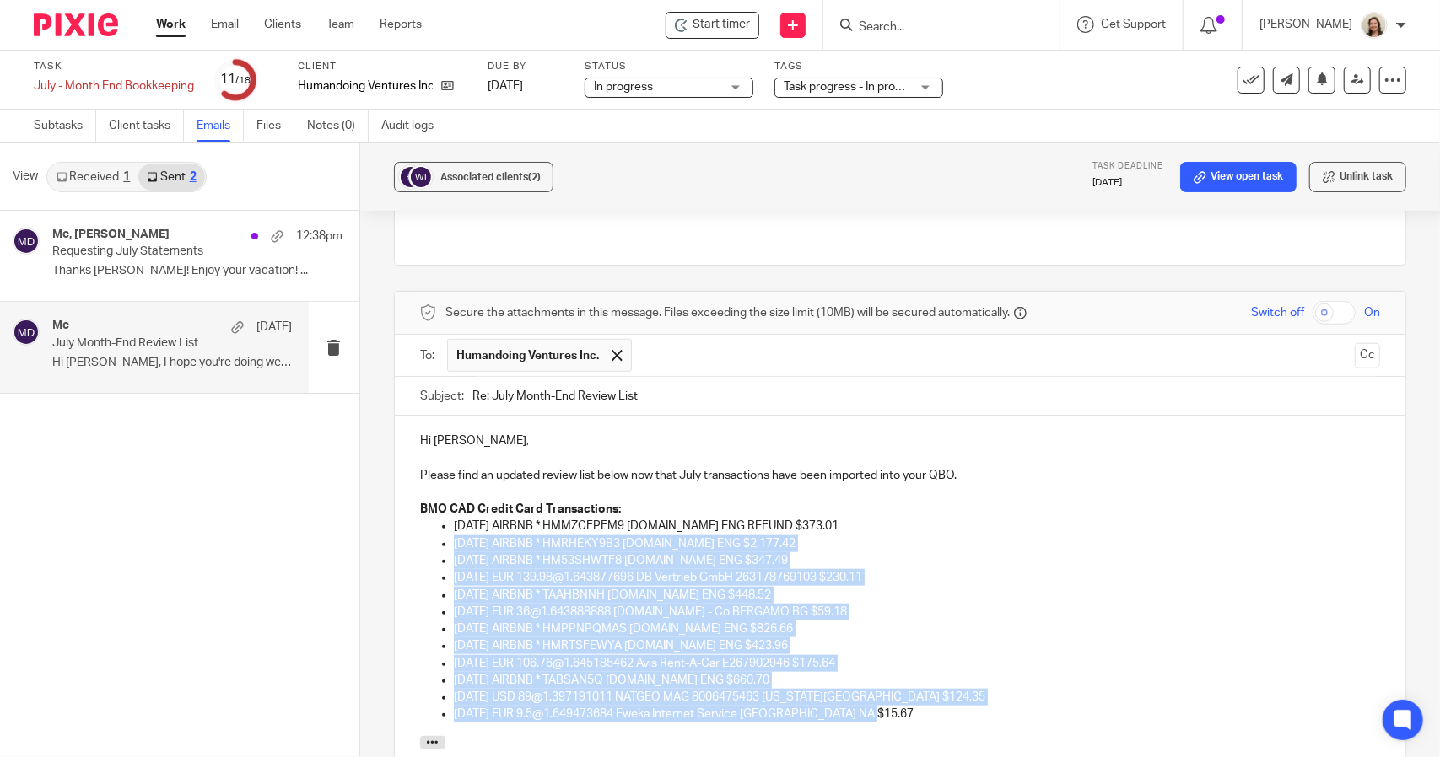
drag, startPoint x: 892, startPoint y: 697, endPoint x: 433, endPoint y: 516, distance: 493.8
click at [433, 518] on ul "06/30/2025 AIRBNB * HMMZCFPFM9 AIRBNB.COM ENG REFUND $373.01 06/30/2025 AIRBNB …" at bounding box center [900, 620] width 960 height 205
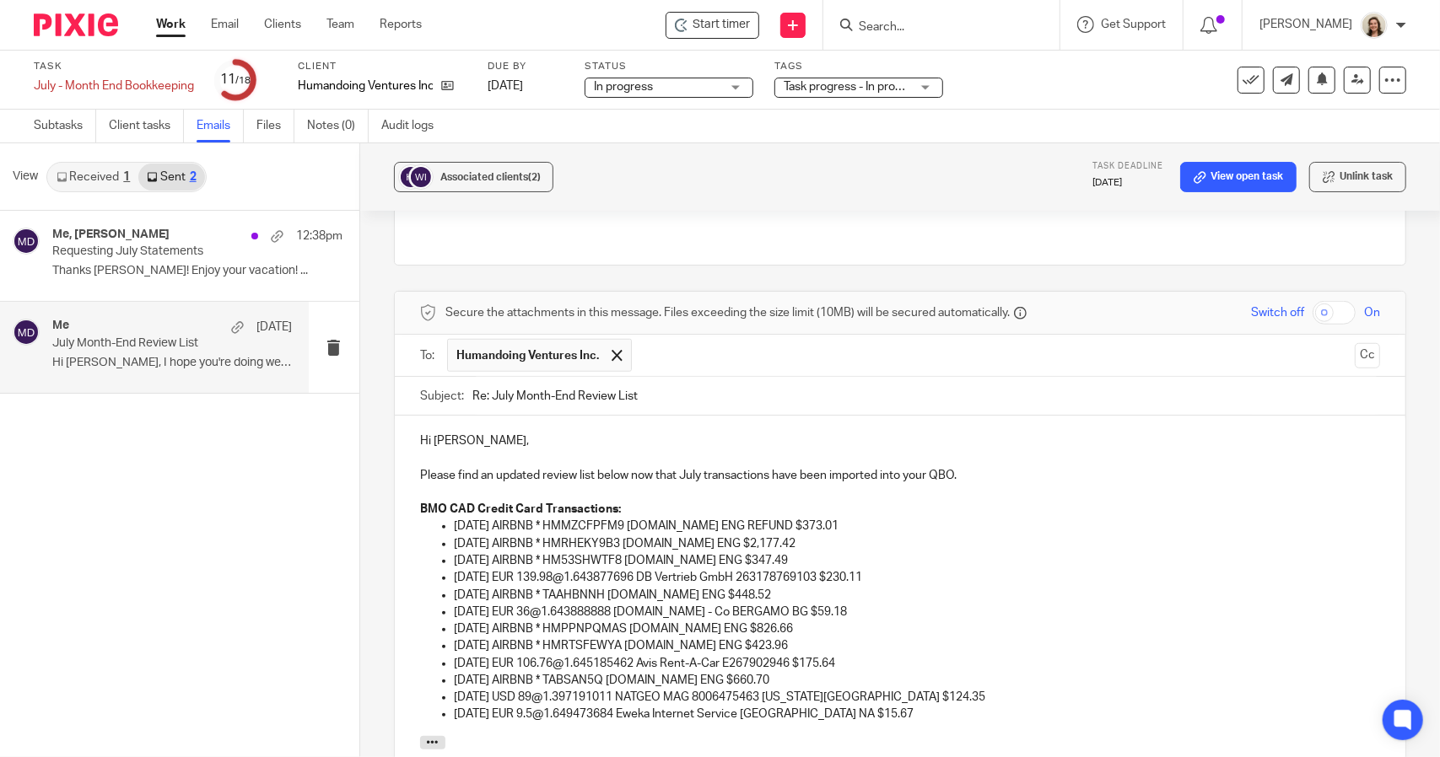
click at [1077, 484] on p at bounding box center [900, 492] width 960 height 17
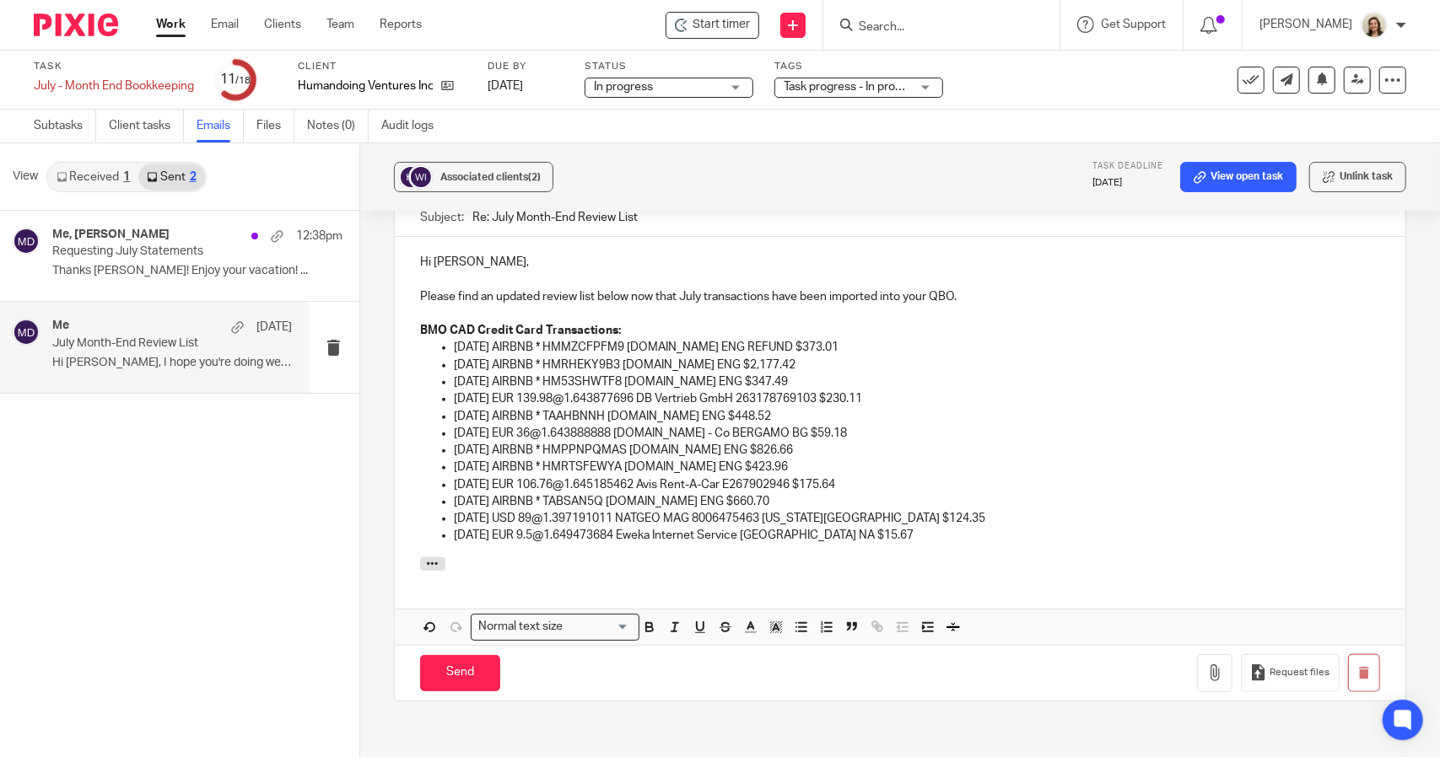
scroll to position [1191, 0]
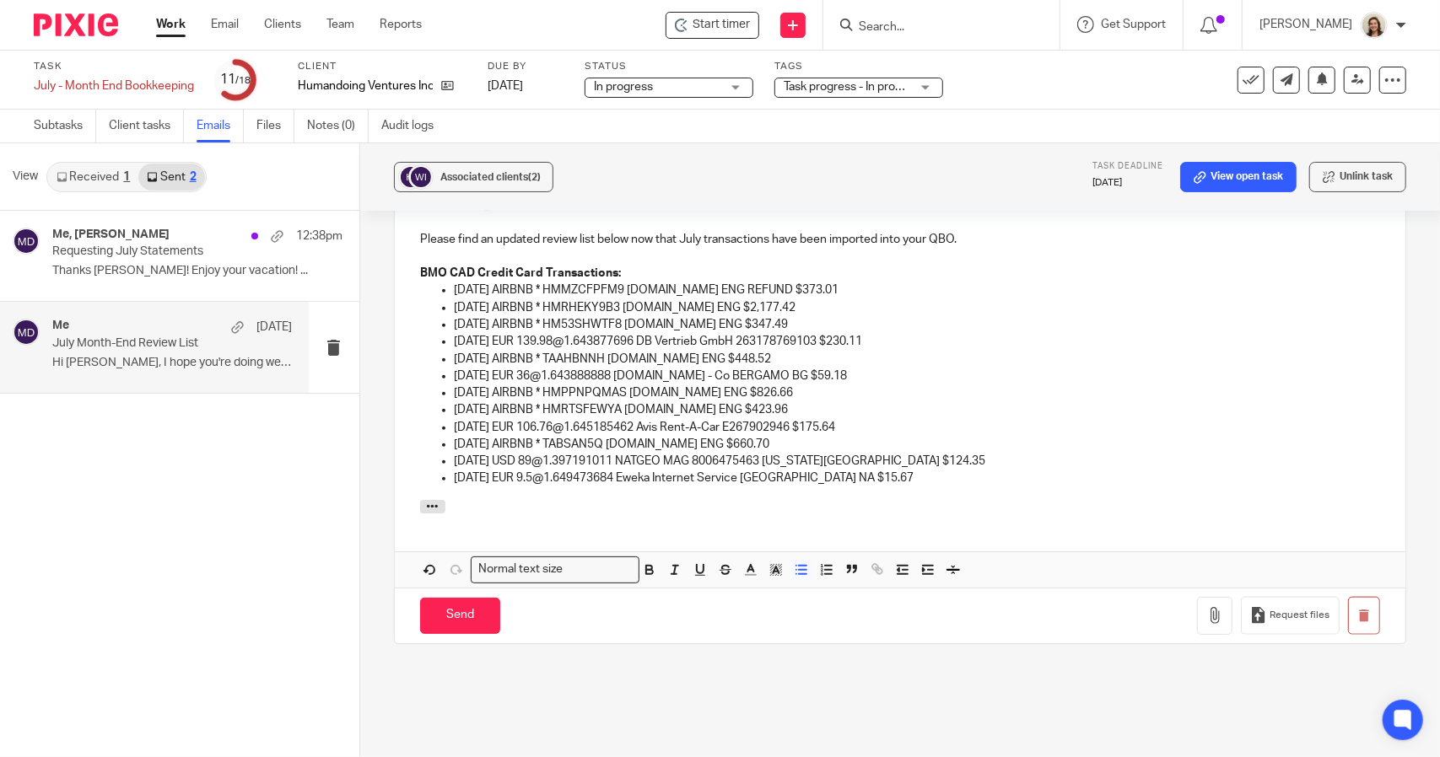
click at [943, 470] on p "07/28/2025 EUR 9.5@1.649473684 Eweka Internet Service HAARLEM NA $15.67" at bounding box center [917, 478] width 926 height 17
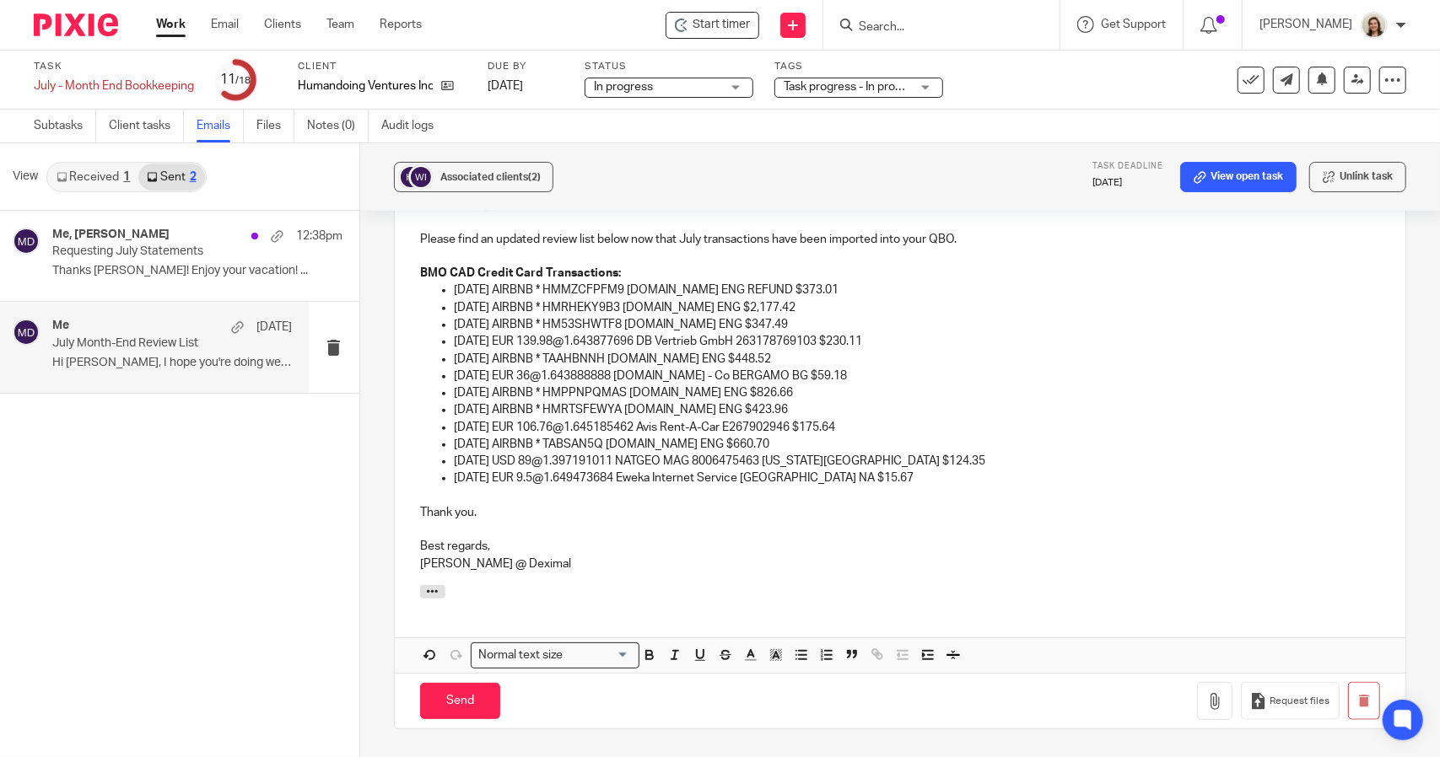
click at [457, 521] on p at bounding box center [900, 529] width 960 height 17
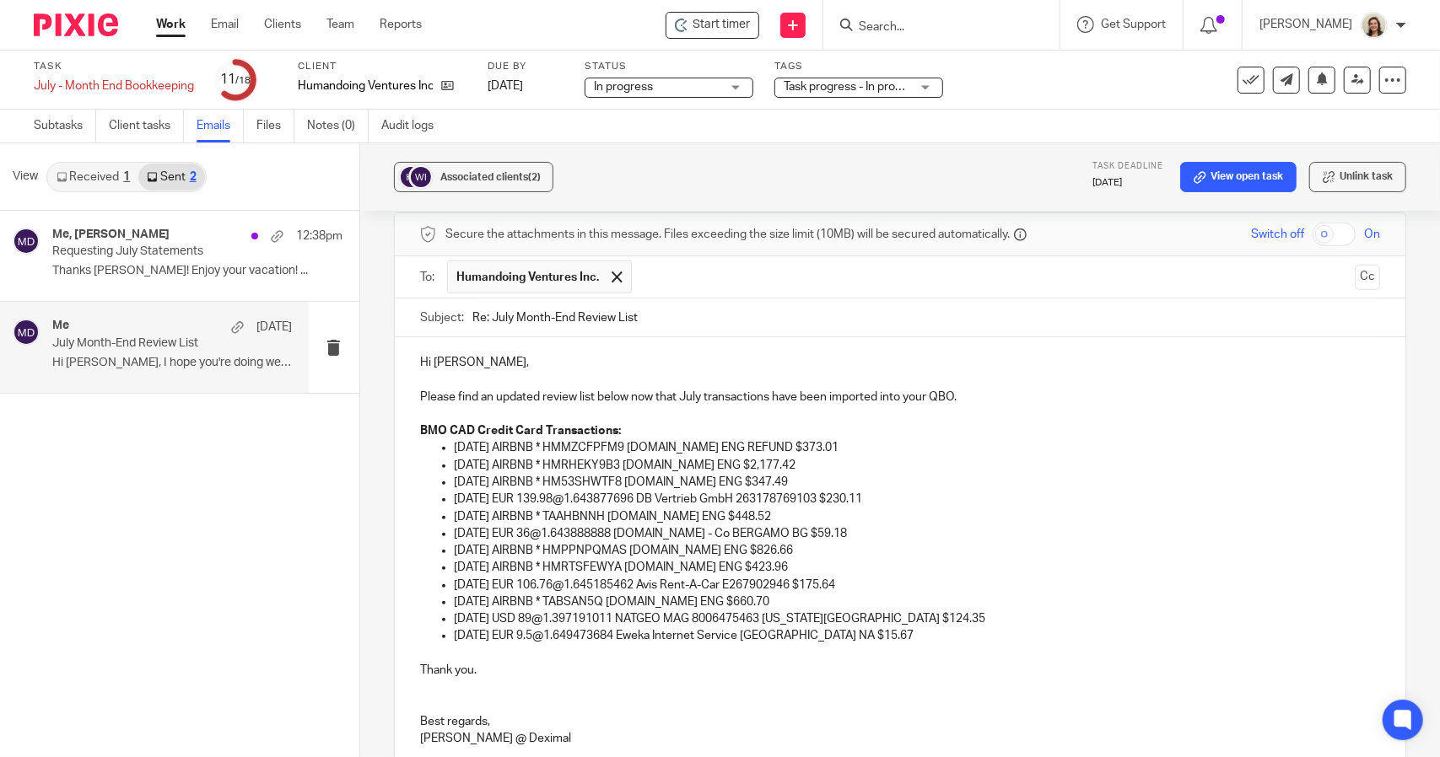
scroll to position [938, 0]
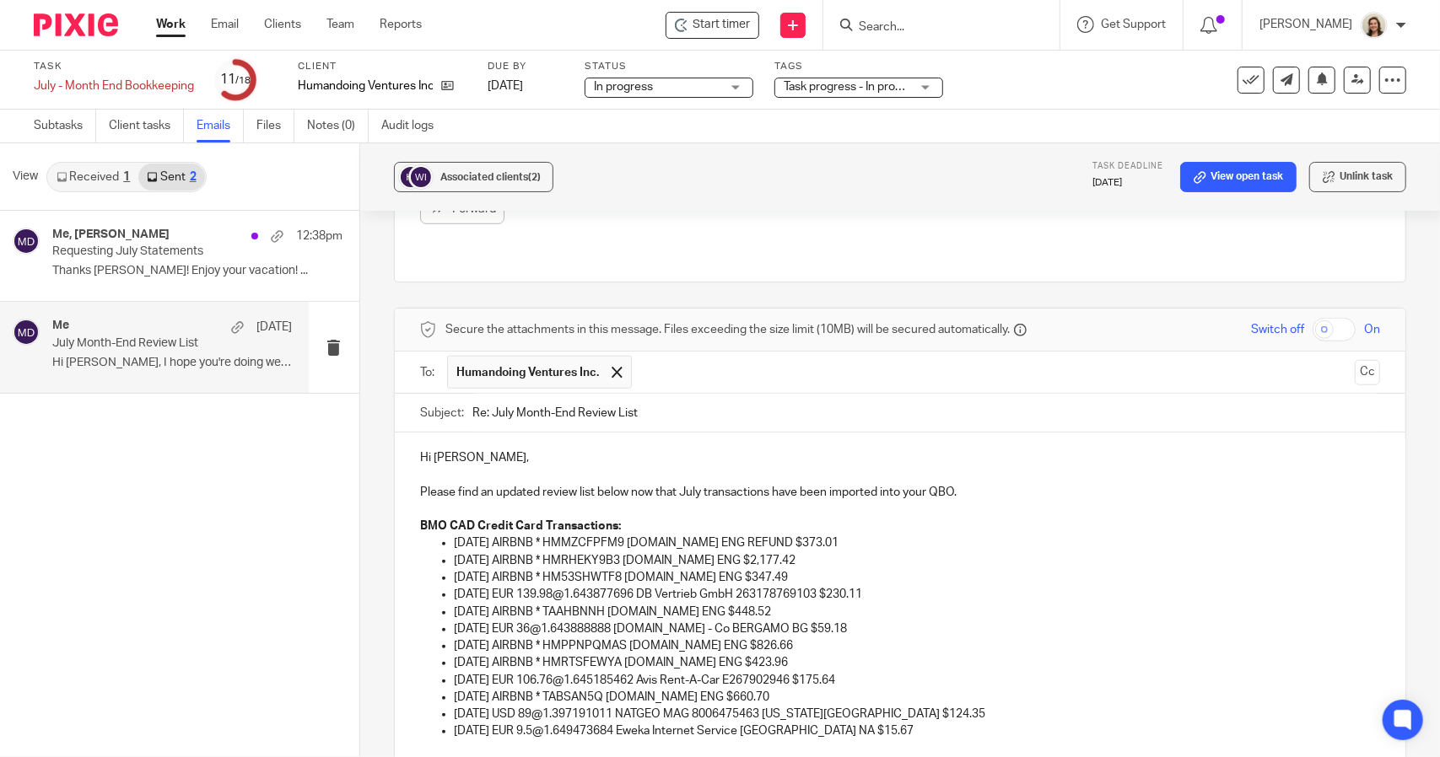
click at [1021, 484] on p "Please find an updated review list below now that July transactions have been i…" at bounding box center [900, 492] width 960 height 17
click at [929, 484] on p "Please find an updated review list below now that July transactions have been i…" at bounding box center [900, 492] width 960 height 17
click at [1044, 484] on p "Please find an updated review list below now that July transactions have been i…" at bounding box center [900, 492] width 960 height 17
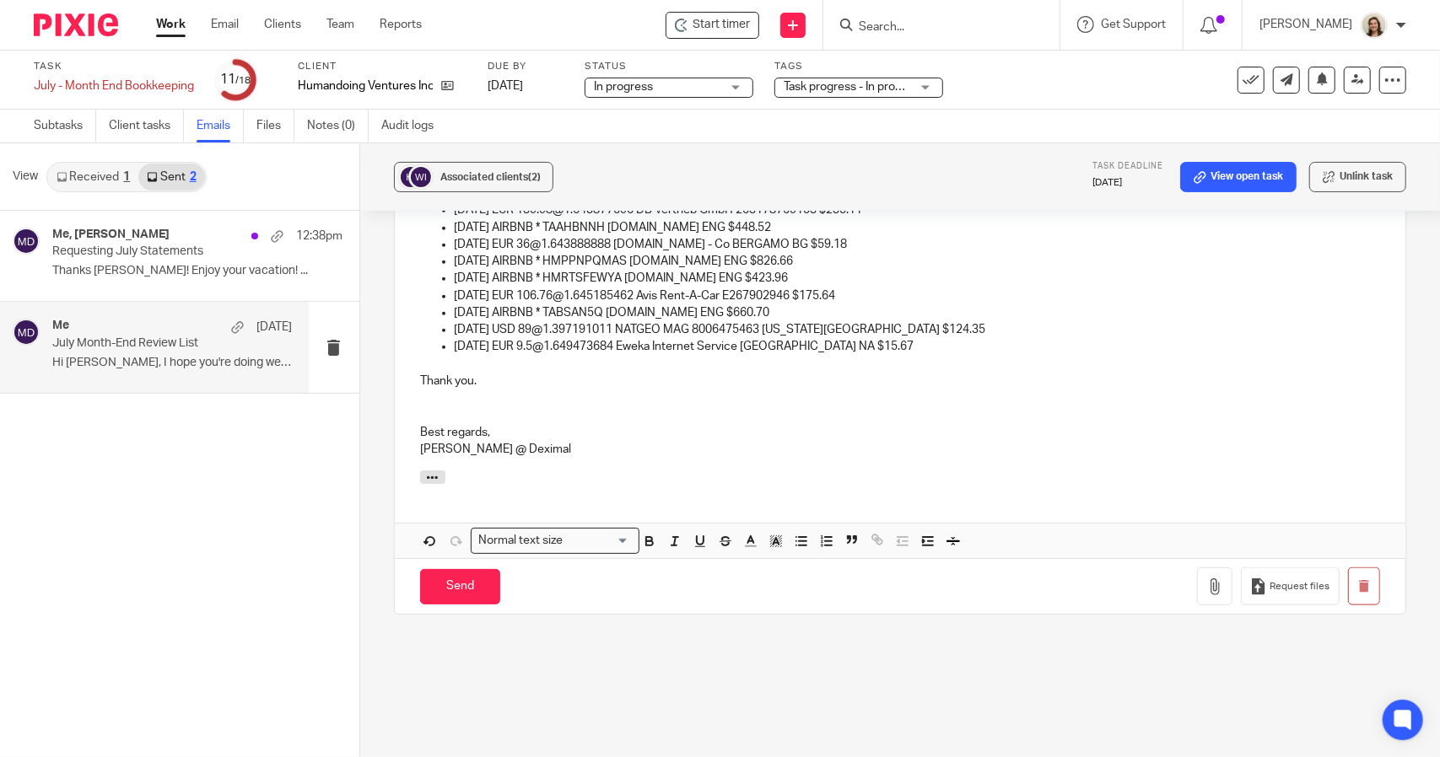
scroll to position [1378, 0]
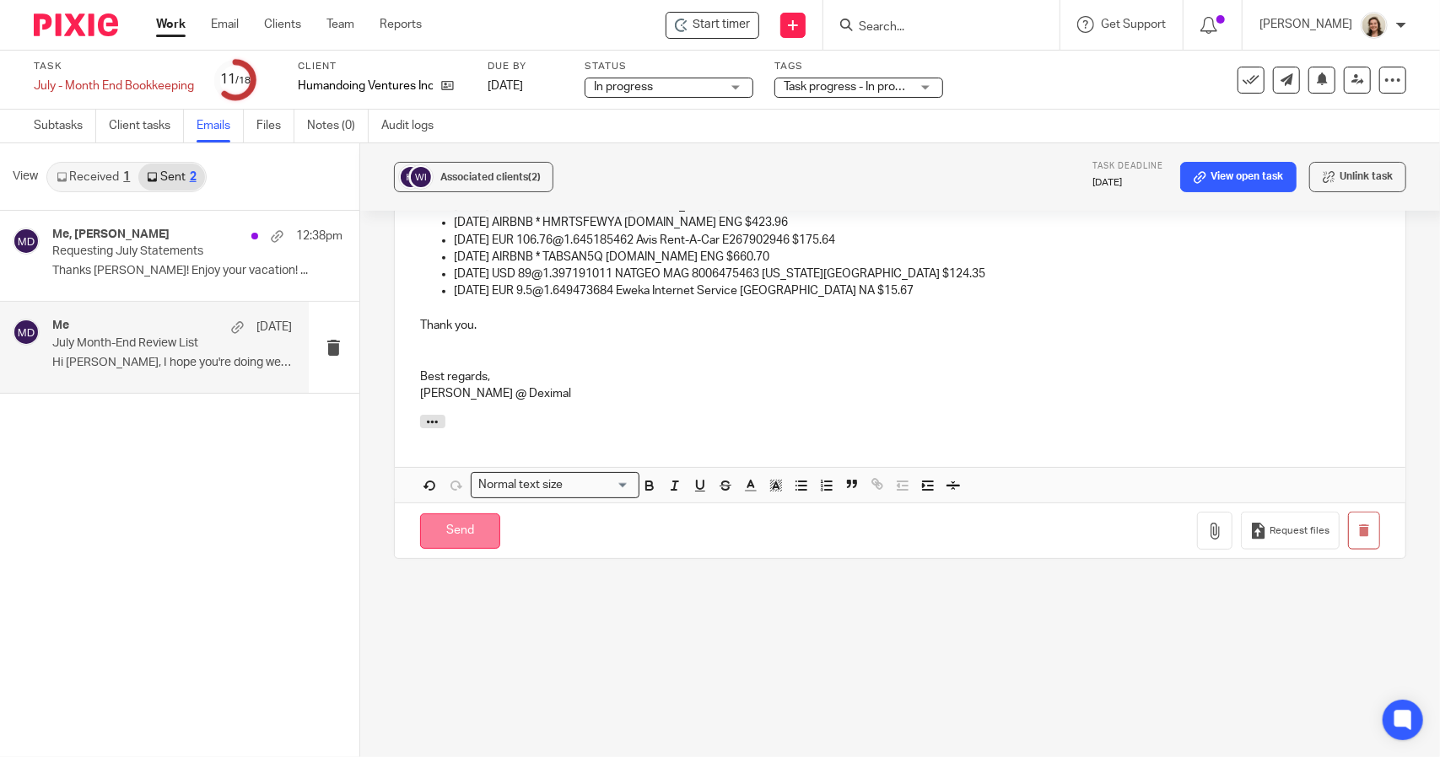
click at [490, 514] on input "Send" at bounding box center [460, 532] width 80 height 36
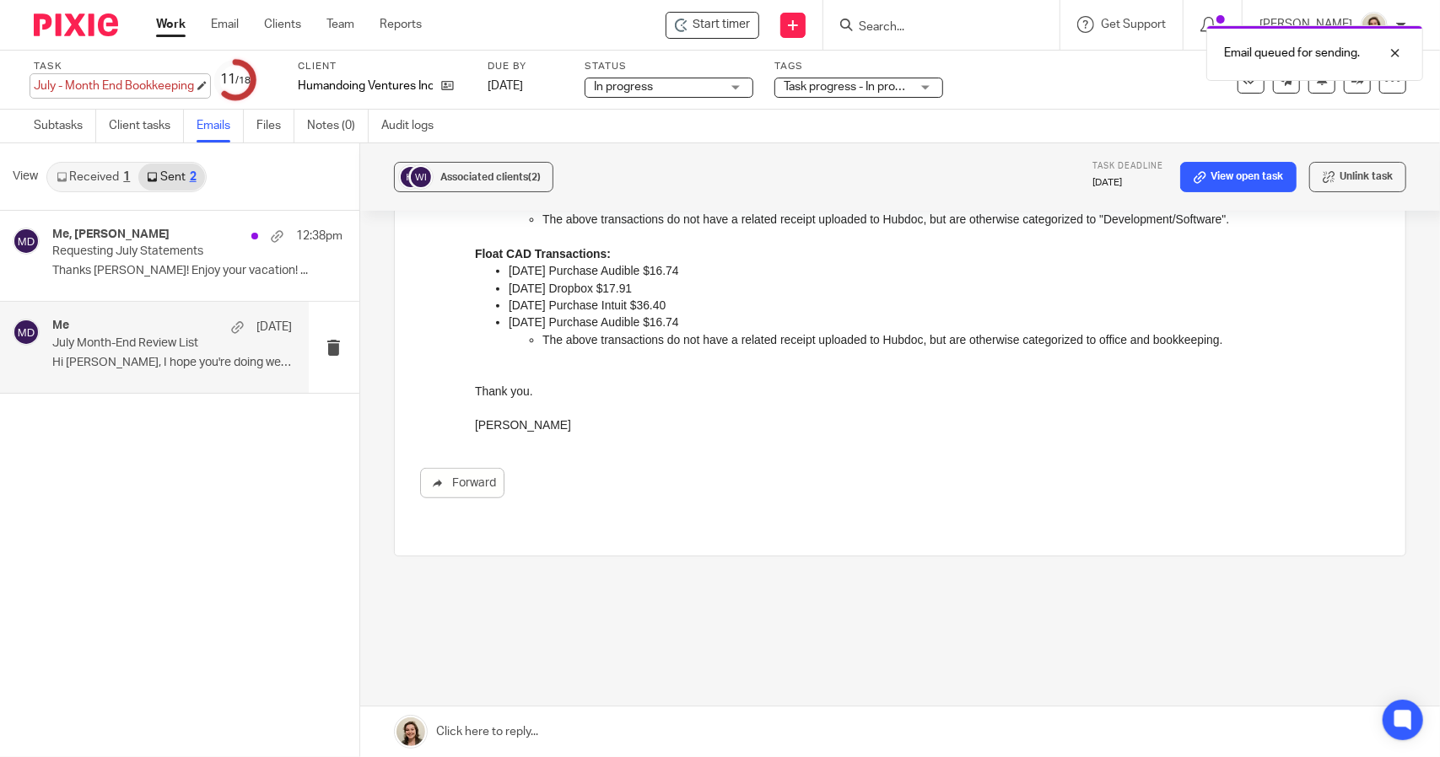
click at [105, 85] on div "July - Month End Bookkeeping Save July - Month End Bookkeeping" at bounding box center [114, 86] width 160 height 17
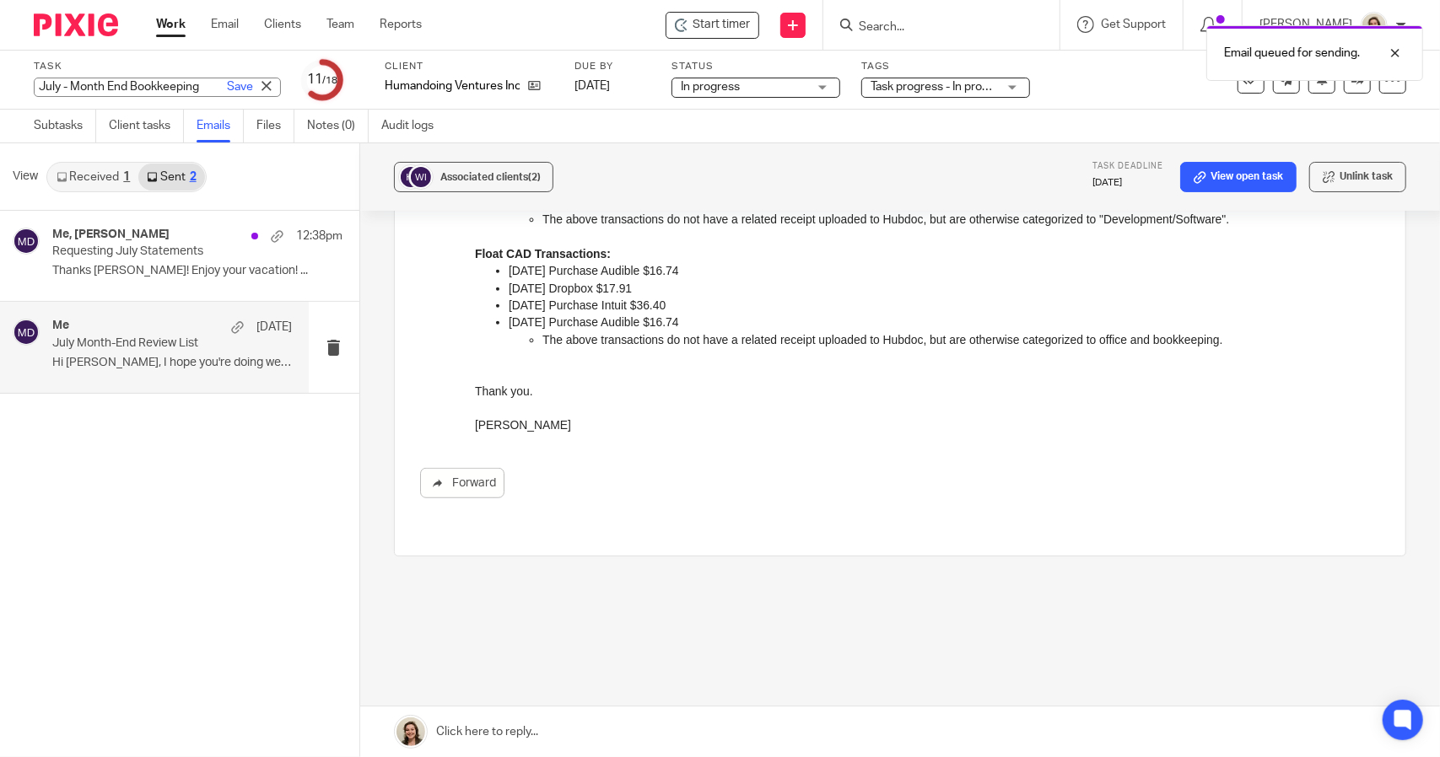
scroll to position [0, 0]
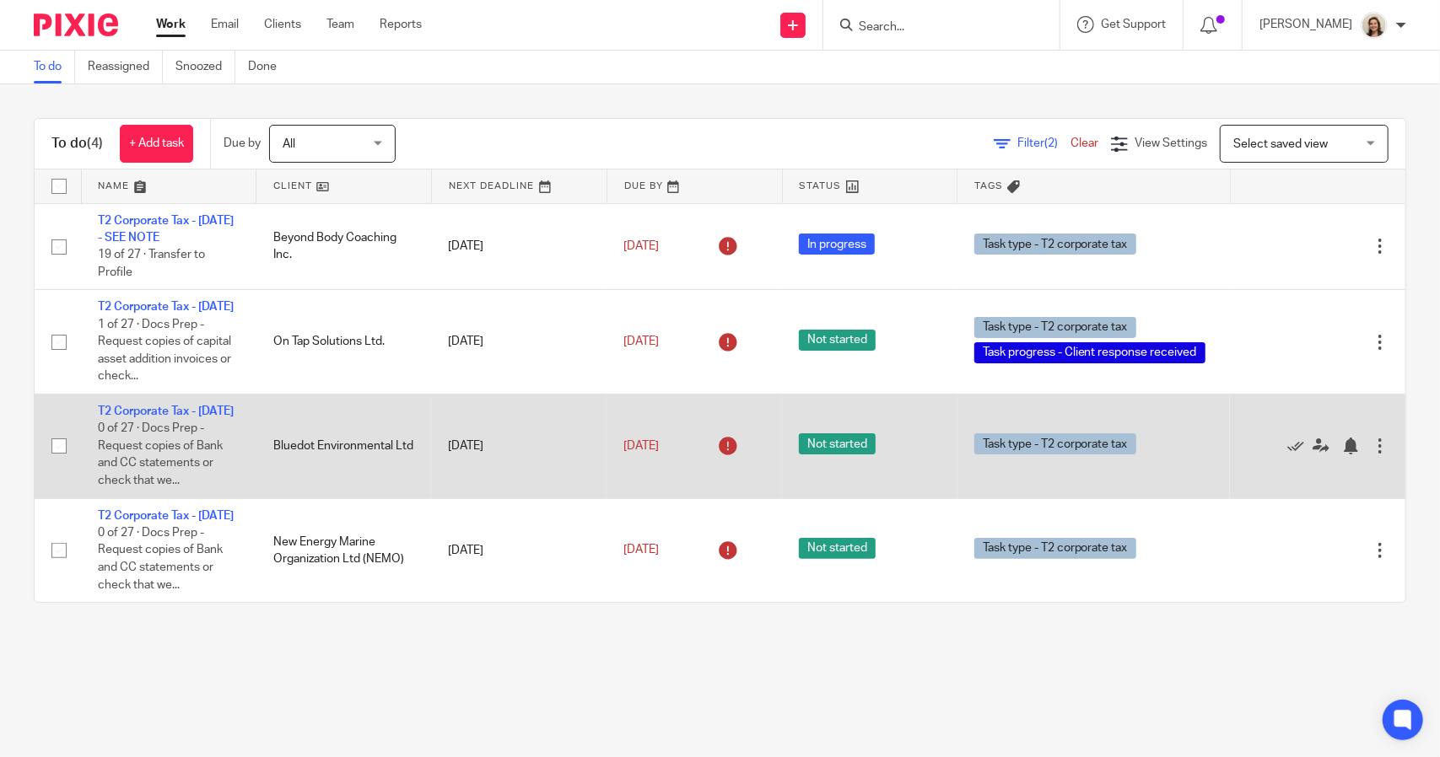
scroll to position [8, 0]
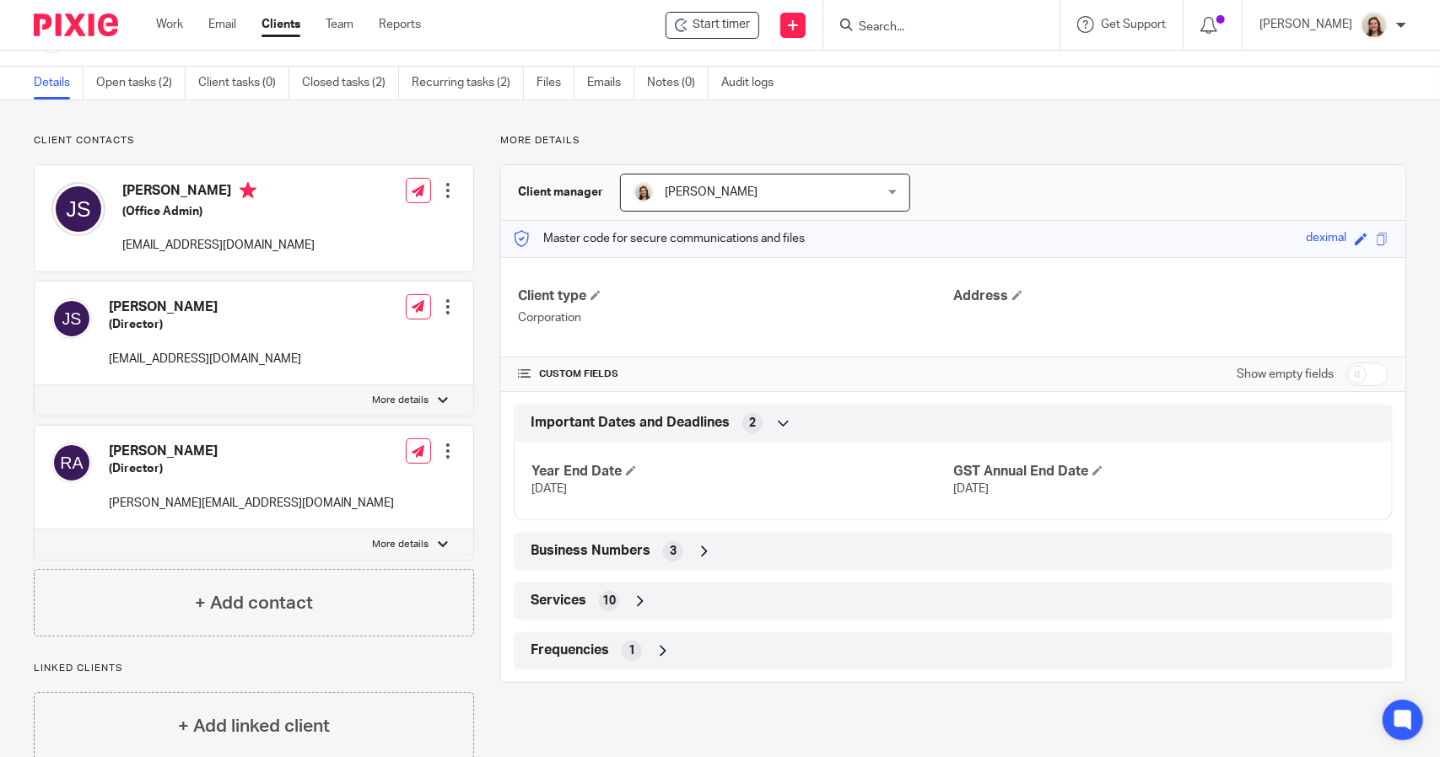
scroll to position [79, 0]
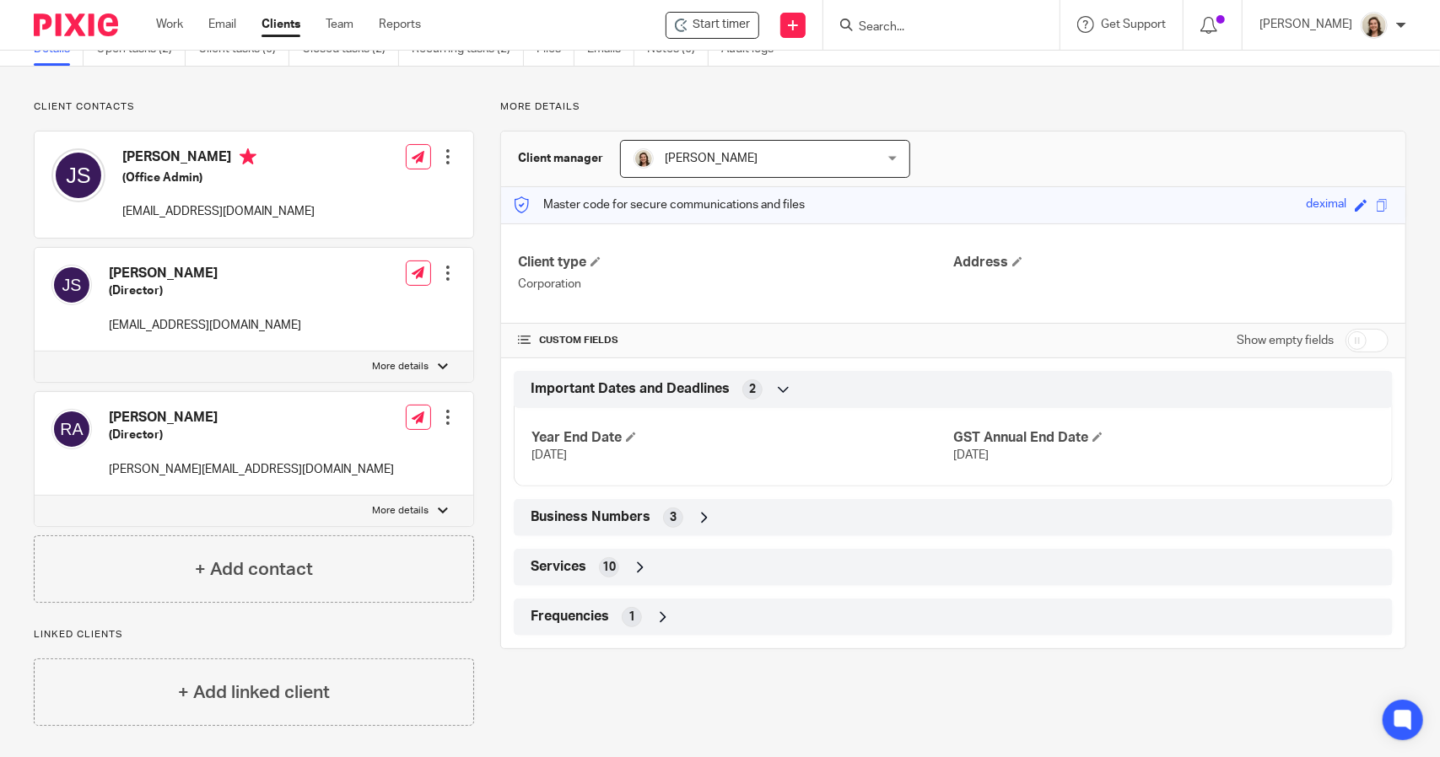
click at [573, 617] on span "Frequencies" at bounding box center [569, 617] width 78 height 18
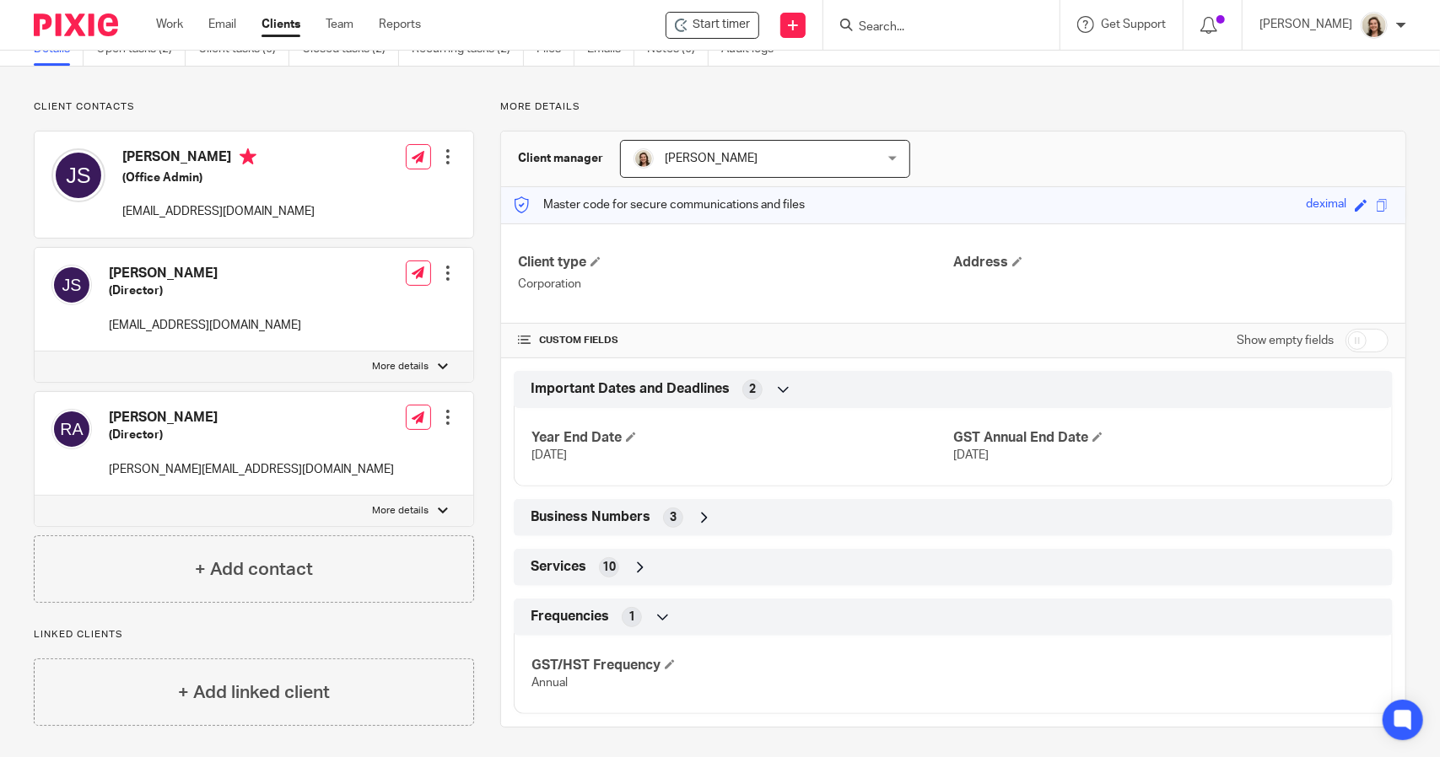
click at [570, 614] on span "Frequencies" at bounding box center [569, 617] width 78 height 18
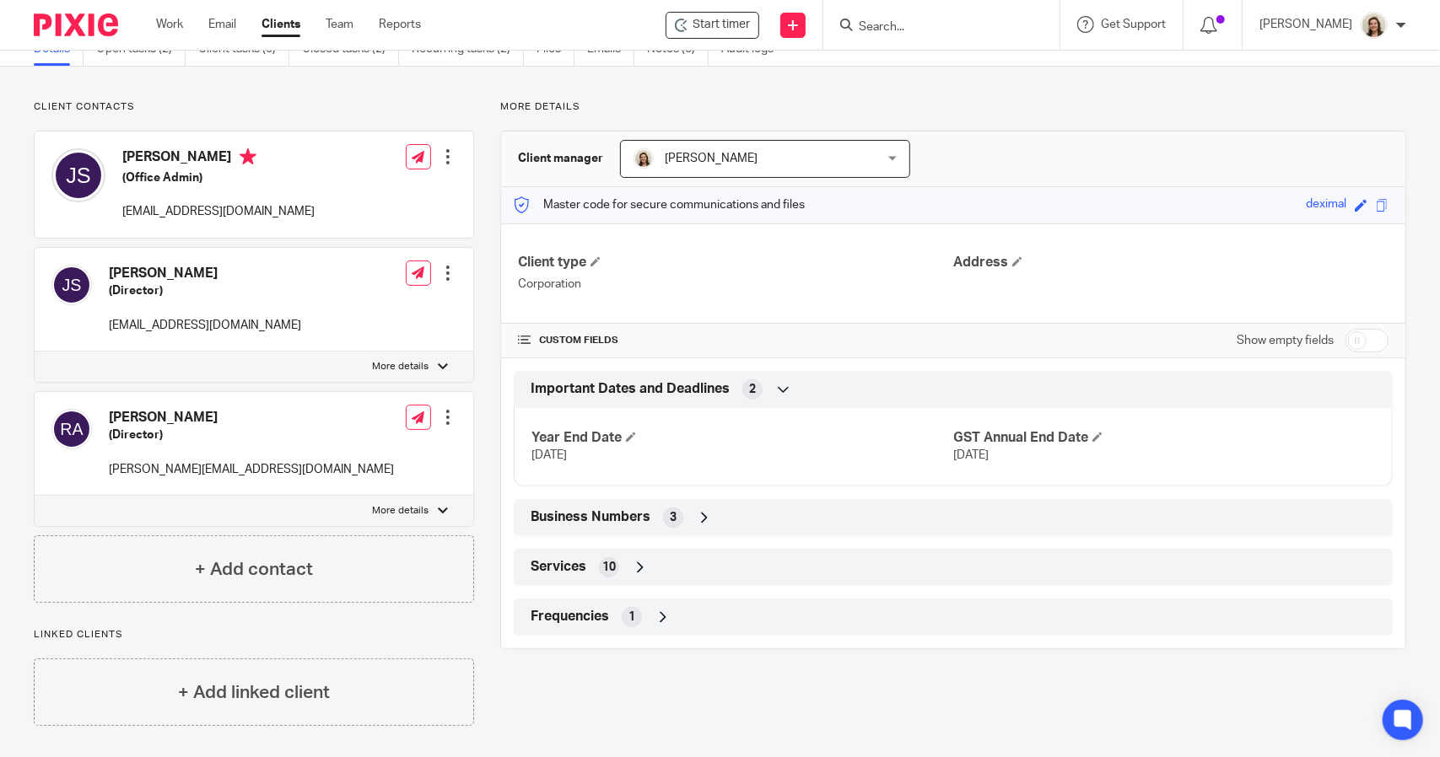
click at [557, 574] on div "Services 10" at bounding box center [952, 567] width 853 height 29
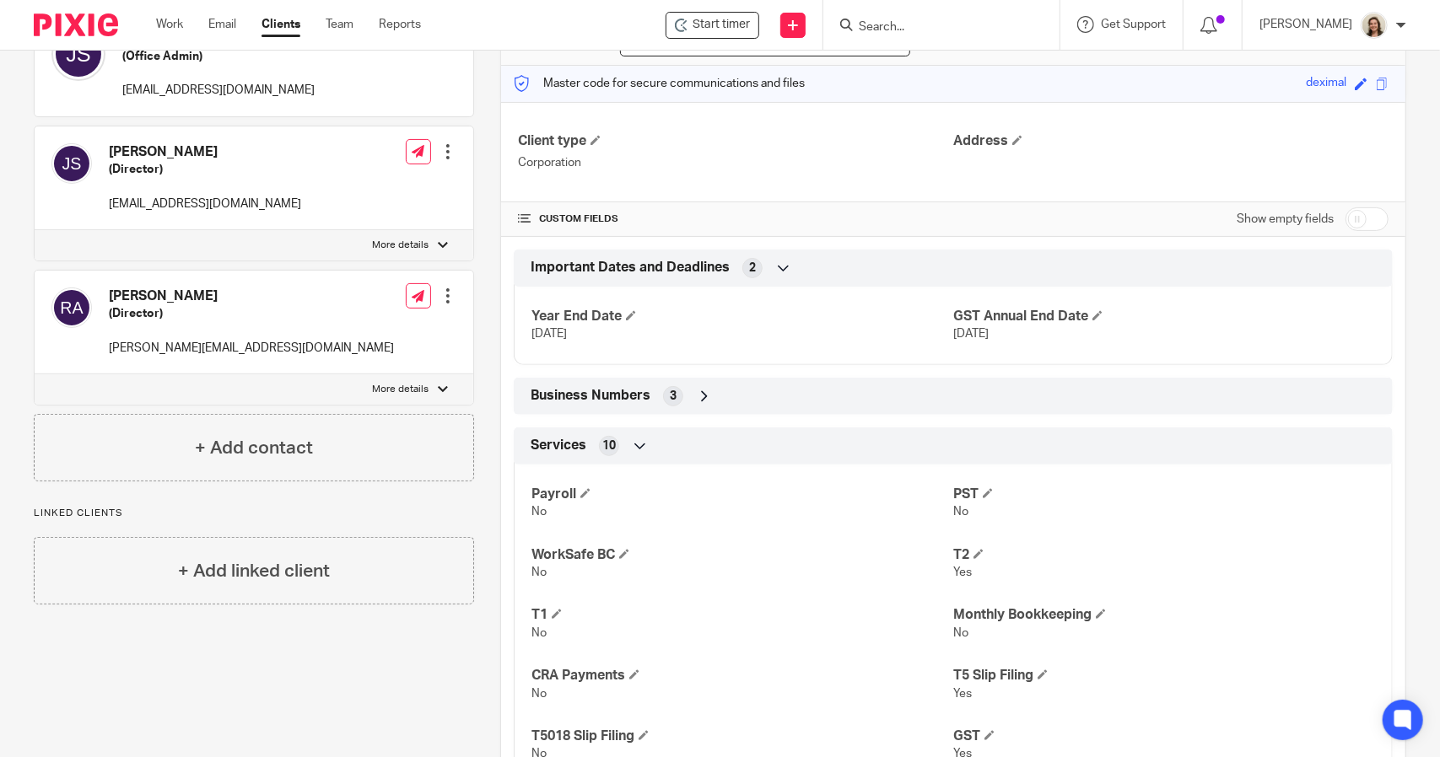
scroll to position [153, 0]
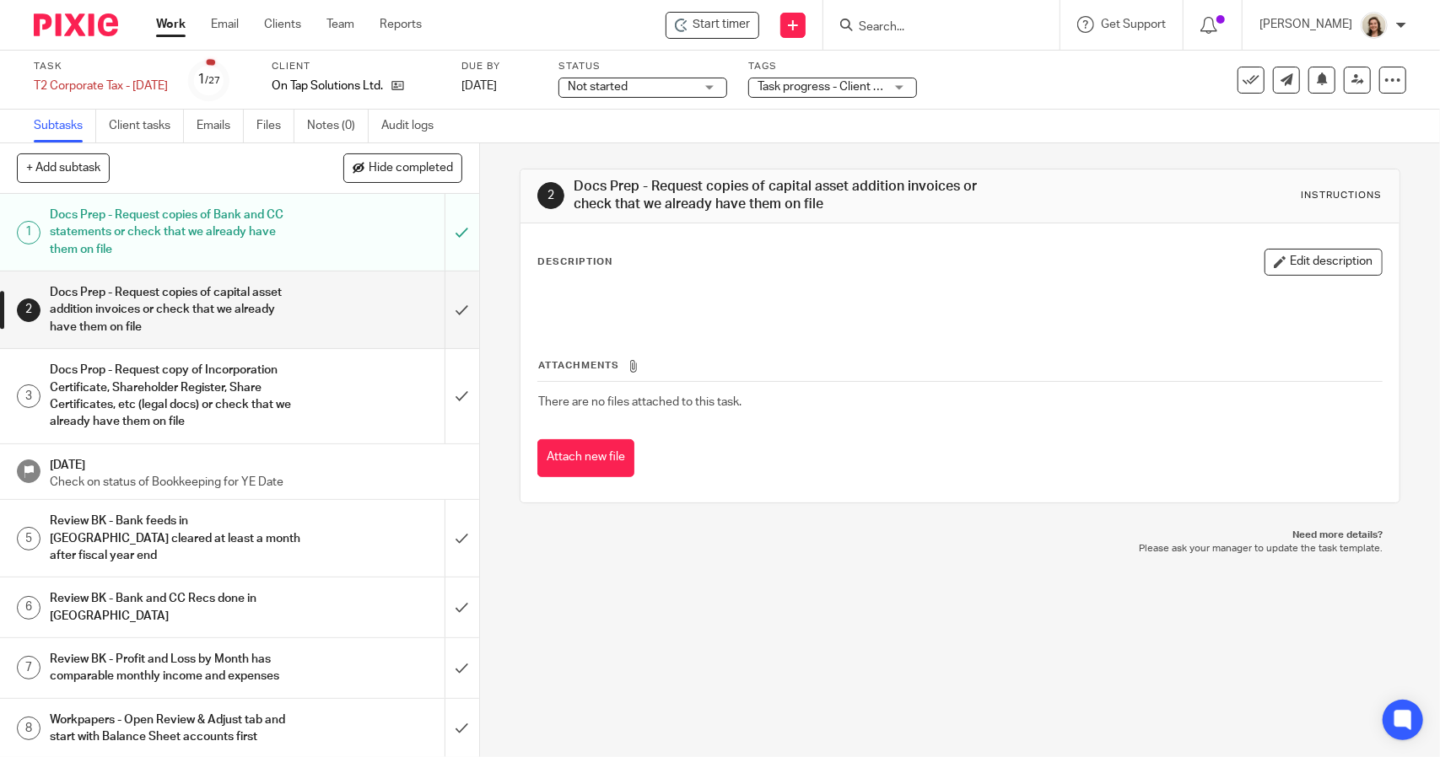
click at [193, 129] on ul "Subtasks Client tasks Emails Files Notes (0) Audit logs" at bounding box center [246, 126] width 425 height 33
click at [211, 126] on link "Emails" at bounding box center [219, 126] width 47 height 33
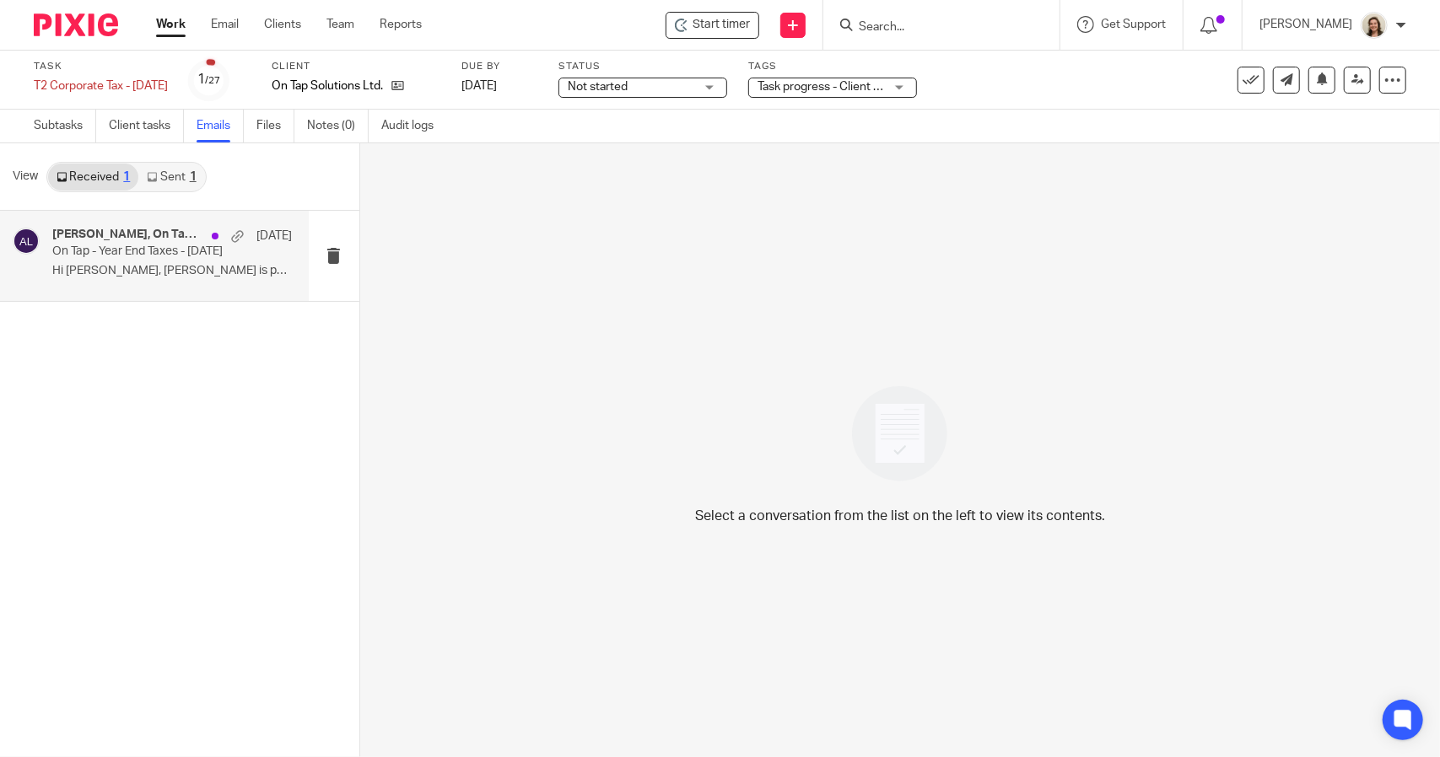
click at [160, 234] on h4 "[PERSON_NAME], On Tap Solutions" at bounding box center [127, 235] width 151 height 14
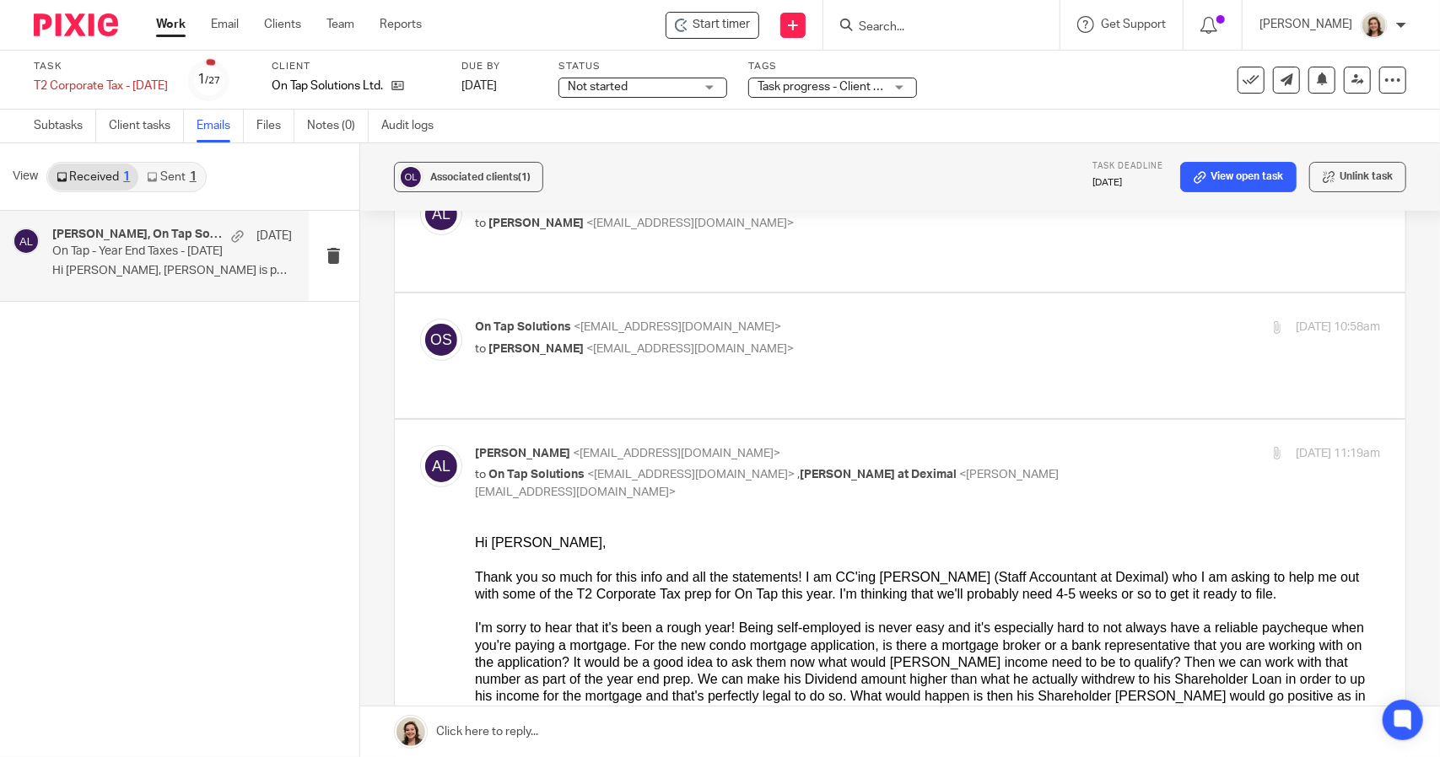
scroll to position [84, 0]
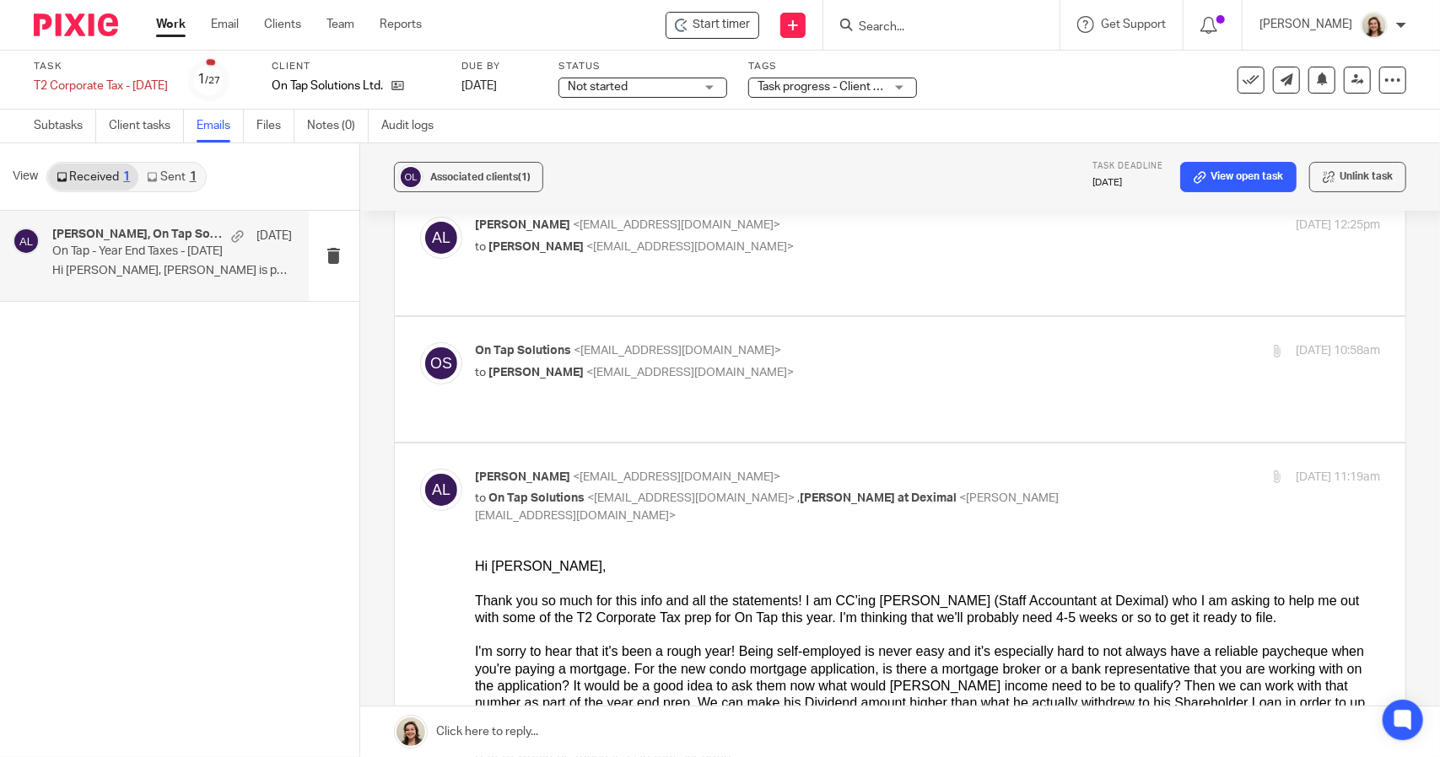
click at [779, 352] on div "On Tap Solutions <[EMAIL_ADDRESS][DOMAIN_NAME]> to [PERSON_NAME] <[EMAIL_ADDRES…" at bounding box center [927, 363] width 905 height 42
checkbox input "true"
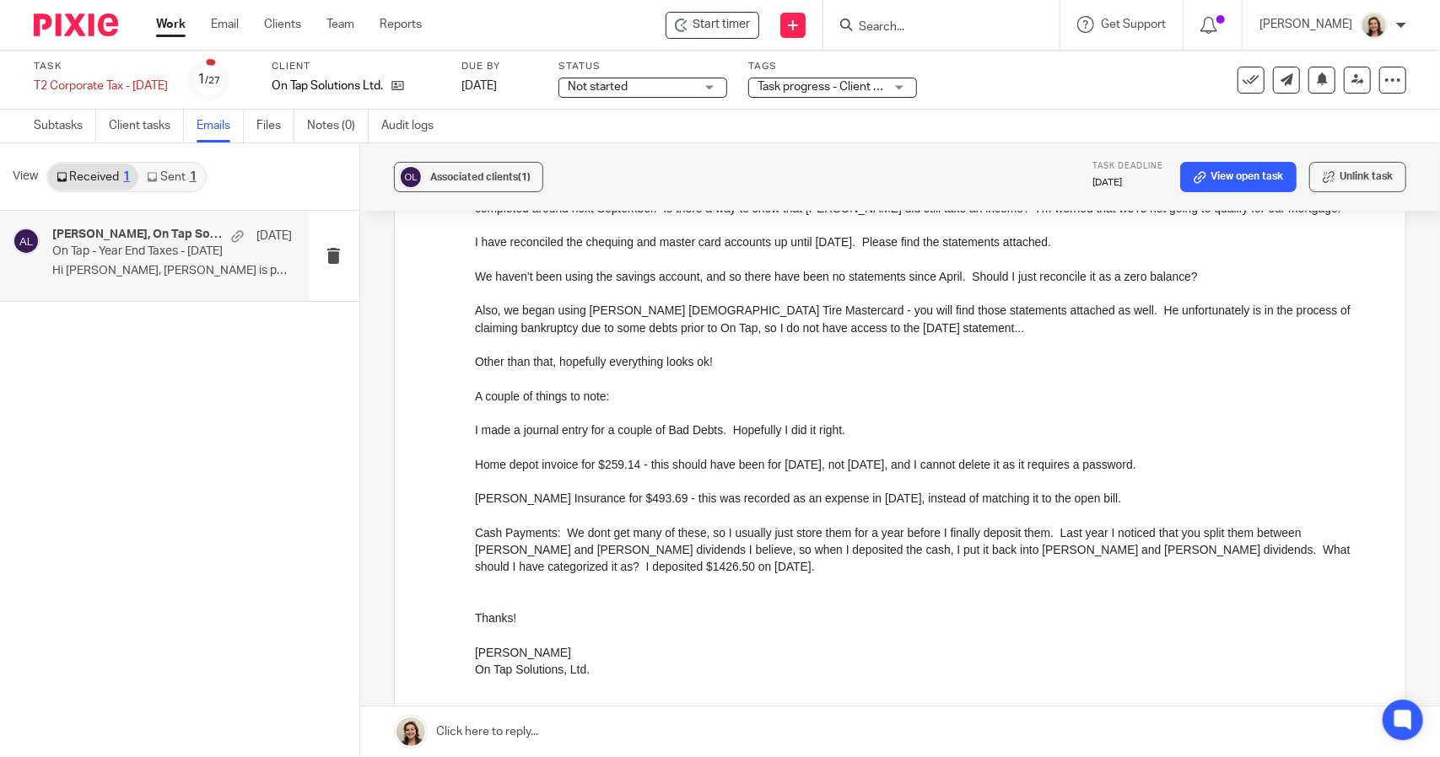
scroll to position [506, 0]
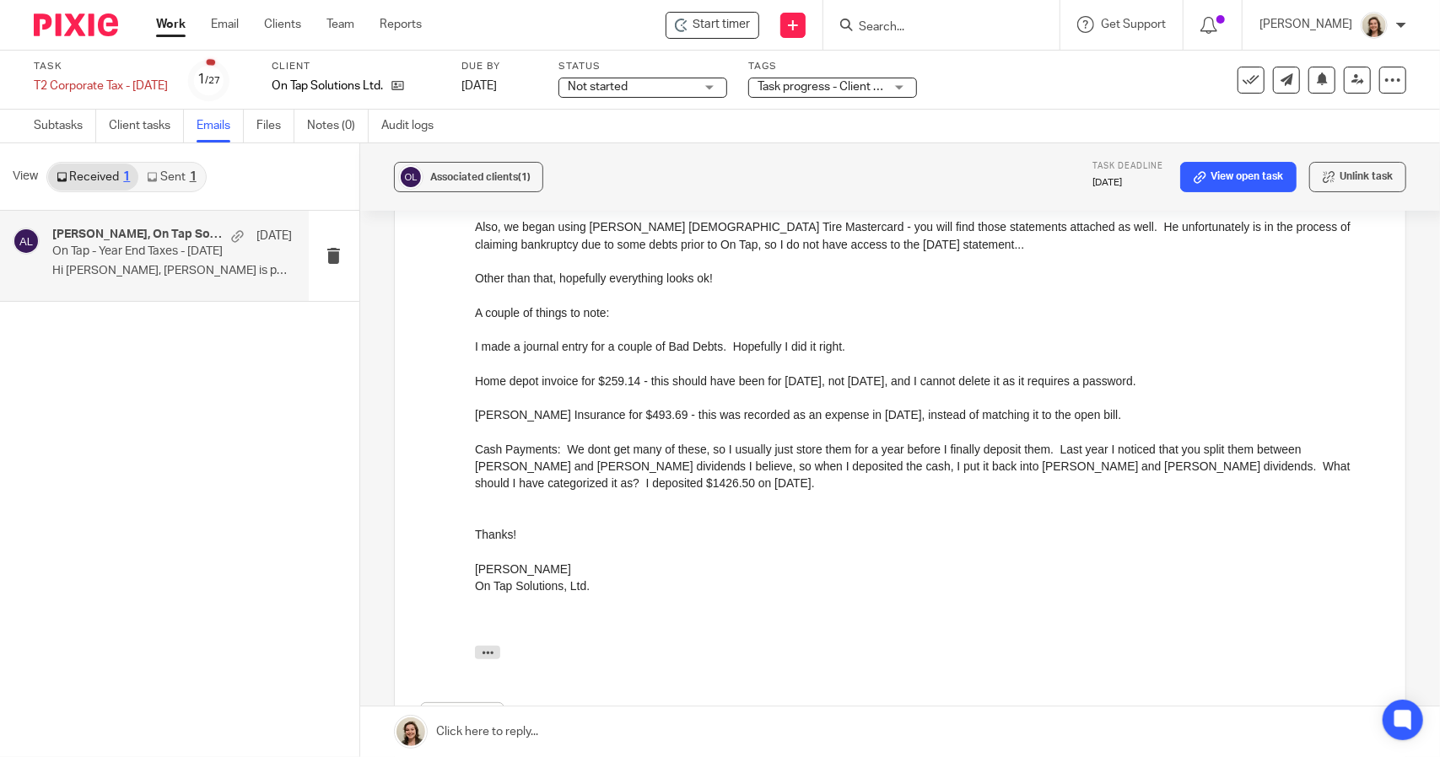
click at [861, 347] on div "I made a journal entry for a couple of Bad Debts. Hopefully I did it right." at bounding box center [926, 347] width 905 height 17
drag, startPoint x: 1354, startPoint y: 465, endPoint x: 1310, endPoint y: 466, distance: 43.9
click at [1310, 466] on div "Cash Payments: We dont get many of these, so I usually just store them for a ye…" at bounding box center [926, 467] width 905 height 51
copy div "1426.50"
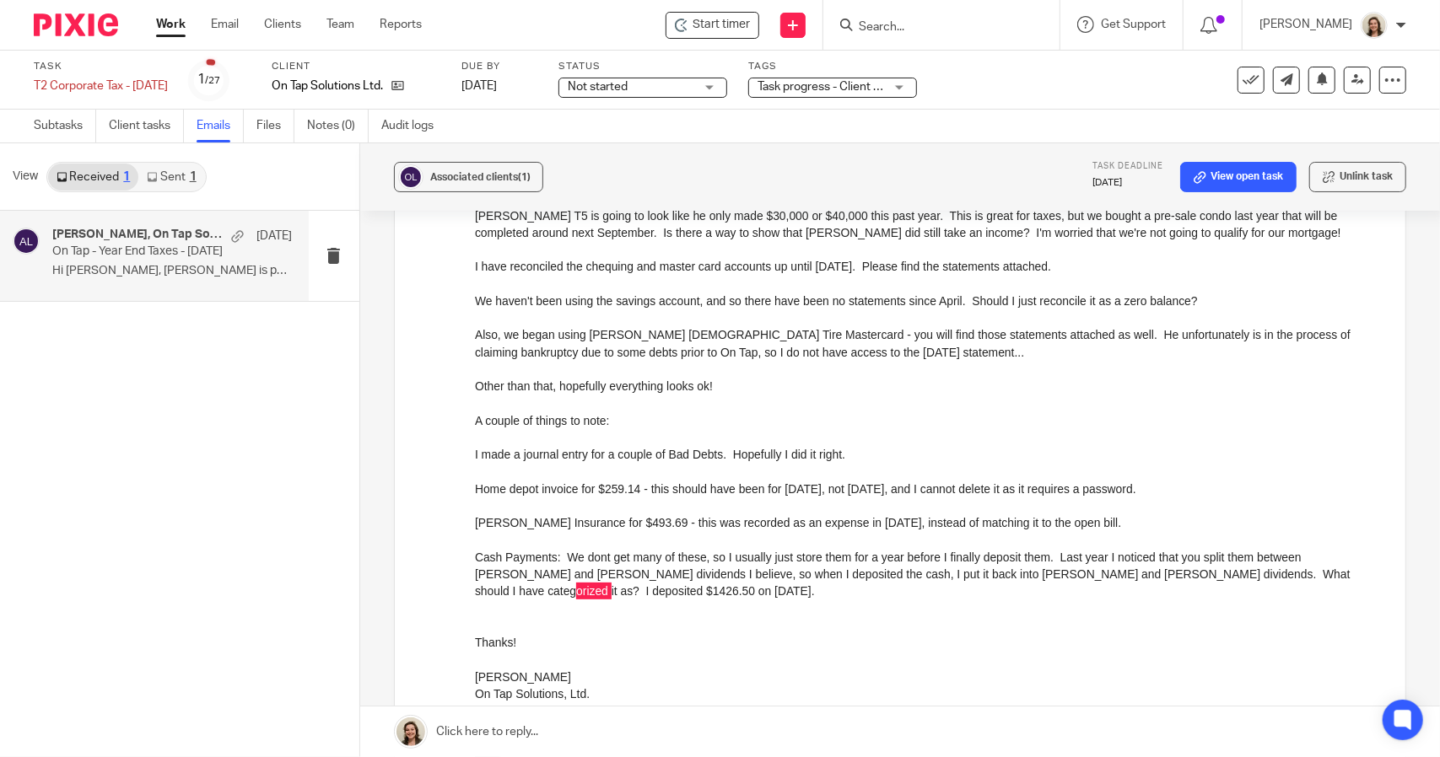
scroll to position [422, 0]
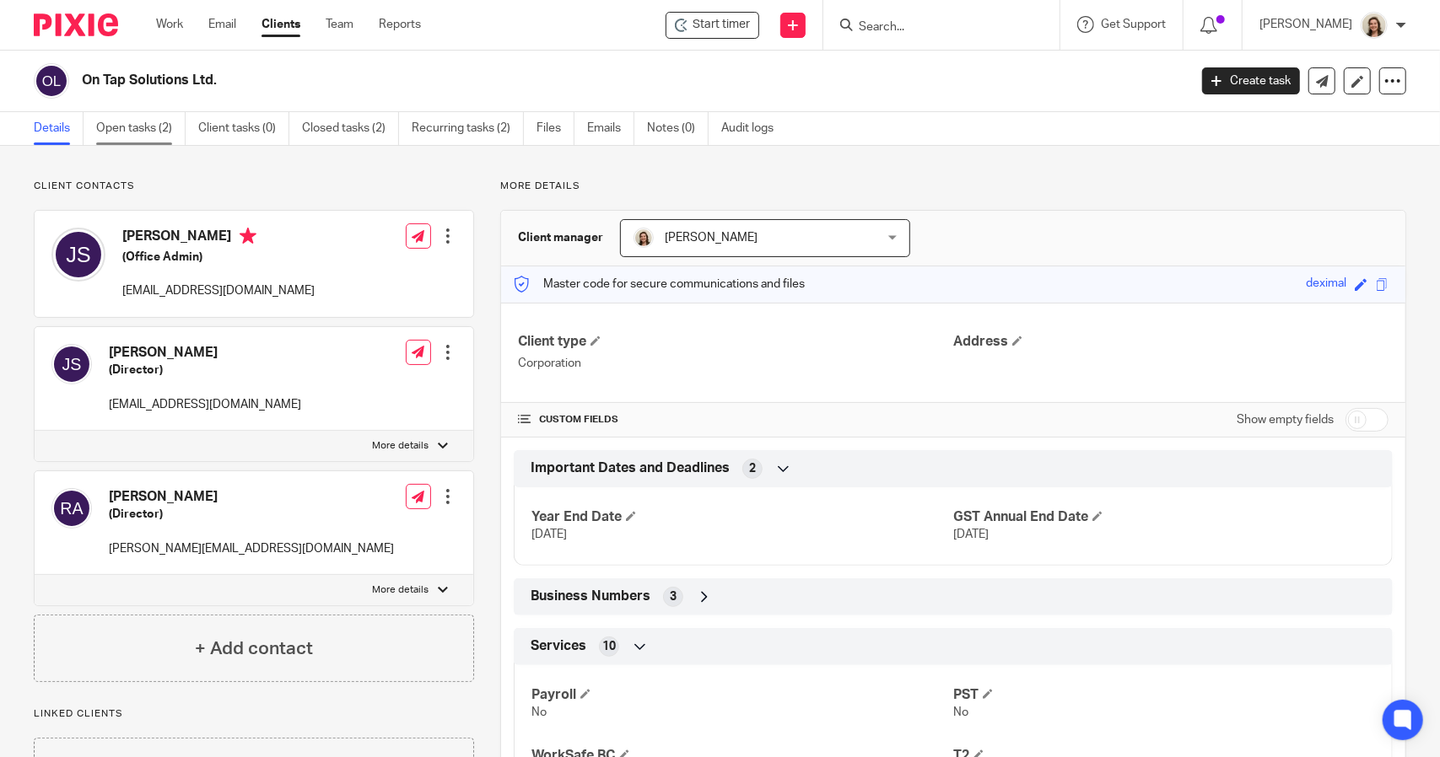
click at [155, 130] on link "Open tasks (2)" at bounding box center [140, 128] width 89 height 33
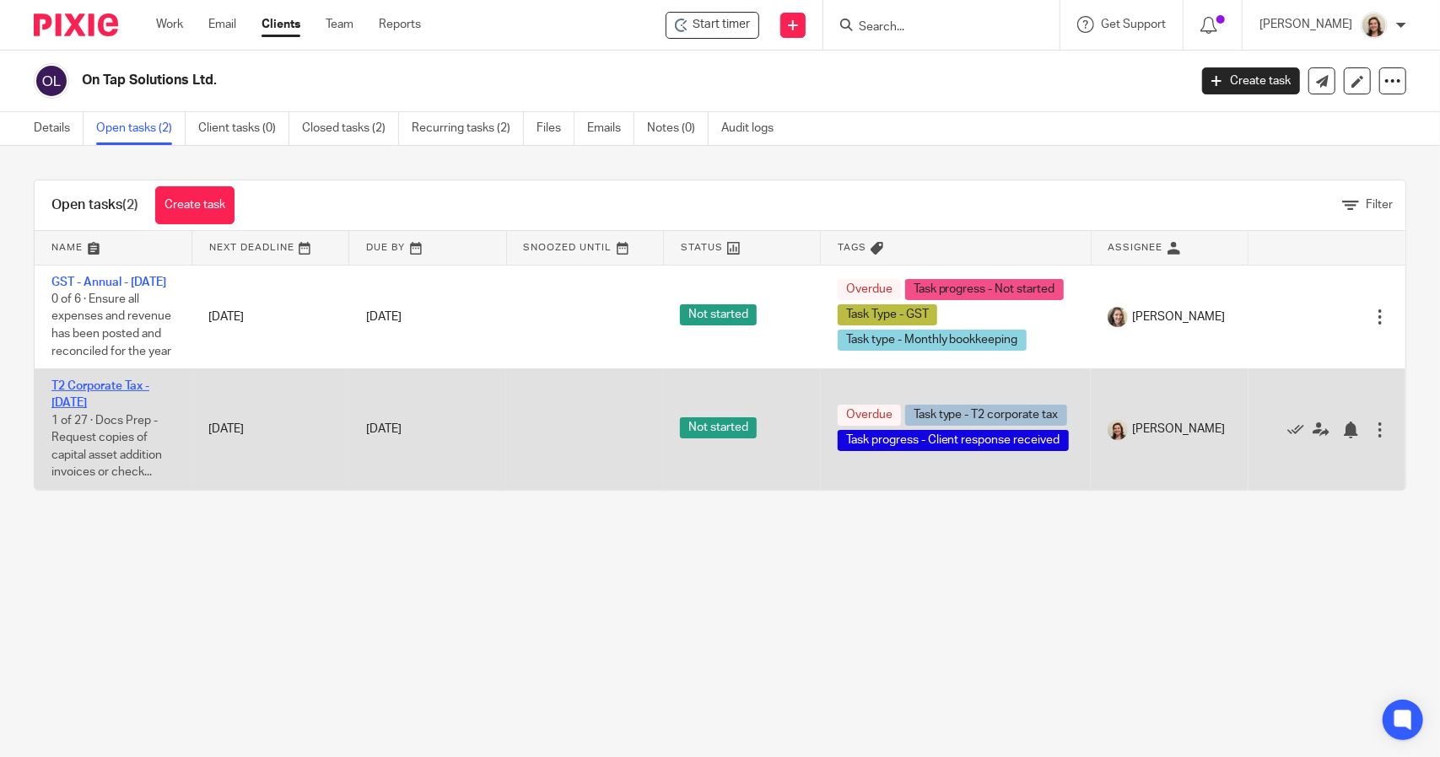
click at [124, 403] on link "T2 Corporate Tax - [DATE]" at bounding box center [100, 394] width 98 height 29
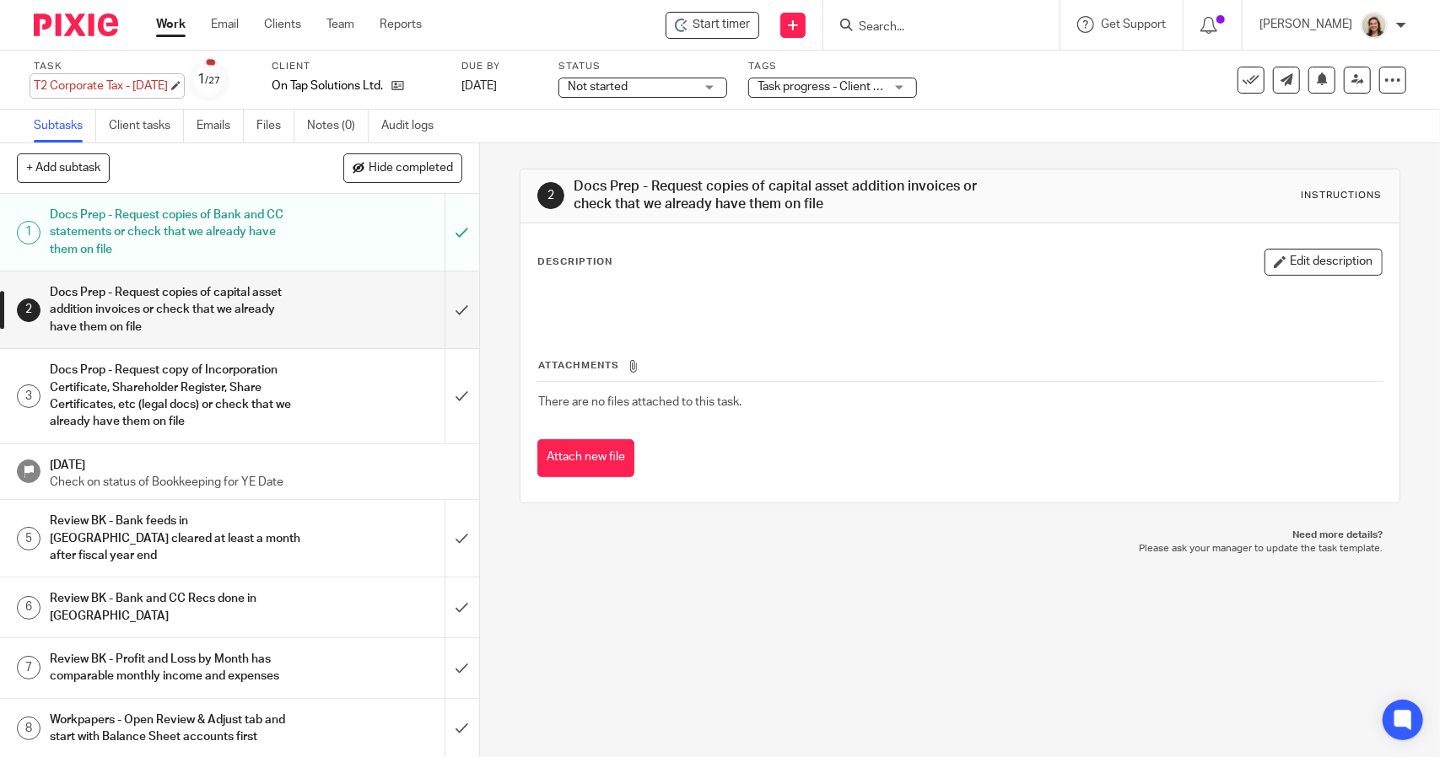
click at [122, 83] on div "T2 Corporate Tax - [DATE] Save T2 Corporate Tax - [DATE]" at bounding box center [101, 86] width 134 height 17
